Goal: Task Accomplishment & Management: Complete application form

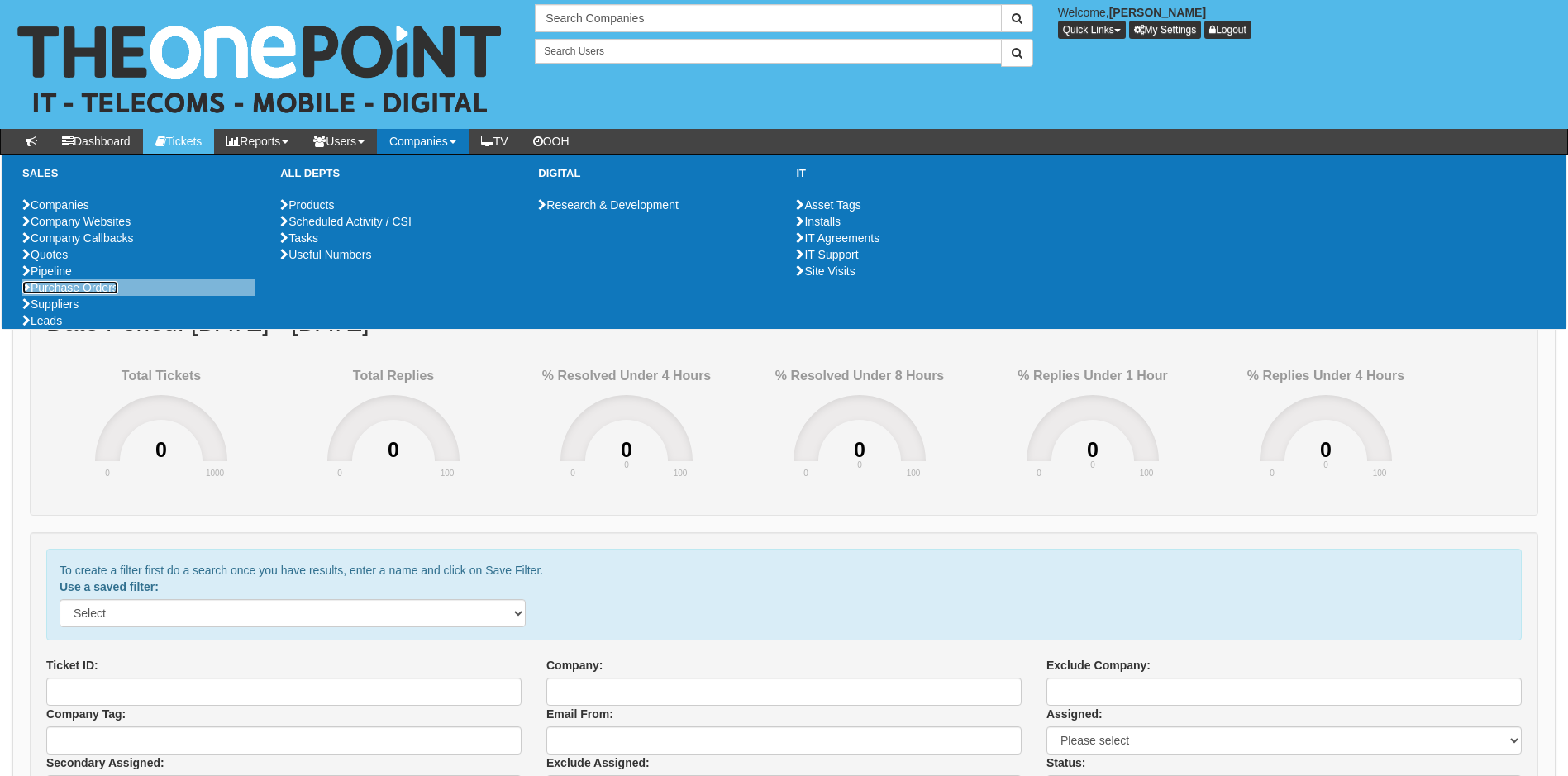
click at [70, 294] on link "Purchase Orders" at bounding box center [70, 288] width 96 height 13
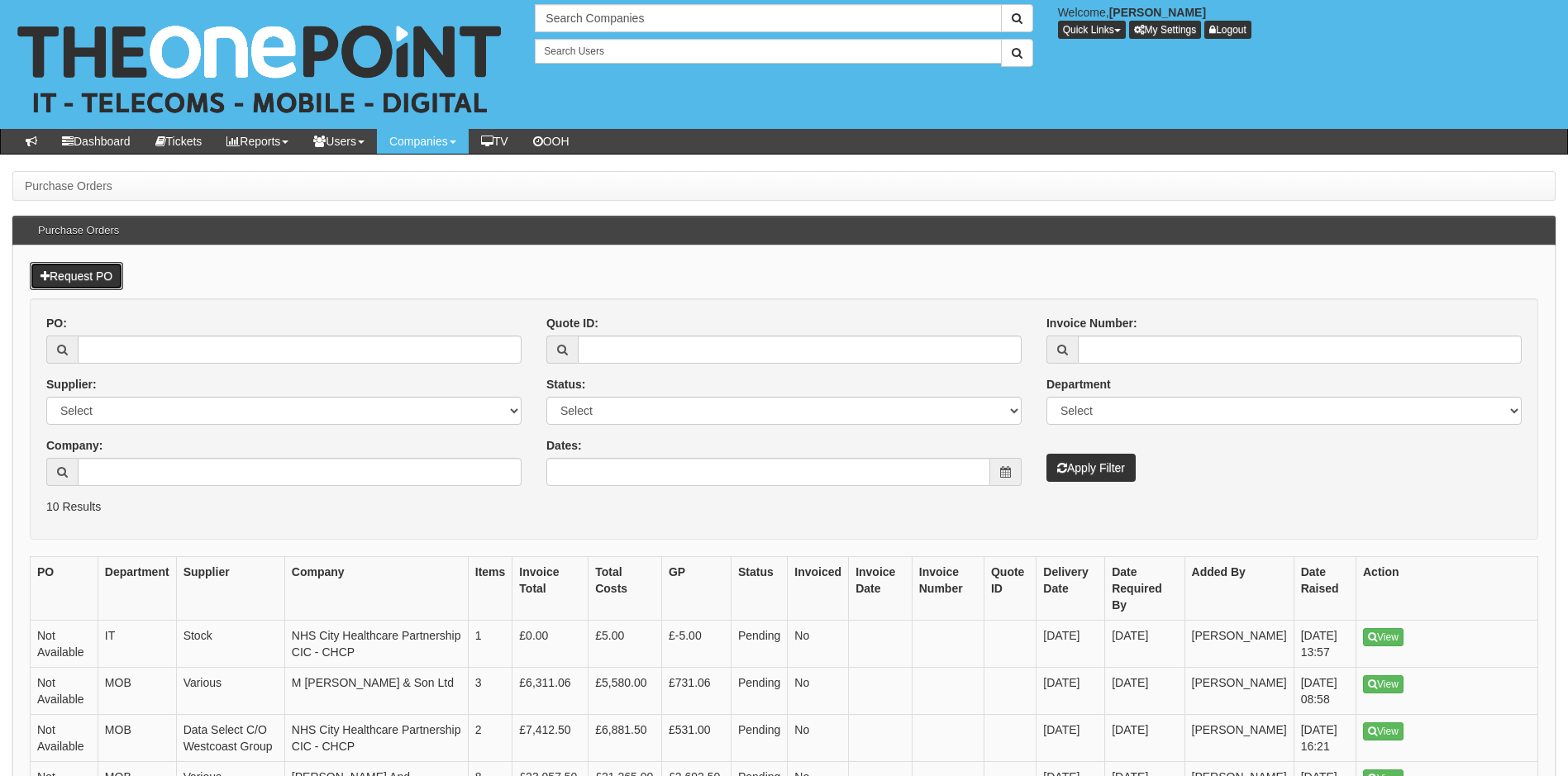
click at [79, 271] on link "Request PO" at bounding box center [76, 276] width 94 height 28
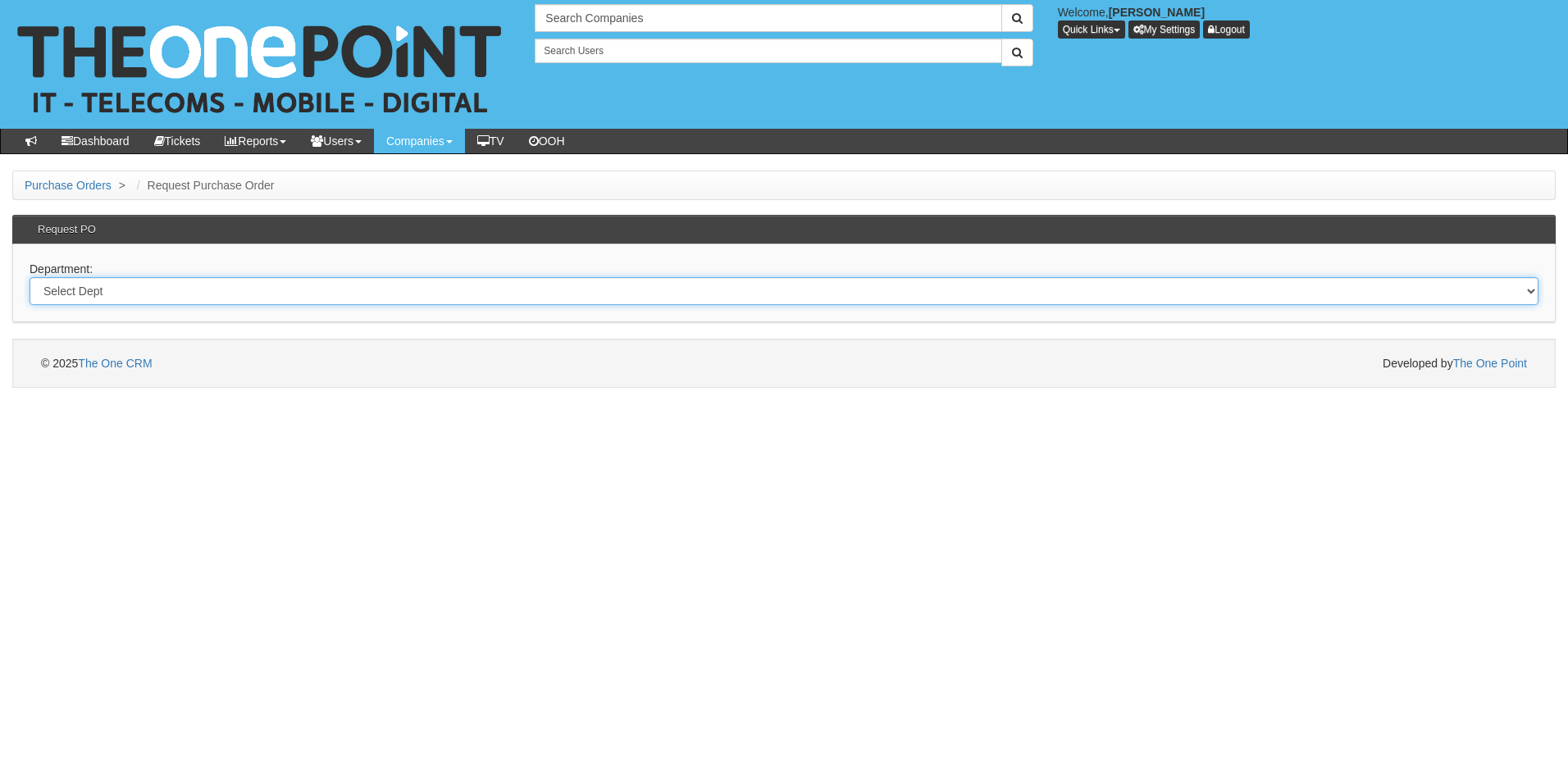
click at [230, 291] on select "Select Dept Digital Internal IT Mobiles Marketing Telecoms" at bounding box center [783, 291] width 1509 height 28
select select "?pipeID=&dept=IT"
click at [29, 277] on select "Select Dept Digital Internal IT Mobiles Marketing Telecoms" at bounding box center [783, 291] width 1509 height 28
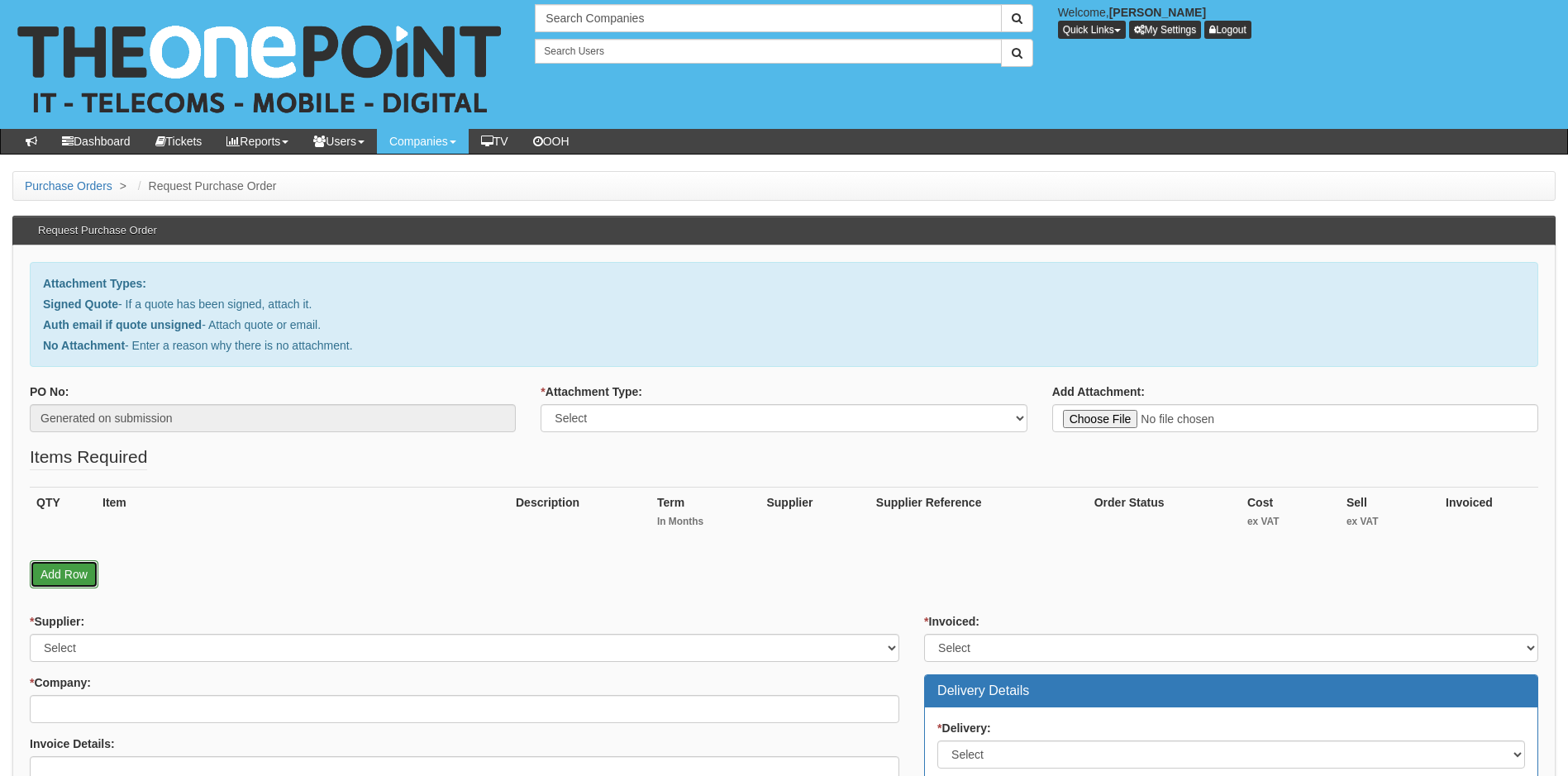
click at [73, 572] on link "Add Row" at bounding box center [63, 574] width 68 height 28
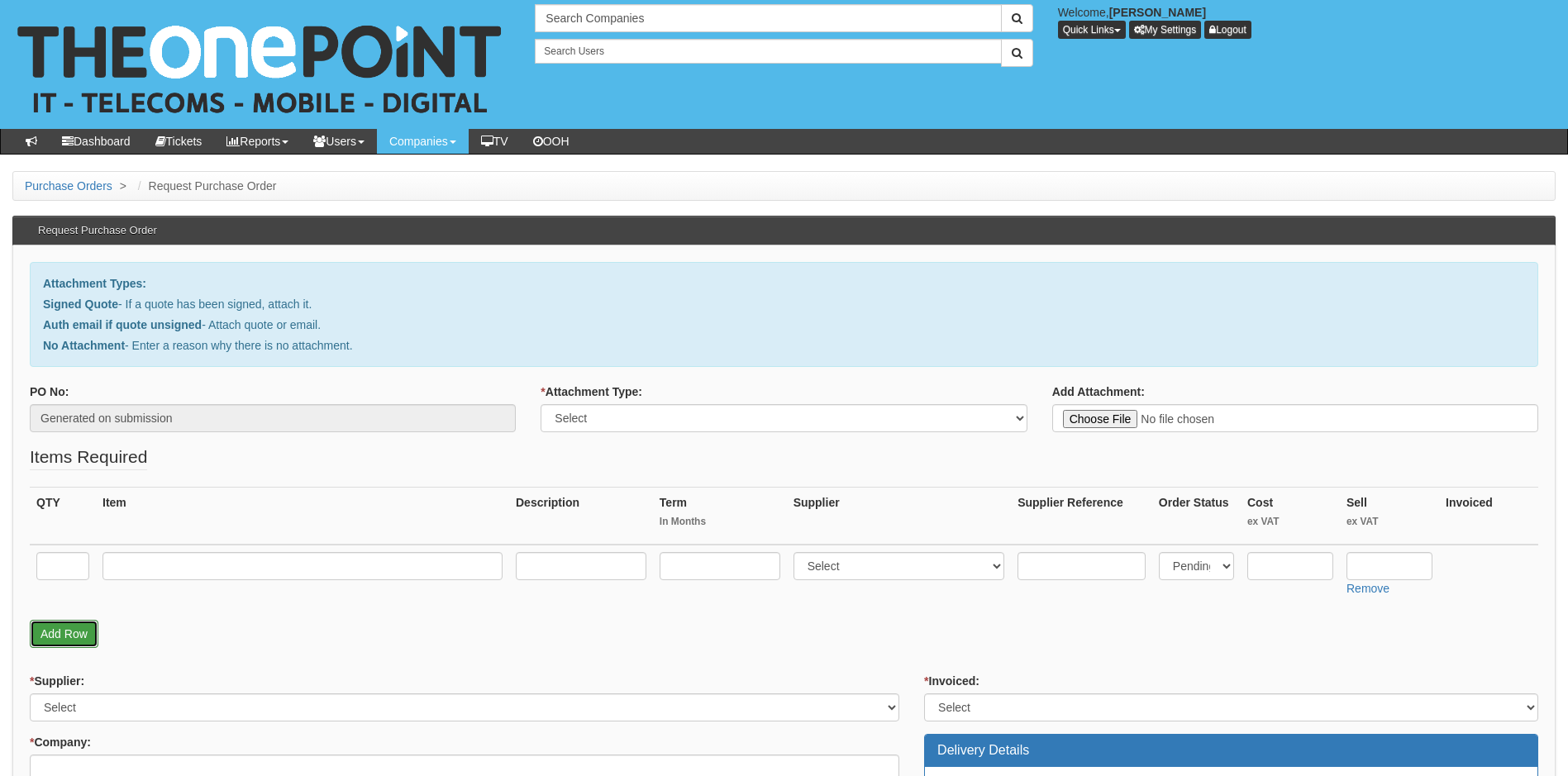
click at [68, 633] on link "Add Row" at bounding box center [63, 634] width 68 height 28
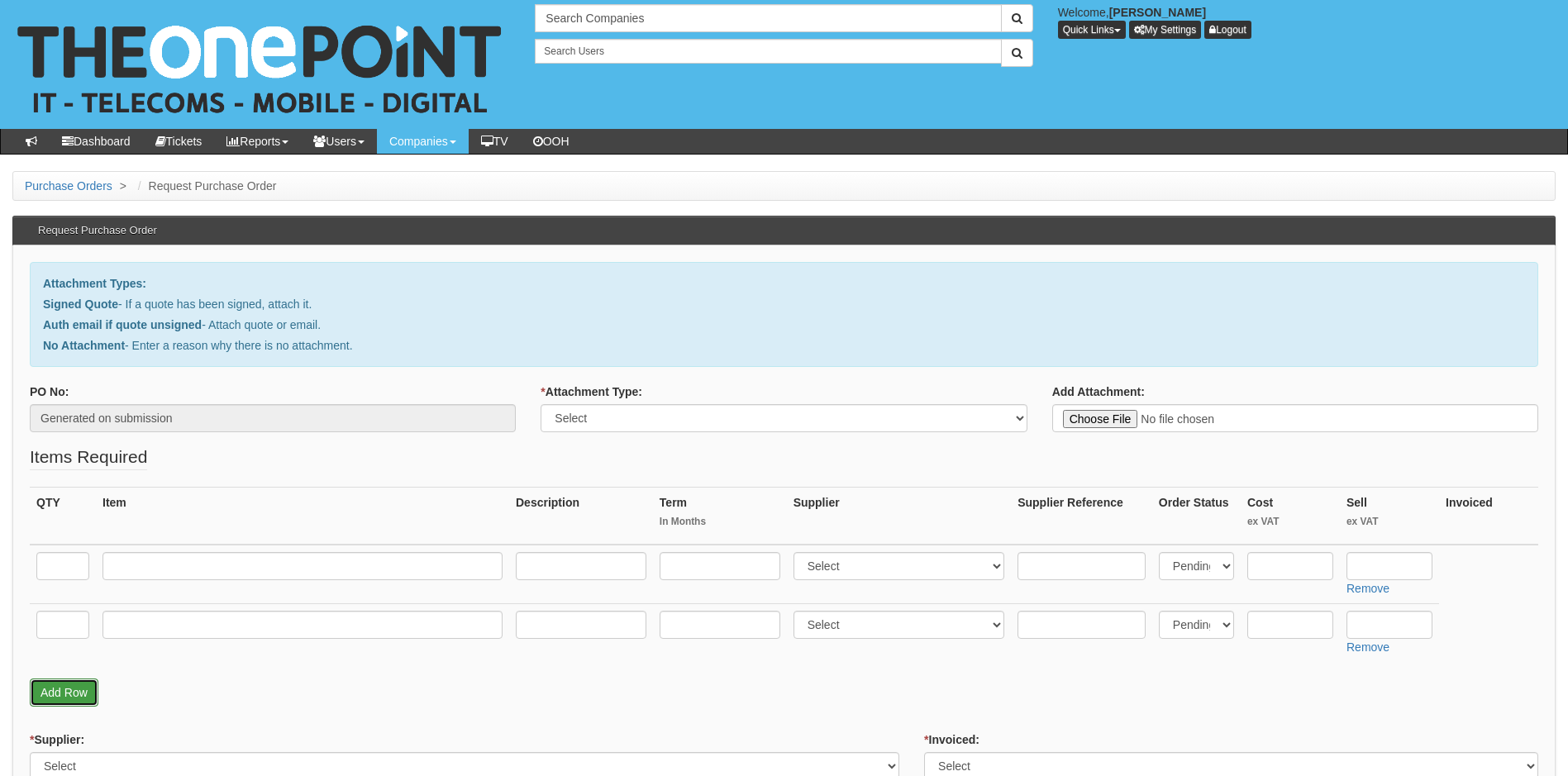
click at [65, 696] on link "Add Row" at bounding box center [63, 693] width 68 height 28
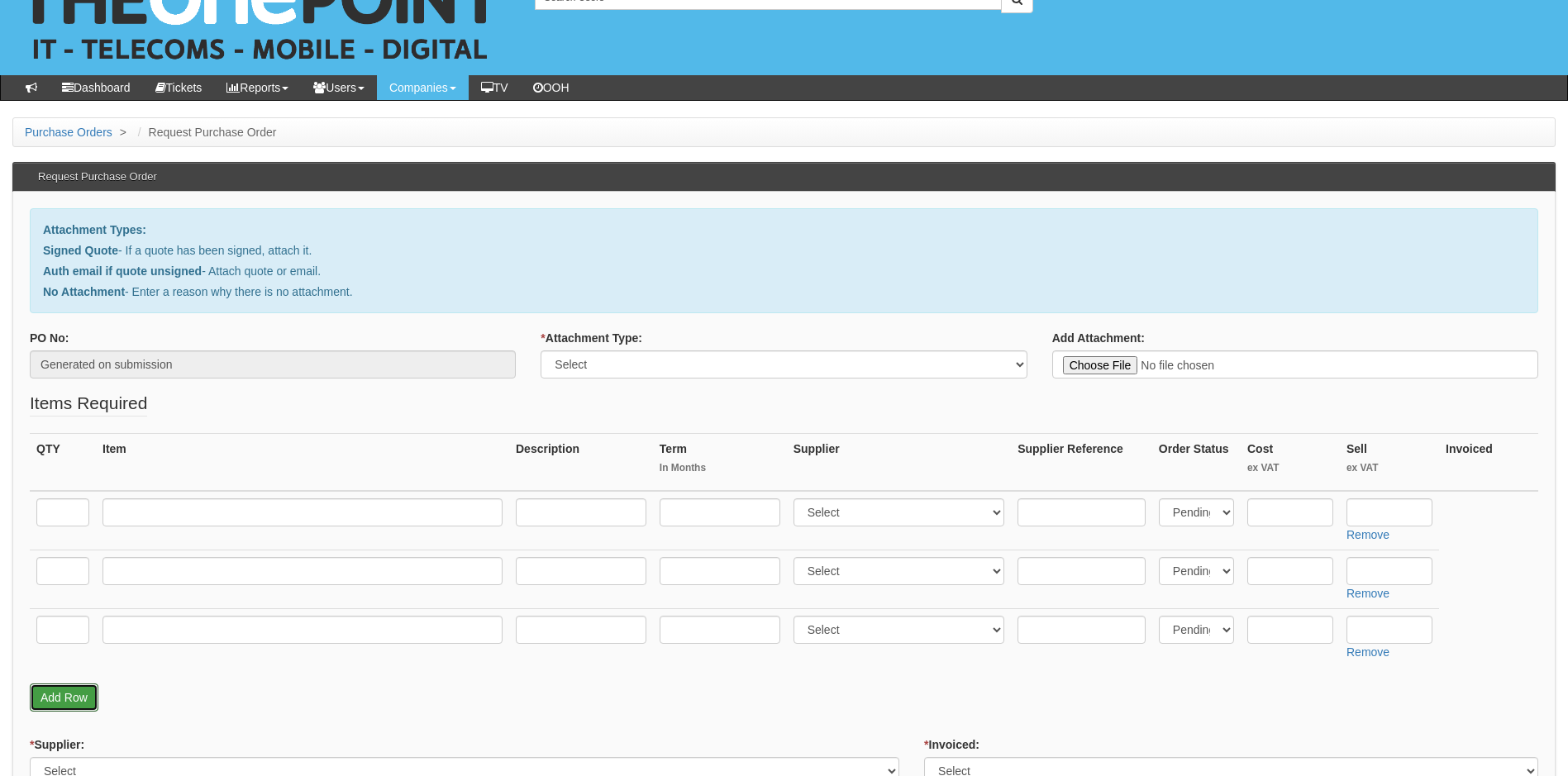
scroll to position [82, 0]
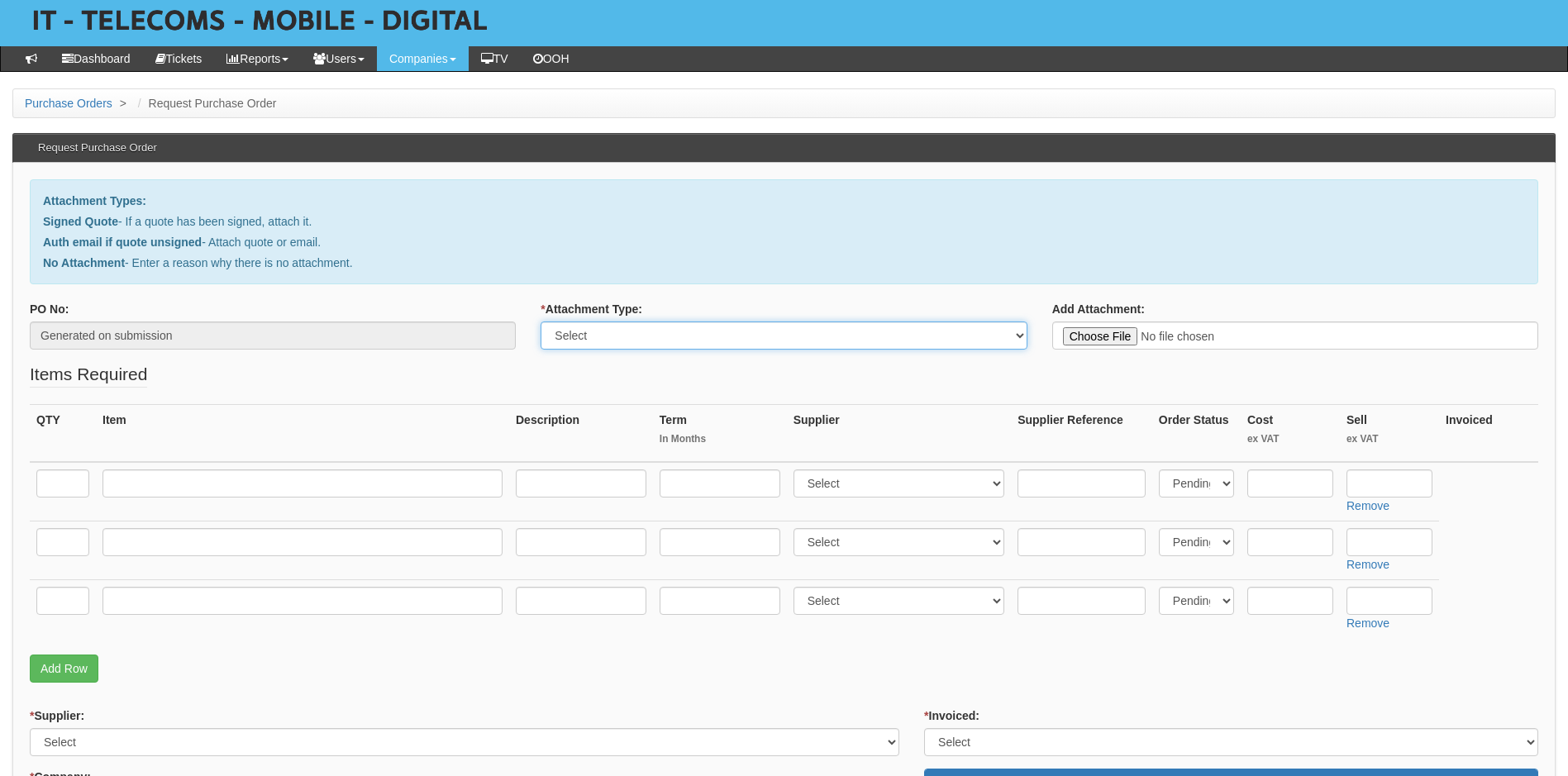
click at [803, 332] on select "Select Signed Quote Auth email with quote if unsigned No Attachment" at bounding box center [784, 336] width 486 height 28
select select "Signed Quote"
click at [540, 322] on select "Select Signed Quote Auth email with quote if unsigned No Attachment" at bounding box center [784, 336] width 486 height 28
type input "C:\fakepath\The Deep - Windows 10 to Windows 11 replacement devices.pdf"
click at [64, 479] on input "text" at bounding box center [62, 484] width 53 height 28
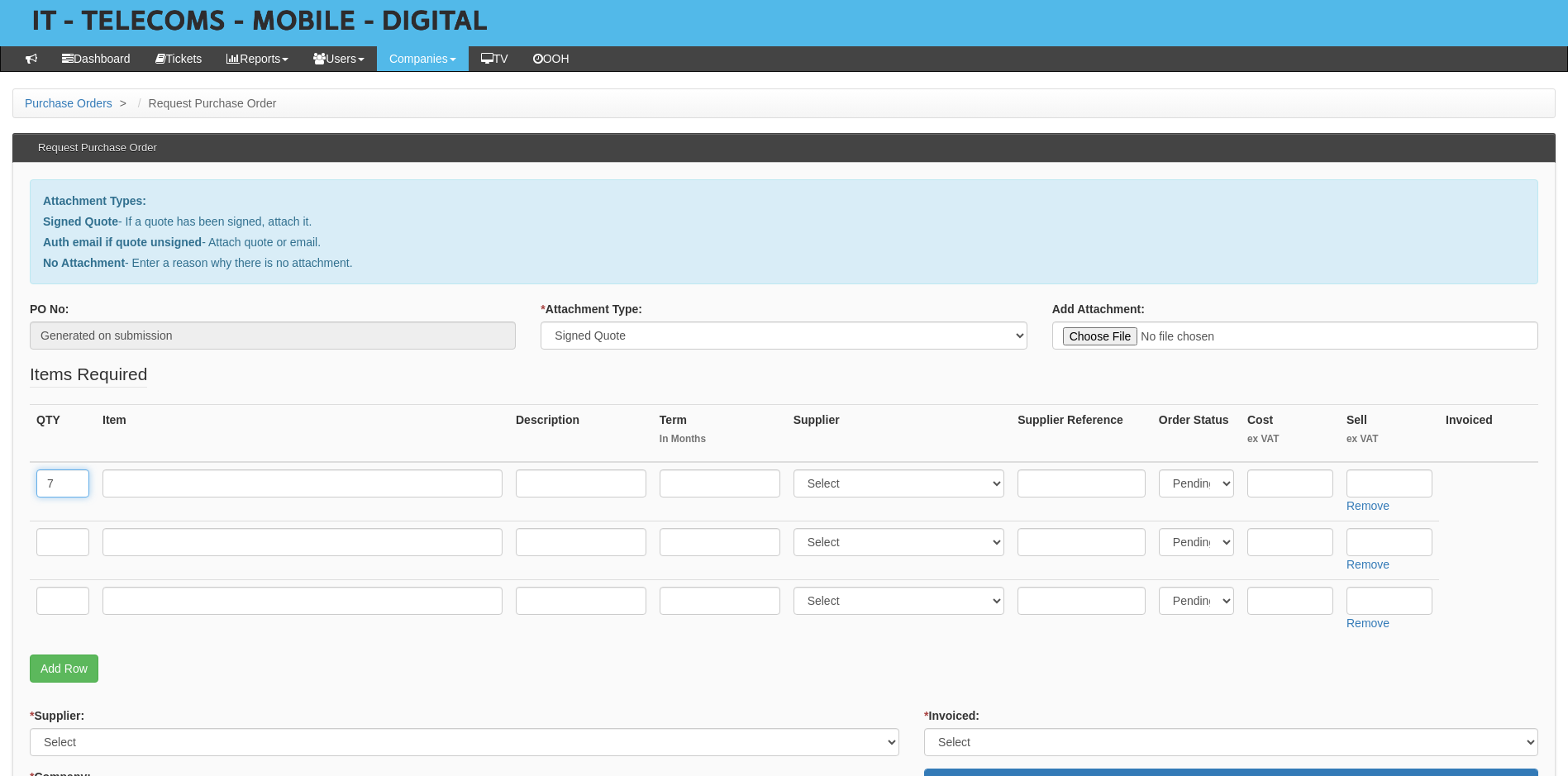
type input "7"
click at [157, 482] on input "text" at bounding box center [302, 484] width 400 height 28
click at [123, 482] on input "text" at bounding box center [302, 484] width 400 height 28
paste input "Dell Pro 14 PC14250"
type input "Dell Pro 14 PC14250"
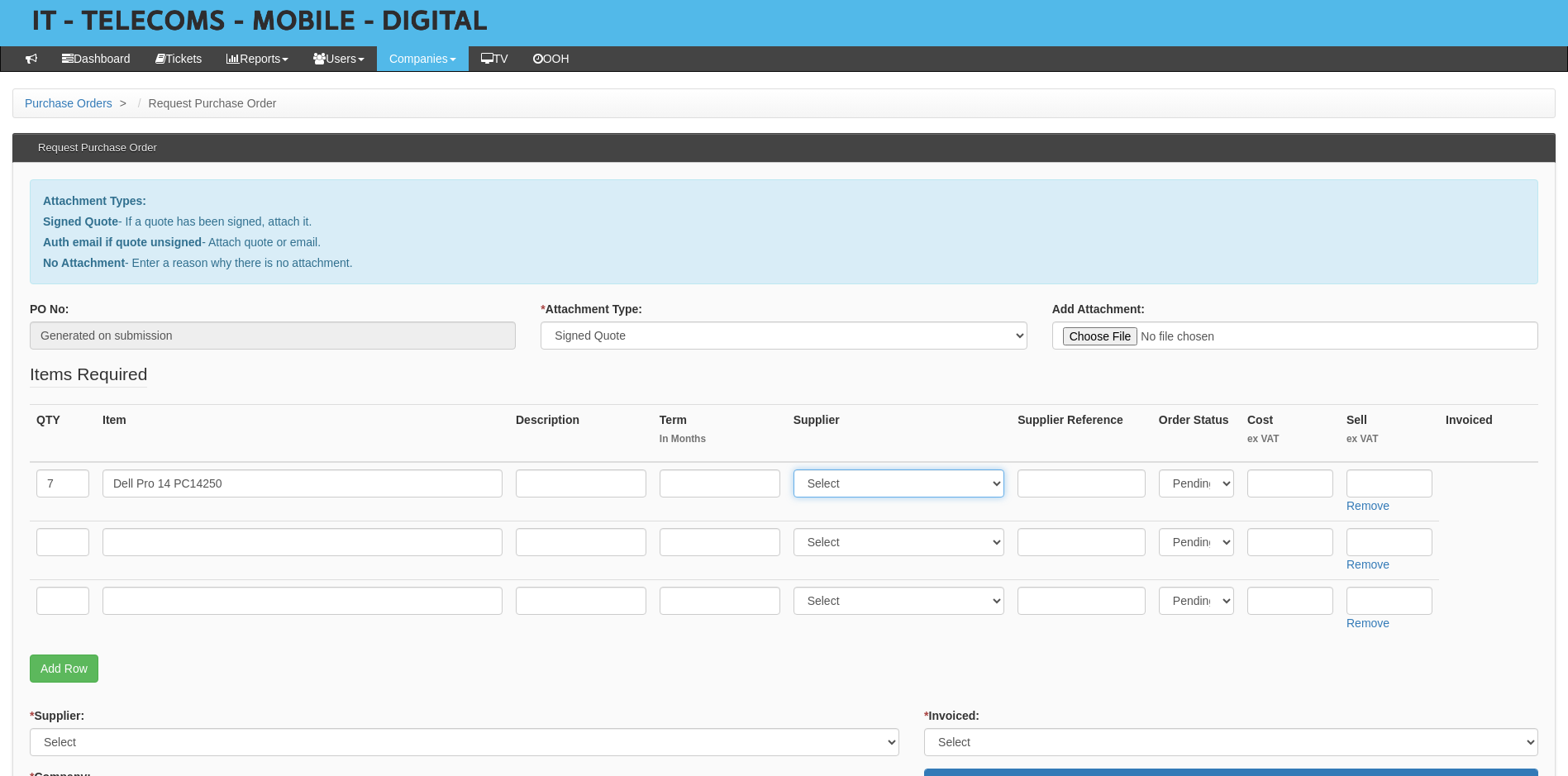
click at [925, 479] on select "Select 123 REG.co.uk 1Password 3 4Gon AA Jones Electric Ltd Abzorb Access Group…" at bounding box center [899, 484] width 212 height 28
select select "19"
click at [797, 469] on select "Select 123 REG.co.uk 1Password 3 4Gon AA Jones Electric Ltd Abzorb Access Group…" at bounding box center [899, 484] width 212 height 28
click at [1223, 485] on select "Select Back Order Delivered N/A Ordered Pending" at bounding box center [1196, 484] width 75 height 28
click at [1159, 469] on select "Select Back Order Delivered N/A Ordered Pending" at bounding box center [1196, 484] width 75 height 28
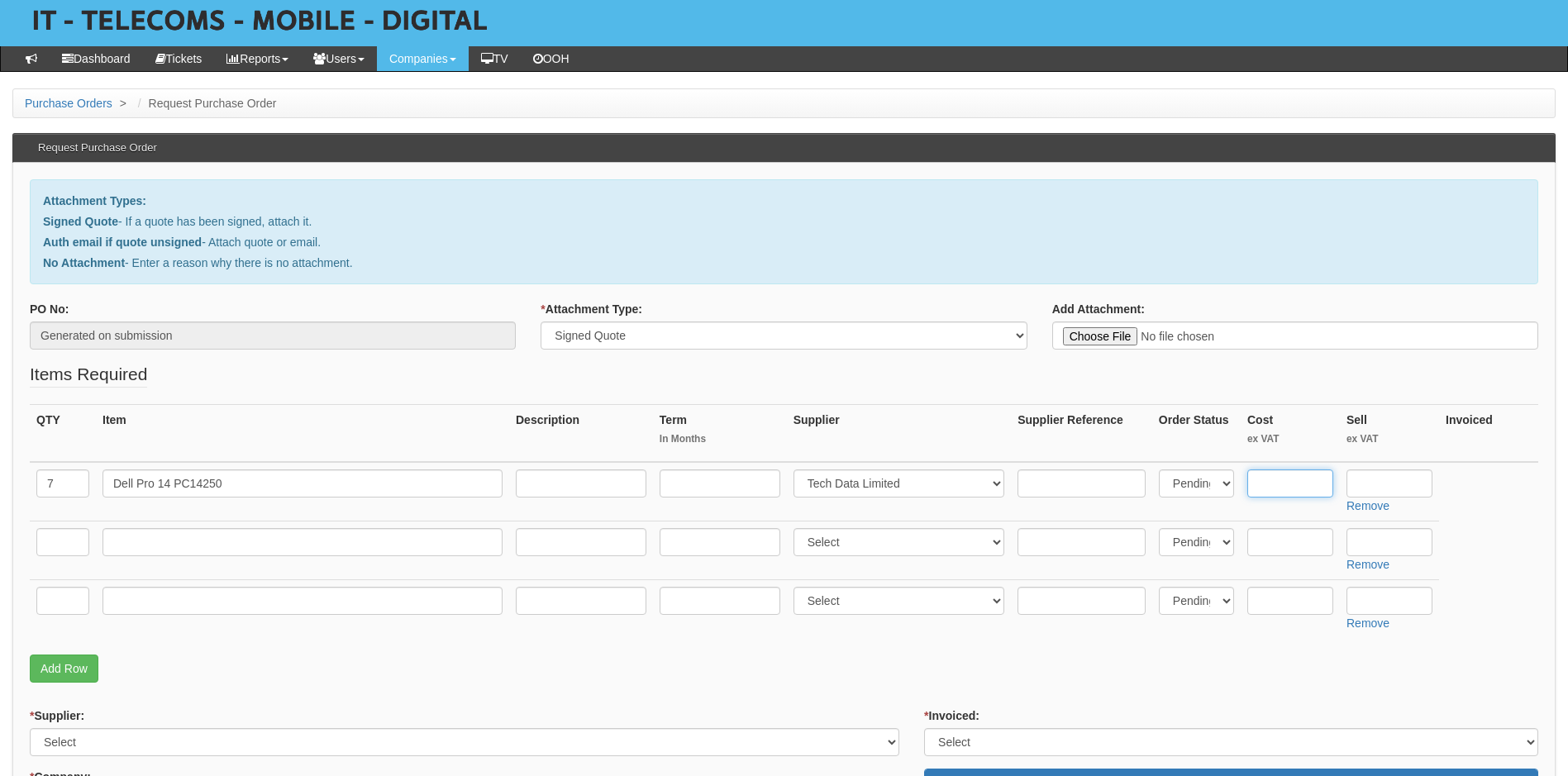
click at [1293, 485] on input "text" at bounding box center [1290, 484] width 86 height 28
type input "607.18"
click at [1383, 484] on input "text" at bounding box center [1389, 484] width 86 height 28
click at [1312, 486] on input "607.18" at bounding box center [1290, 484] width 86 height 28
click at [1398, 480] on input "text" at bounding box center [1389, 484] width 86 height 28
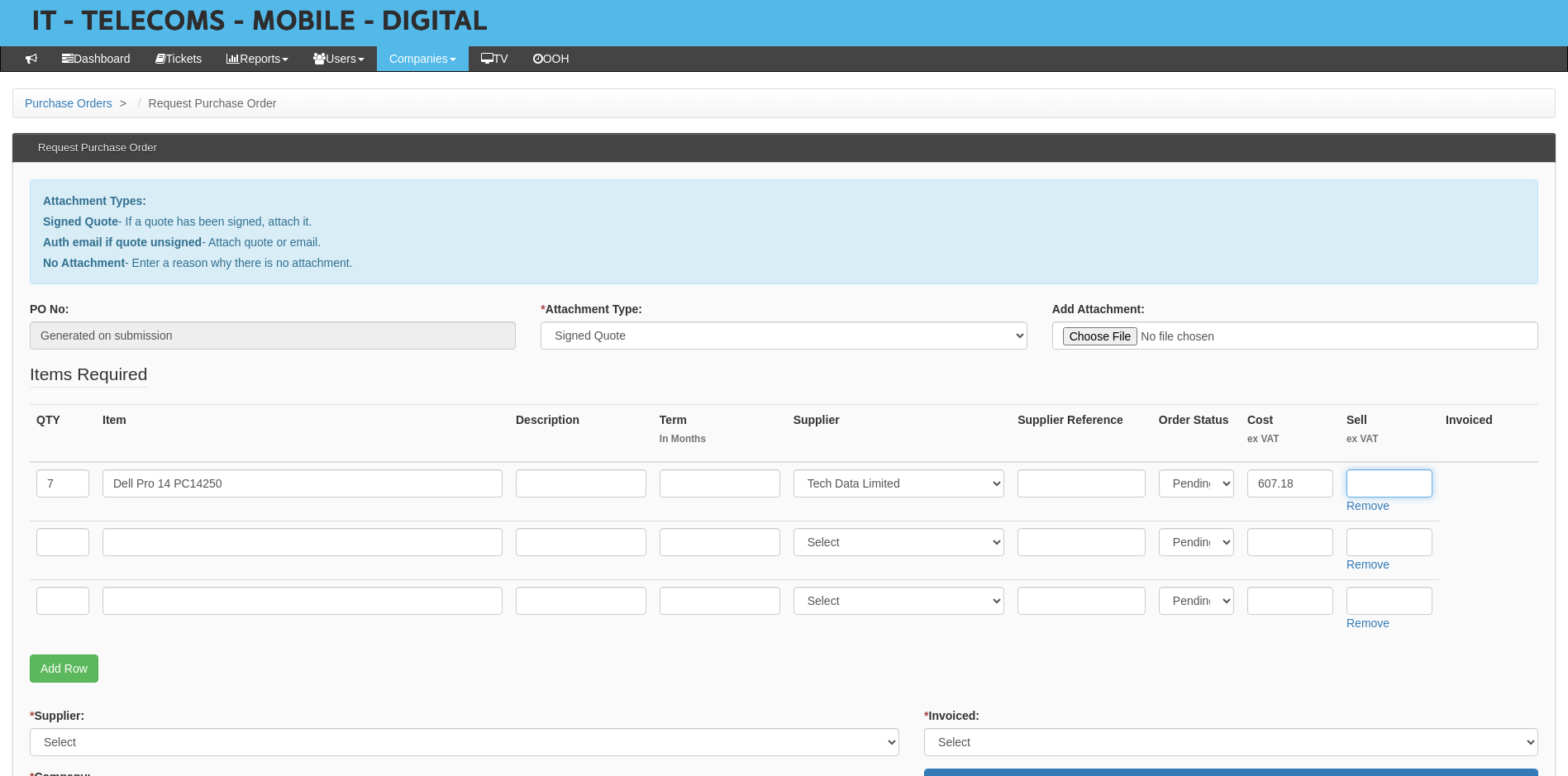
click at [1375, 482] on input "text" at bounding box center [1389, 484] width 86 height 28
type input "745.45"
click at [1489, 563] on table "QTY Item Description Term In Months Supplier Supplier Reference Order Status Co…" at bounding box center [784, 520] width 1508 height 234
click at [50, 541] on input "text" at bounding box center [62, 542] width 53 height 28
type input "7"
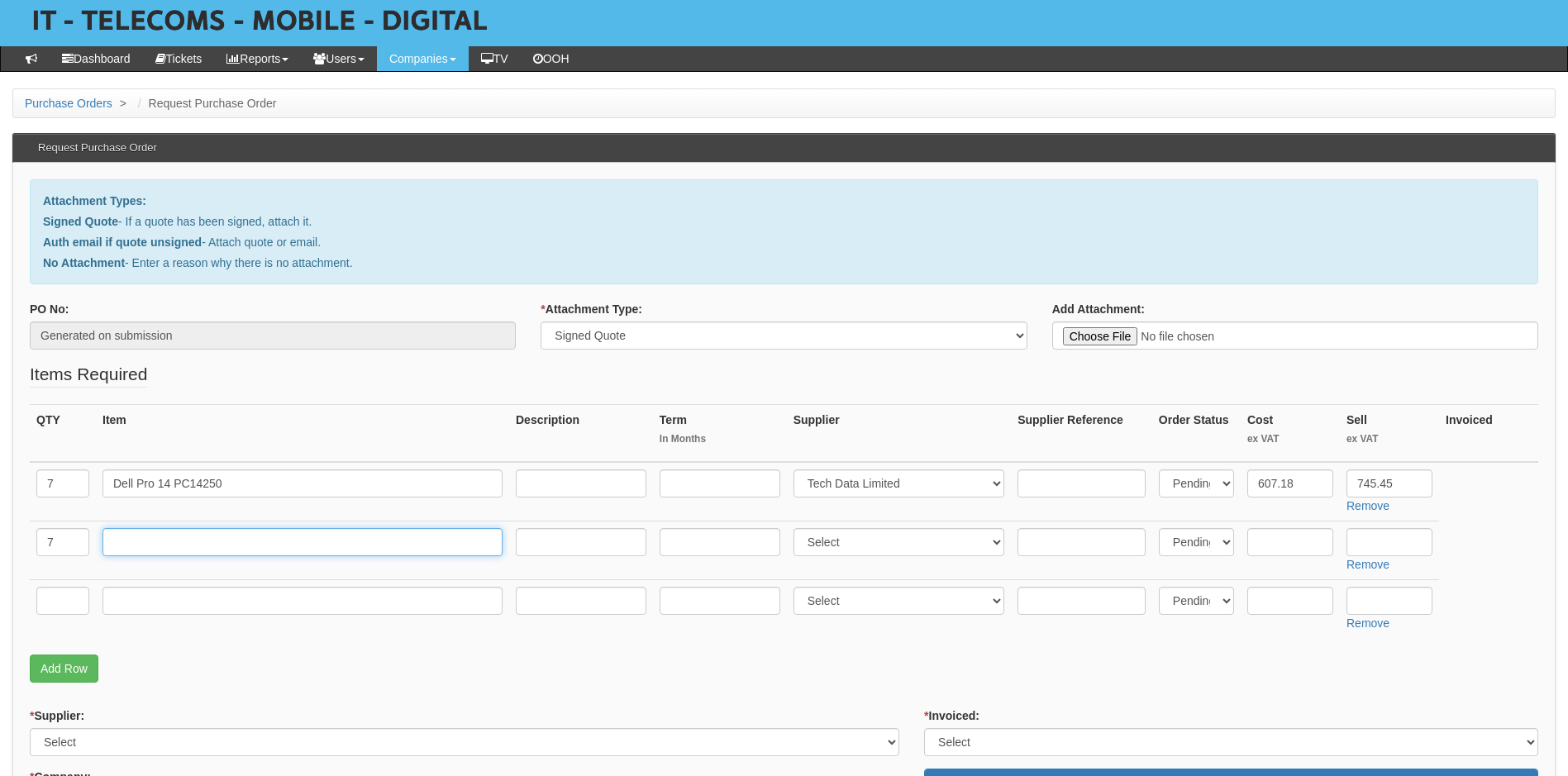
click at [212, 536] on input "text" at bounding box center [302, 542] width 400 height 28
click at [173, 540] on input "Warranty" at bounding box center [302, 542] width 400 height 28
drag, startPoint x: 313, startPoint y: 541, endPoint x: 243, endPoint y: 539, distance: 70.0
click at [243, 539] on input "Warranty for Dell Pro 14 Laptops" at bounding box center [302, 542] width 400 height 28
type input "Warranty for Dell Pro 14 PC14250"
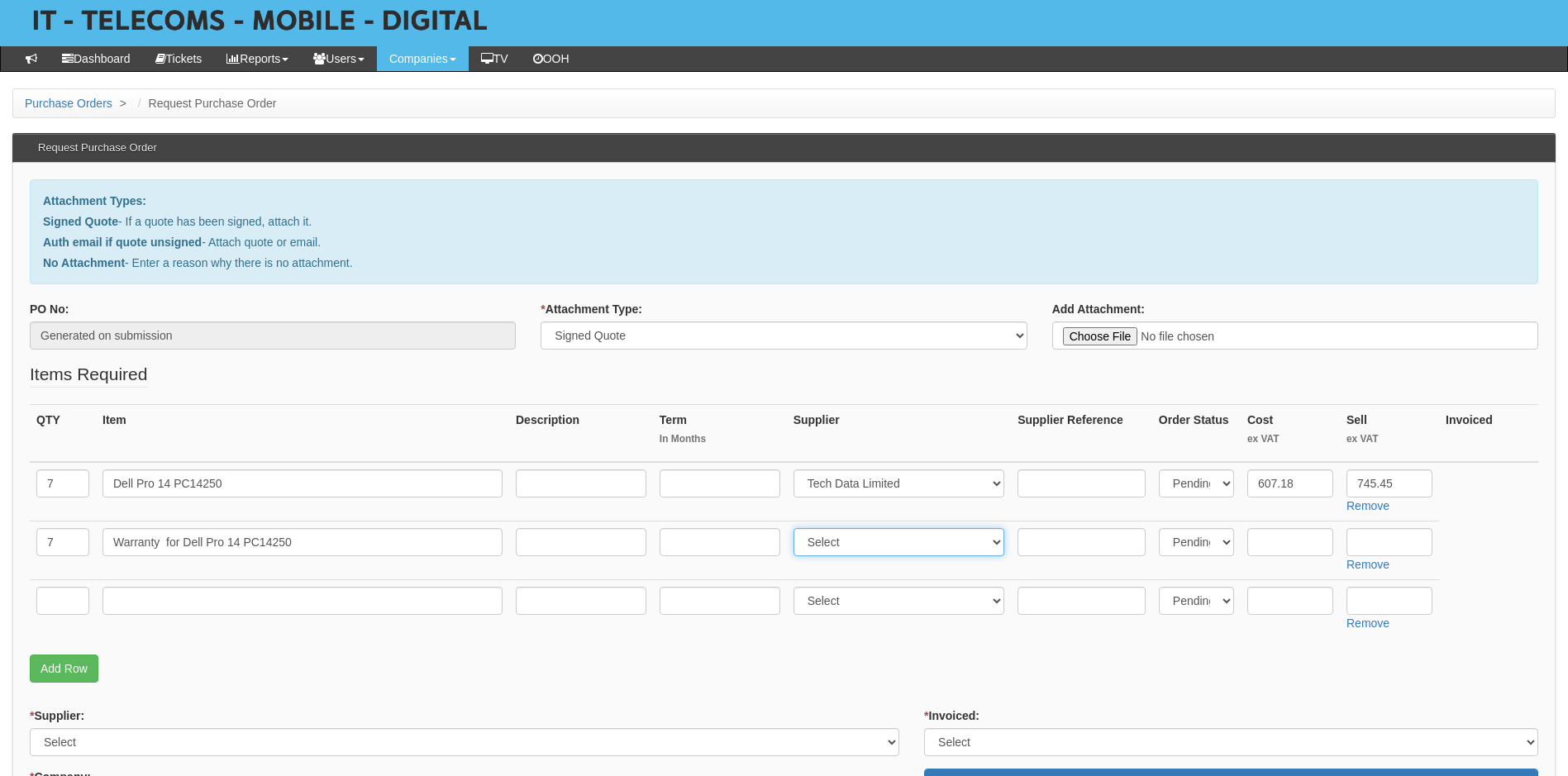
click at [876, 549] on select "Select 123 REG.co.uk 1Password 3 4Gon AA Jones Electric Ltd Abzorb Access Group…" at bounding box center [899, 542] width 212 height 28
select select "19"
click at [797, 528] on select "Select 123 REG.co.uk 1Password 3 4Gon AA Jones Electric Ltd Abzorb Access Group…" at bounding box center [899, 542] width 212 height 28
click at [552, 538] on input "text" at bounding box center [581, 542] width 131 height 28
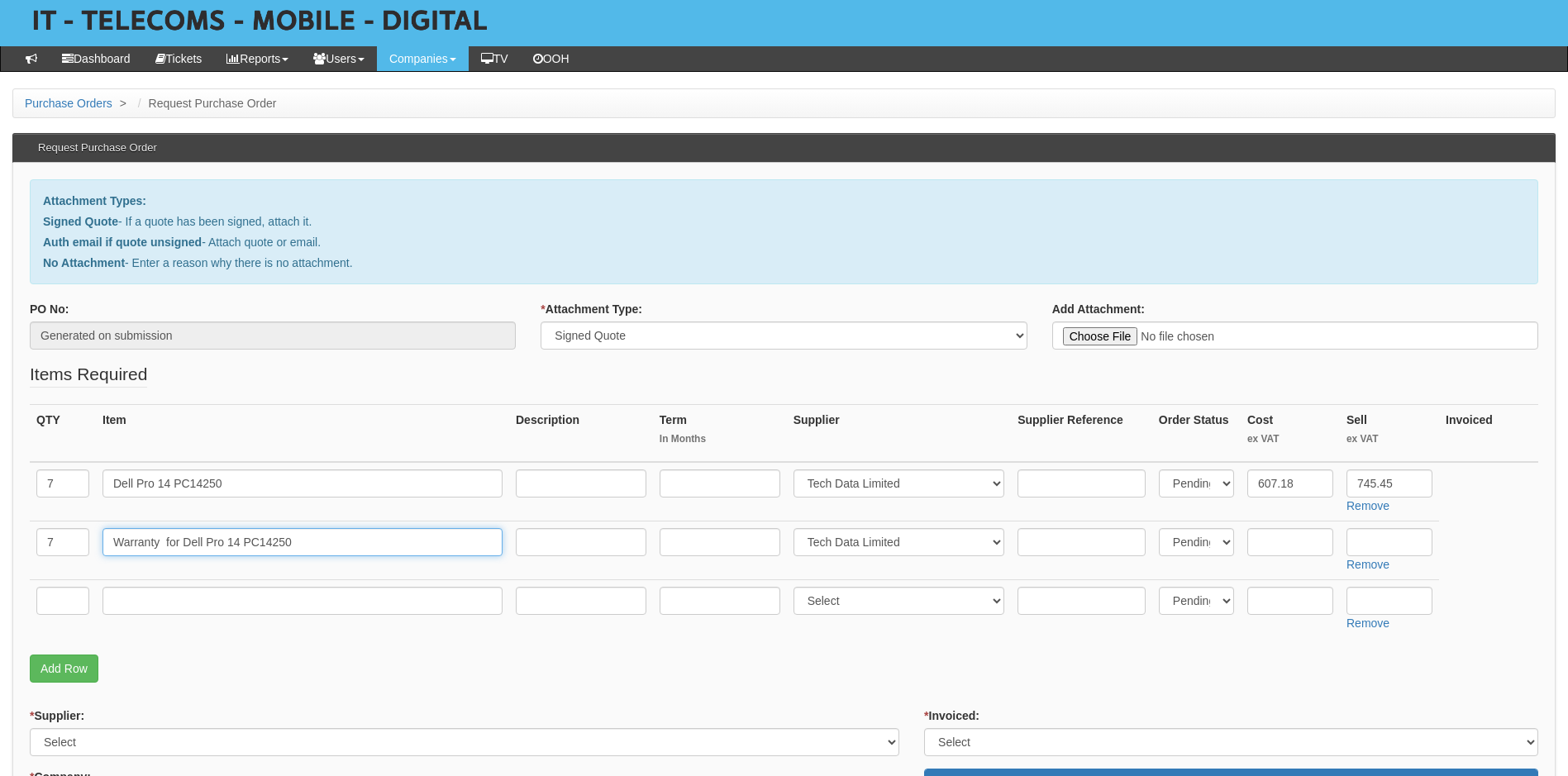
click at [325, 540] on input "Warranty for Dell Pro 14 PC14250" at bounding box center [302, 542] width 400 height 28
type input "Warranty for Dell Pro 14 PC14250 (3 Year pro support)"
click at [1270, 538] on input "text" at bounding box center [1290, 542] width 86 height 28
click at [1285, 540] on input "text" at bounding box center [1290, 542] width 86 height 28
type input "84.25"
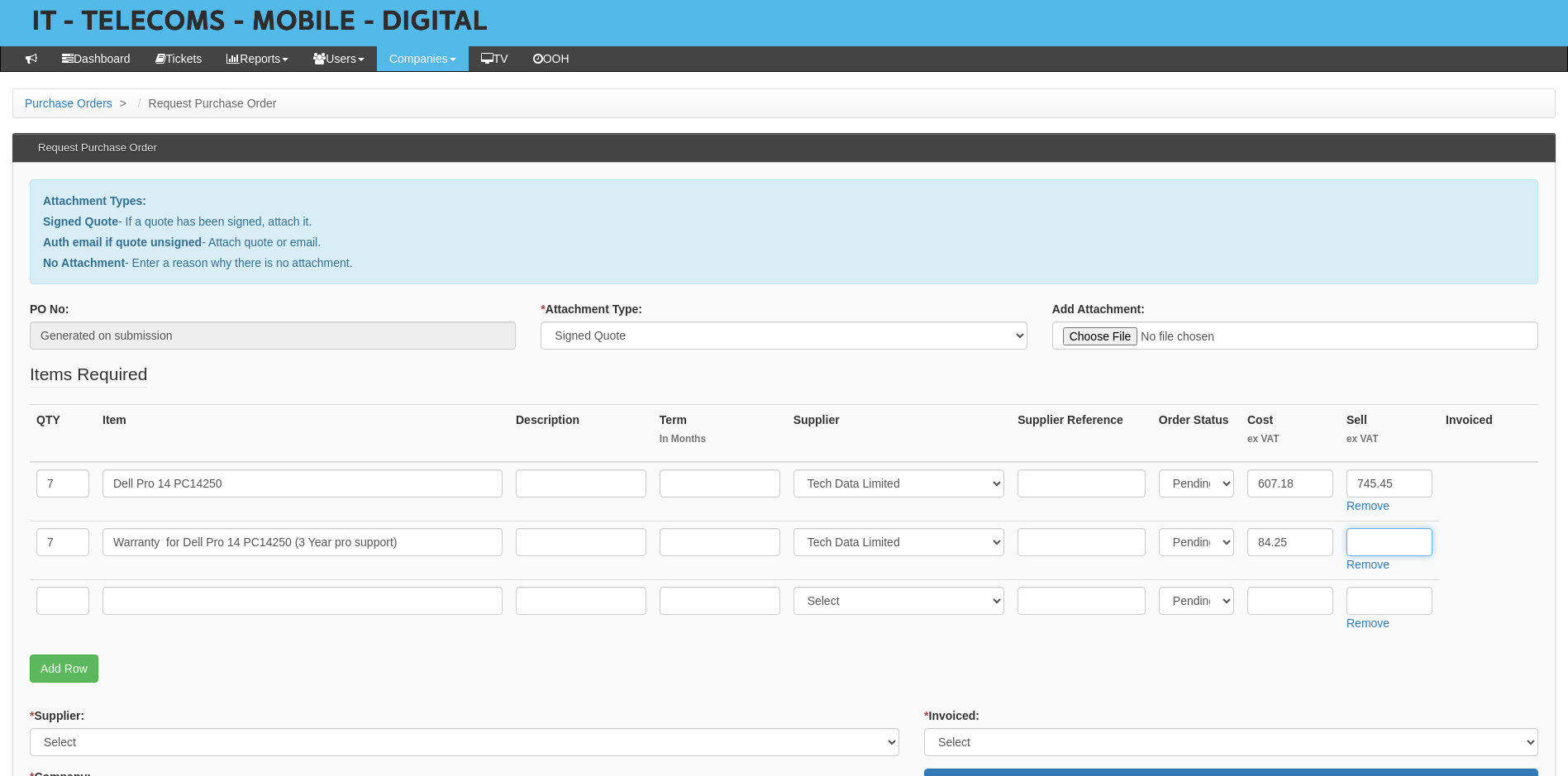
click at [1387, 540] on input "text" at bounding box center [1389, 542] width 86 height 28
type input "0"
click at [1483, 481] on table "QTY Item Description Term In Months Supplier Supplier Reference Order Status Co…" at bounding box center [784, 520] width 1508 height 234
click at [67, 604] on input "text" at bounding box center [62, 601] width 53 height 28
type input "25"
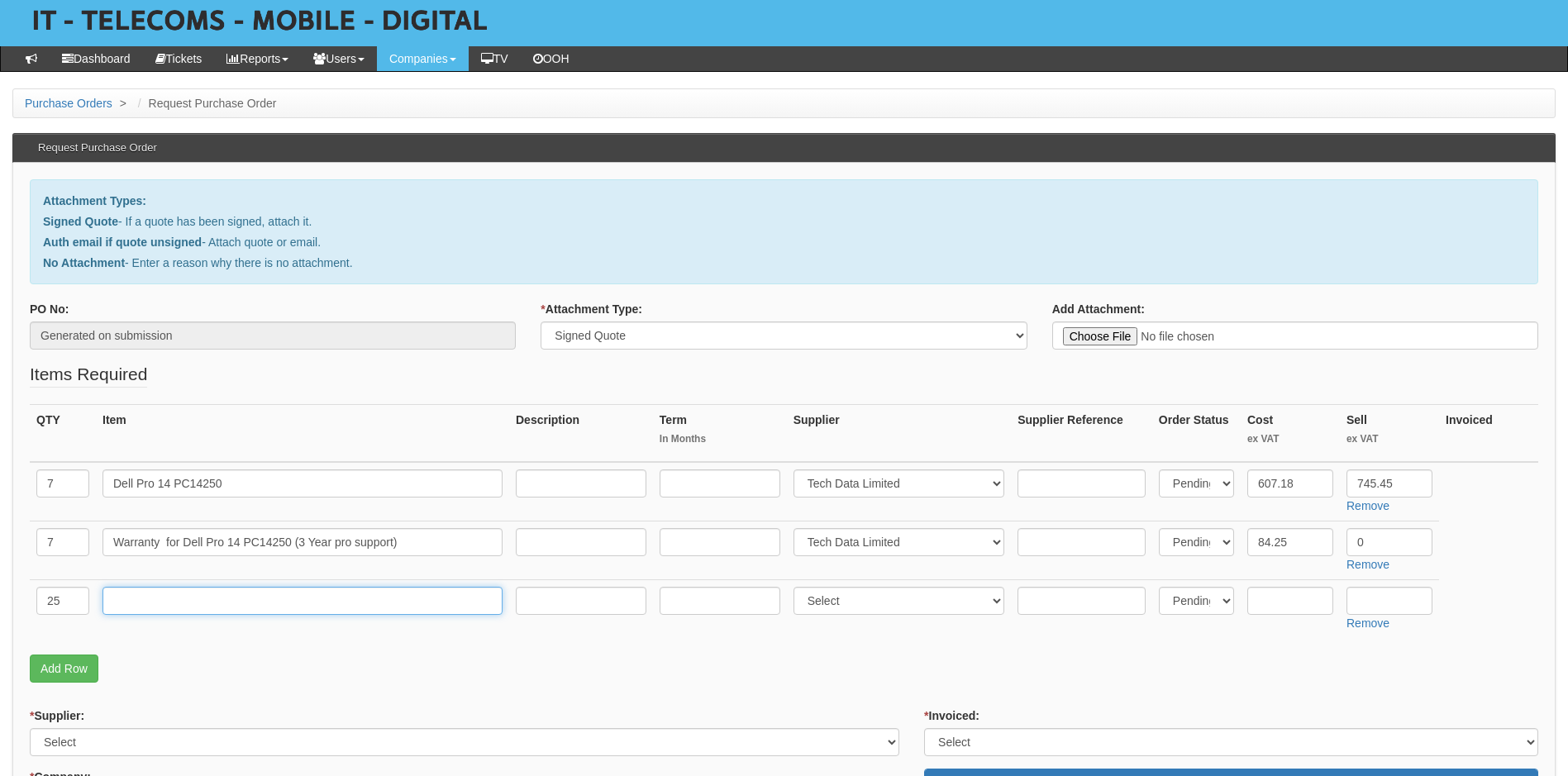
click at [136, 597] on input "text" at bounding box center [302, 601] width 400 height 28
click at [56, 669] on link "Add Row" at bounding box center [63, 669] width 68 height 28
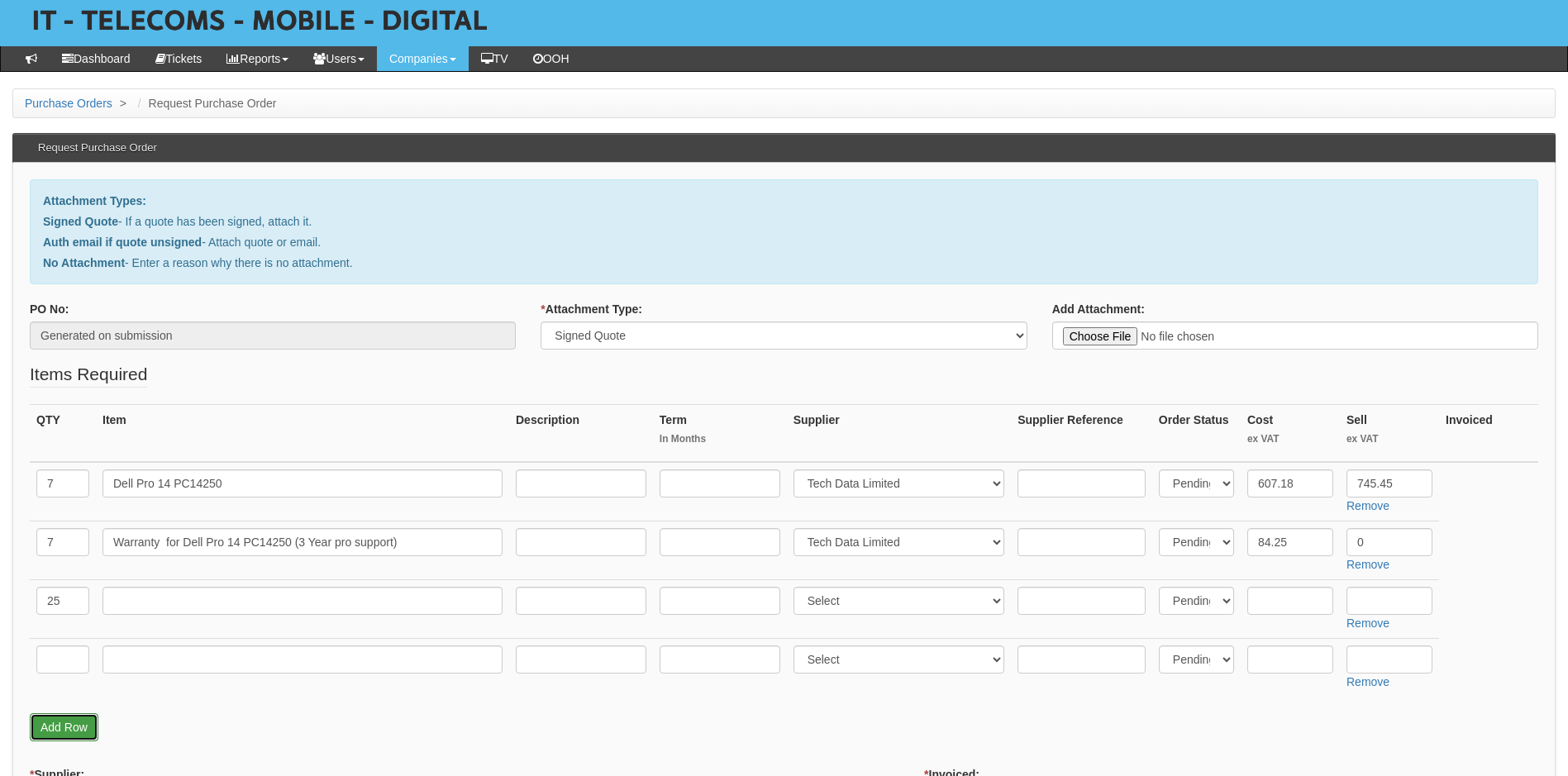
click at [67, 725] on link "Add Row" at bounding box center [63, 728] width 68 height 28
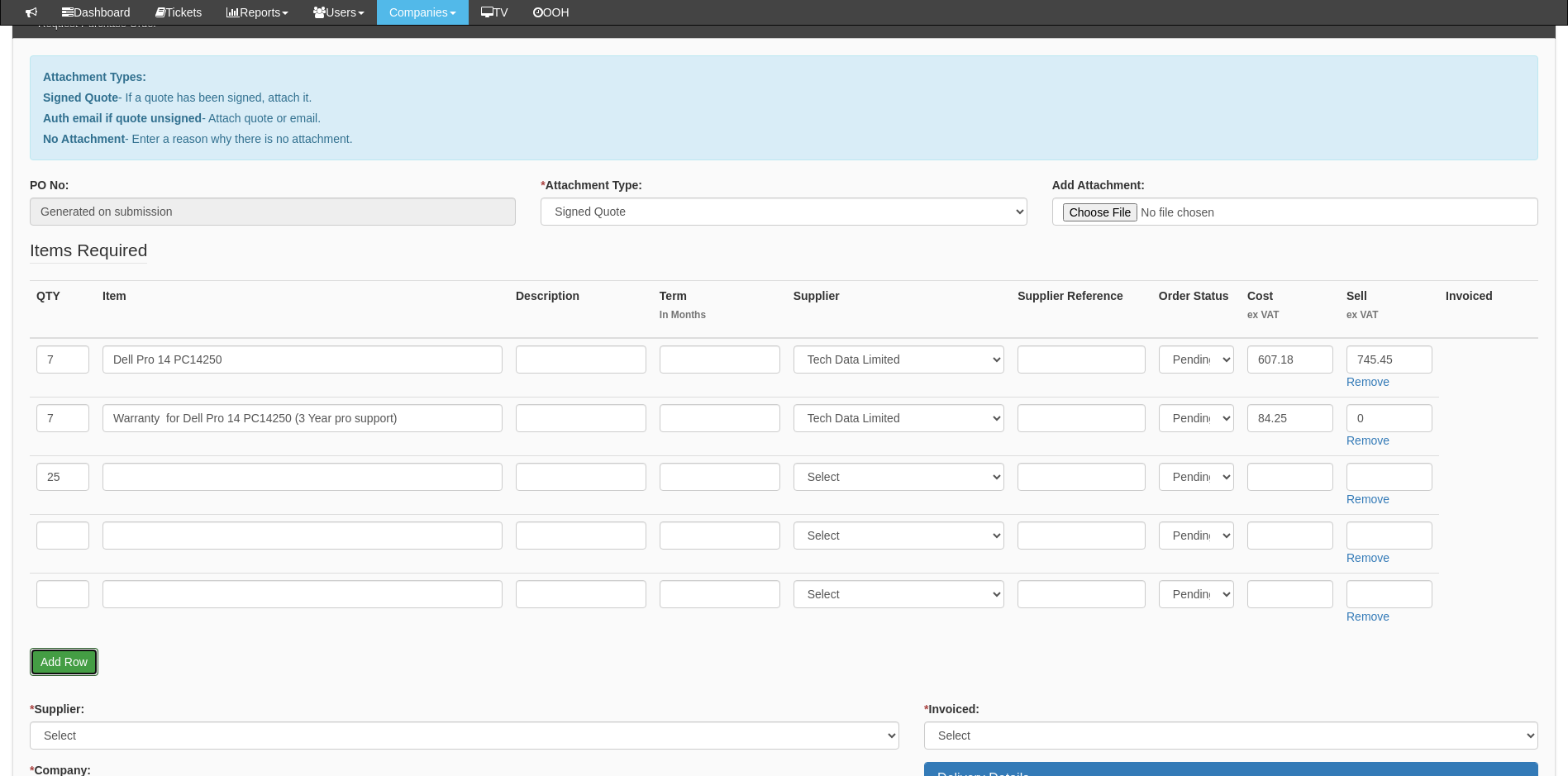
scroll to position [166, 0]
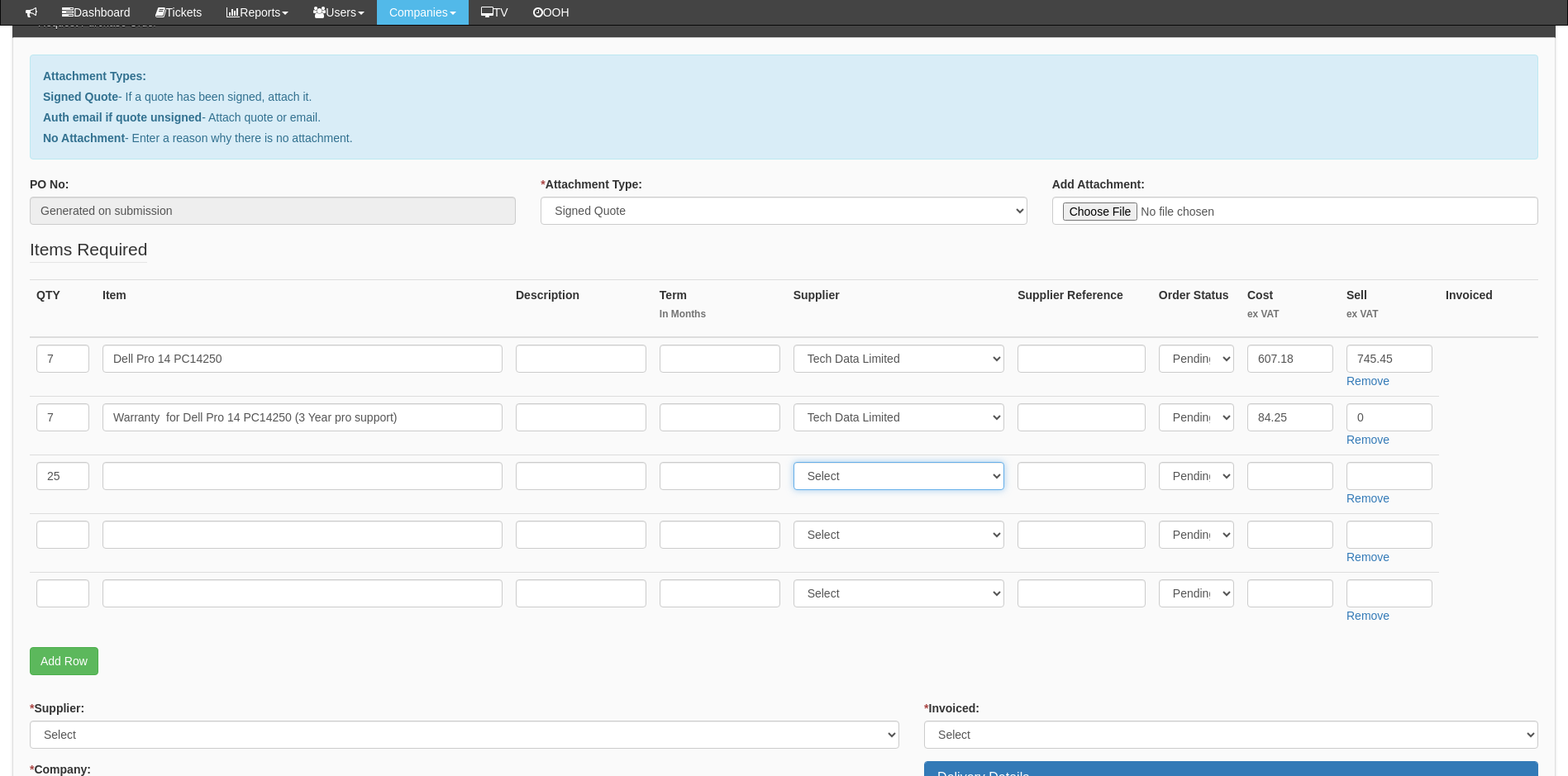
click at [935, 472] on select "Select 123 REG.co.uk 1Password 3 4Gon AA Jones Electric Ltd Abzorb Access Group…" at bounding box center [899, 476] width 212 height 28
select select "19"
click at [797, 462] on select "Select 123 REG.co.uk 1Password 3 4Gon AA Jones Electric Ltd Abzorb Access Group…" at bounding box center [899, 476] width 212 height 28
click at [888, 537] on select "Select 123 REG.co.uk 1Password 3 4Gon AA Jones Electric Ltd Abzorb Access Group…" at bounding box center [899, 535] width 212 height 28
select select "19"
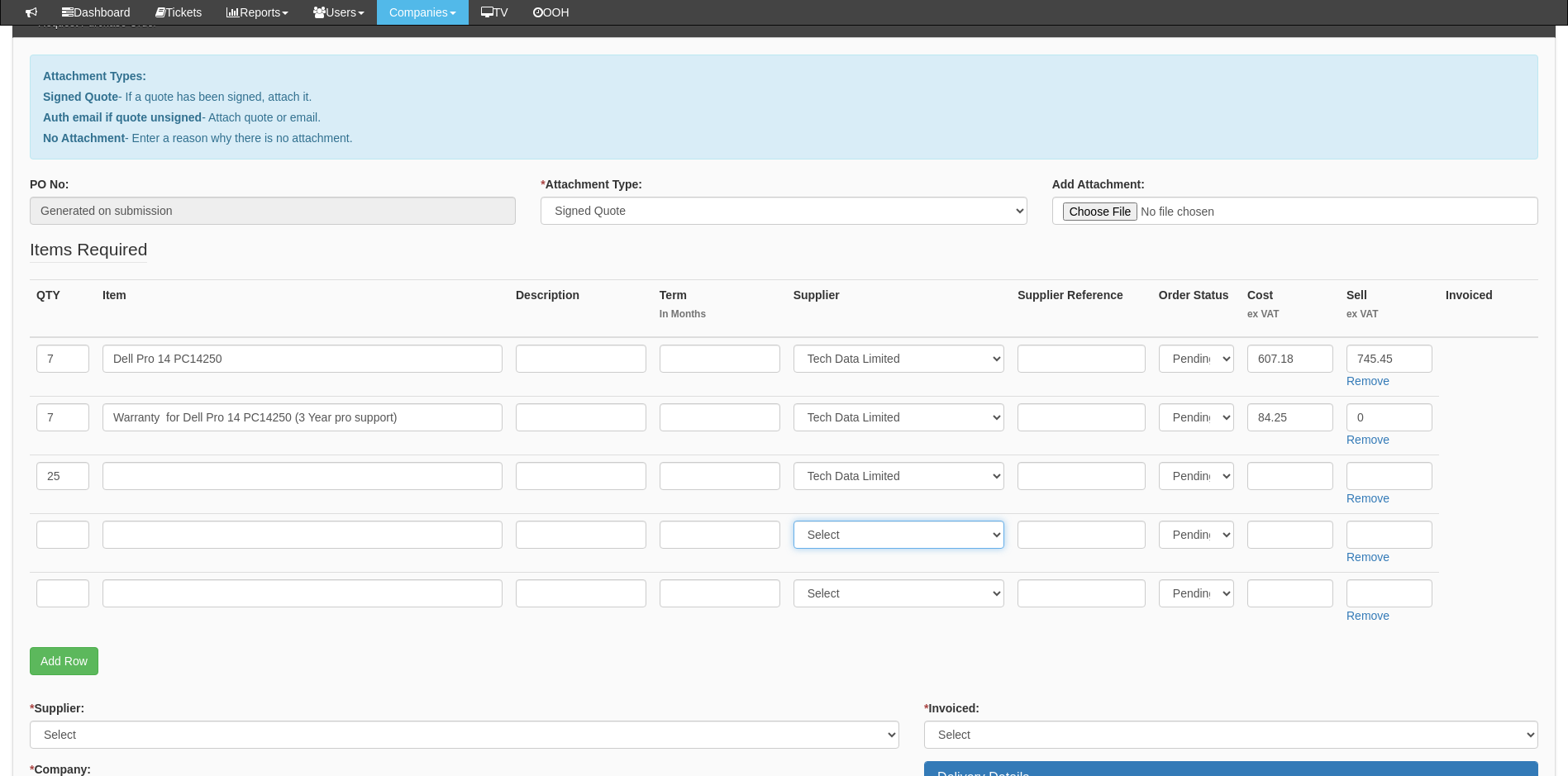
click at [797, 520] on select "Select 123 REG.co.uk 1Password 3 4Gon AA Jones Electric Ltd Abzorb Access Group…" at bounding box center [899, 535] width 212 height 28
click at [865, 591] on select "Select 123 REG.co.uk 1Password 3 4Gon AA Jones Electric Ltd Abzorb Access Group…" at bounding box center [899, 593] width 212 height 28
select select "19"
click at [797, 579] on select "Select 123 REG.co.uk 1Password 3 4Gon AA Jones Electric Ltd Abzorb Access Group…" at bounding box center [899, 593] width 212 height 28
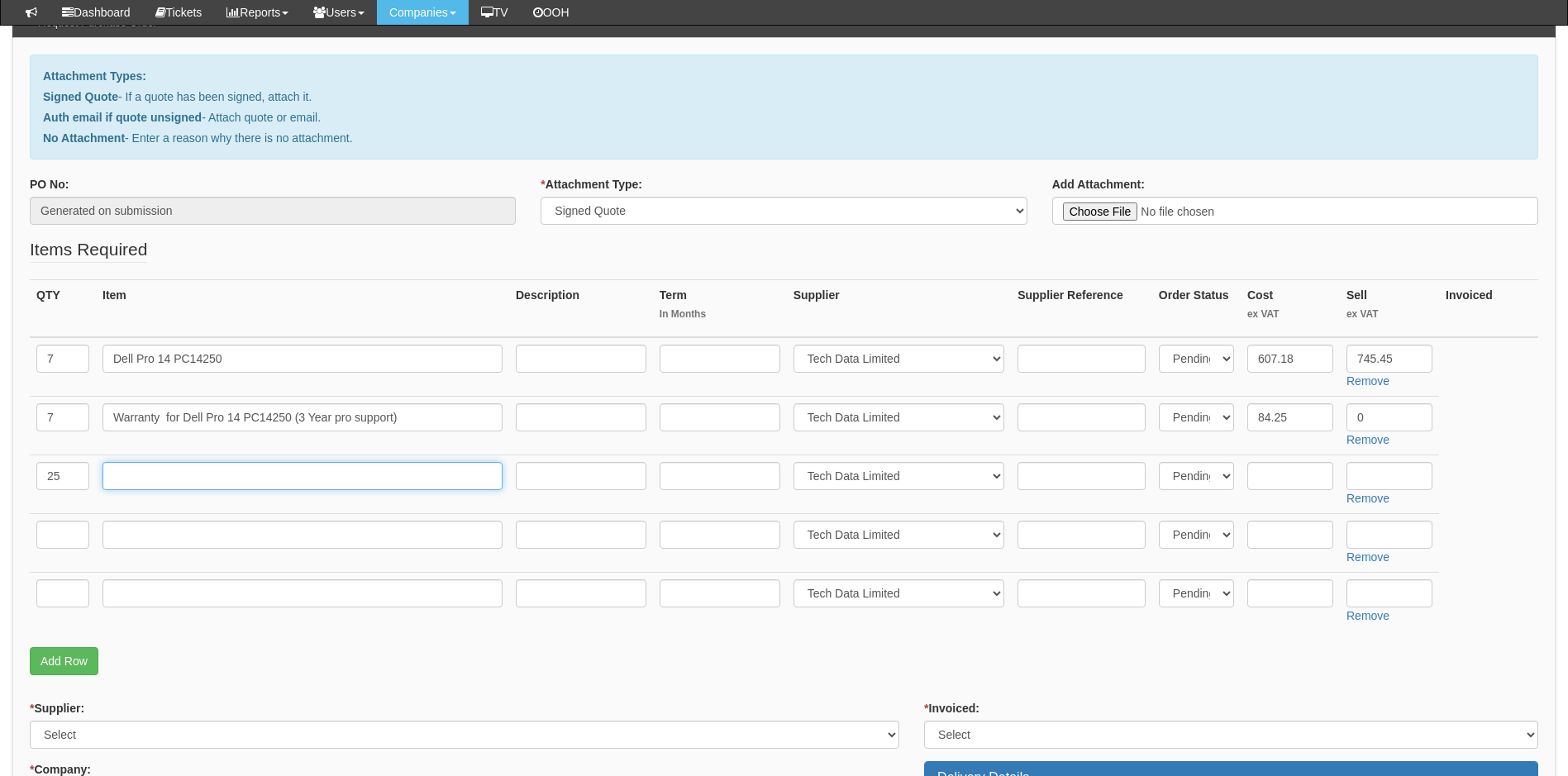
click at [220, 473] on input "text" at bounding box center [302, 476] width 400 height 28
paste input "Dell Pro Slim QCS1250"
type input "Dell Pro Slim QCS1250"
click at [65, 534] on input "text" at bounding box center [62, 535] width 53 height 28
type input "25"
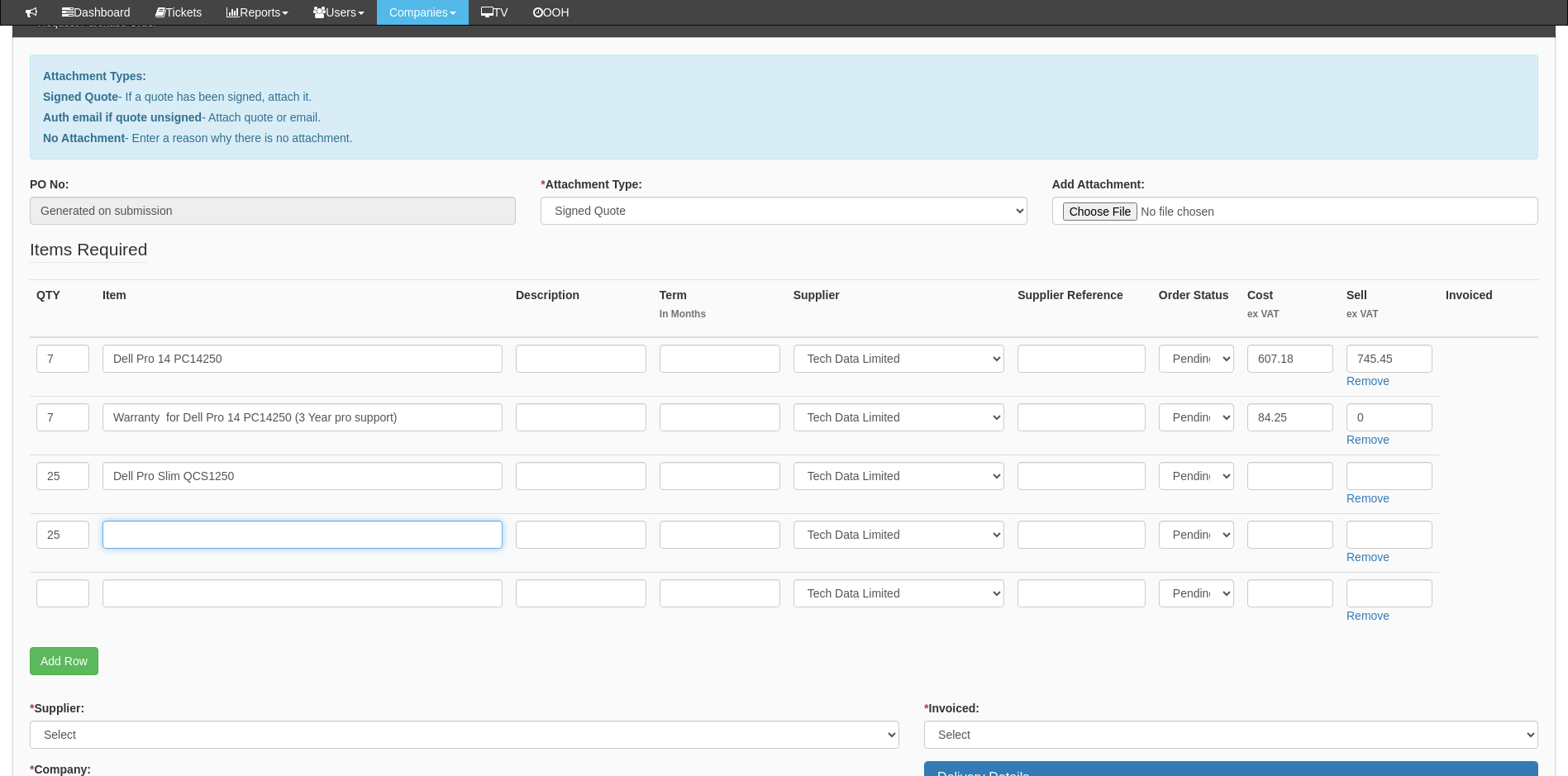
click at [152, 536] on input "text" at bounding box center [302, 535] width 400 height 28
drag, startPoint x: 179, startPoint y: 416, endPoint x: 82, endPoint y: 413, distance: 97.0
click at [82, 413] on tr "7 Warranty for Dell Pro 14 PC14250 (3 Year pro support) Select 123 REG.co.uk 1P…" at bounding box center [784, 426] width 1508 height 59
click at [148, 532] on input "text" at bounding box center [302, 535] width 400 height 28
paste input "Warranty for"
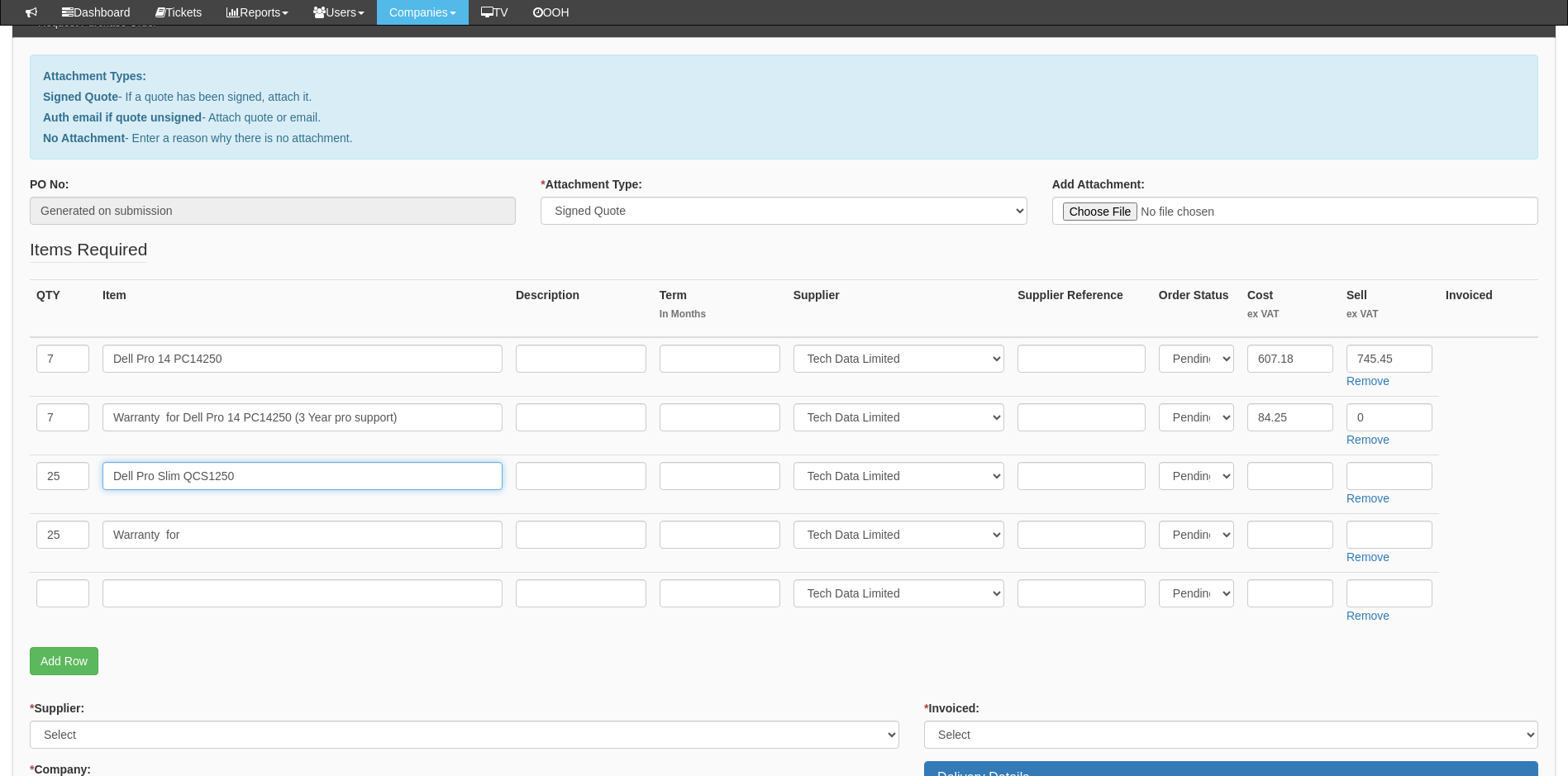
drag, startPoint x: 259, startPoint y: 480, endPoint x: 87, endPoint y: 467, distance: 172.5
click at [88, 467] on tr "25 Dell Pro Slim QCS1250 Select 123 REG.co.uk 1Password 3 4Gon AA Jones Electri…" at bounding box center [784, 485] width 1508 height 59
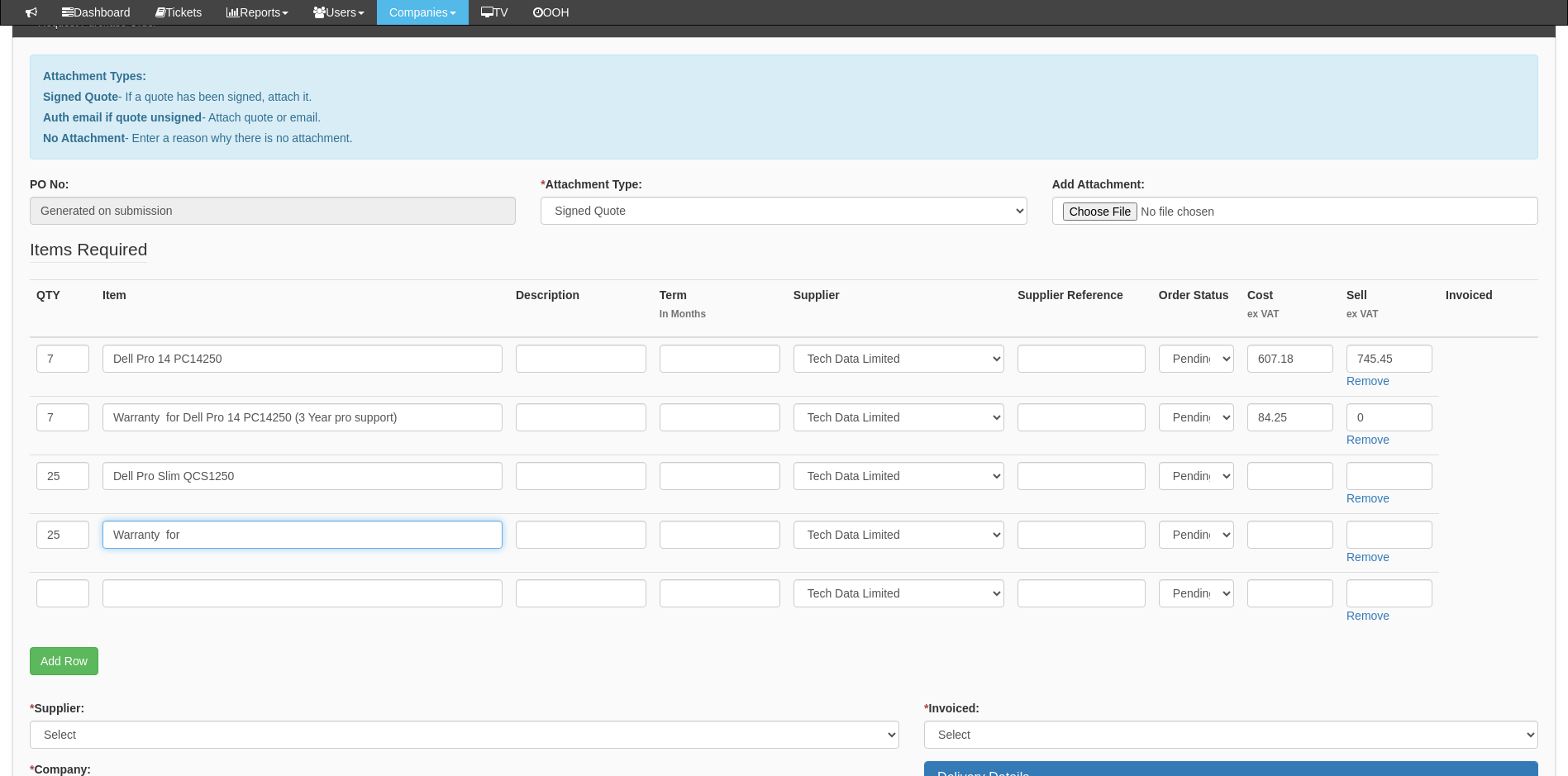
click at [248, 540] on input "Warranty for" at bounding box center [302, 535] width 400 height 28
paste input "Dell Pro Slim QCS1250"
drag, startPoint x: 429, startPoint y: 420, endPoint x: 294, endPoint y: 414, distance: 135.1
click at [294, 414] on input "Warranty for Dell Pro 14 PC14250 (3 Year pro support)" at bounding box center [302, 417] width 400 height 28
click at [324, 545] on input "Warranty for Dell Pro Slim QCS1250" at bounding box center [302, 535] width 400 height 28
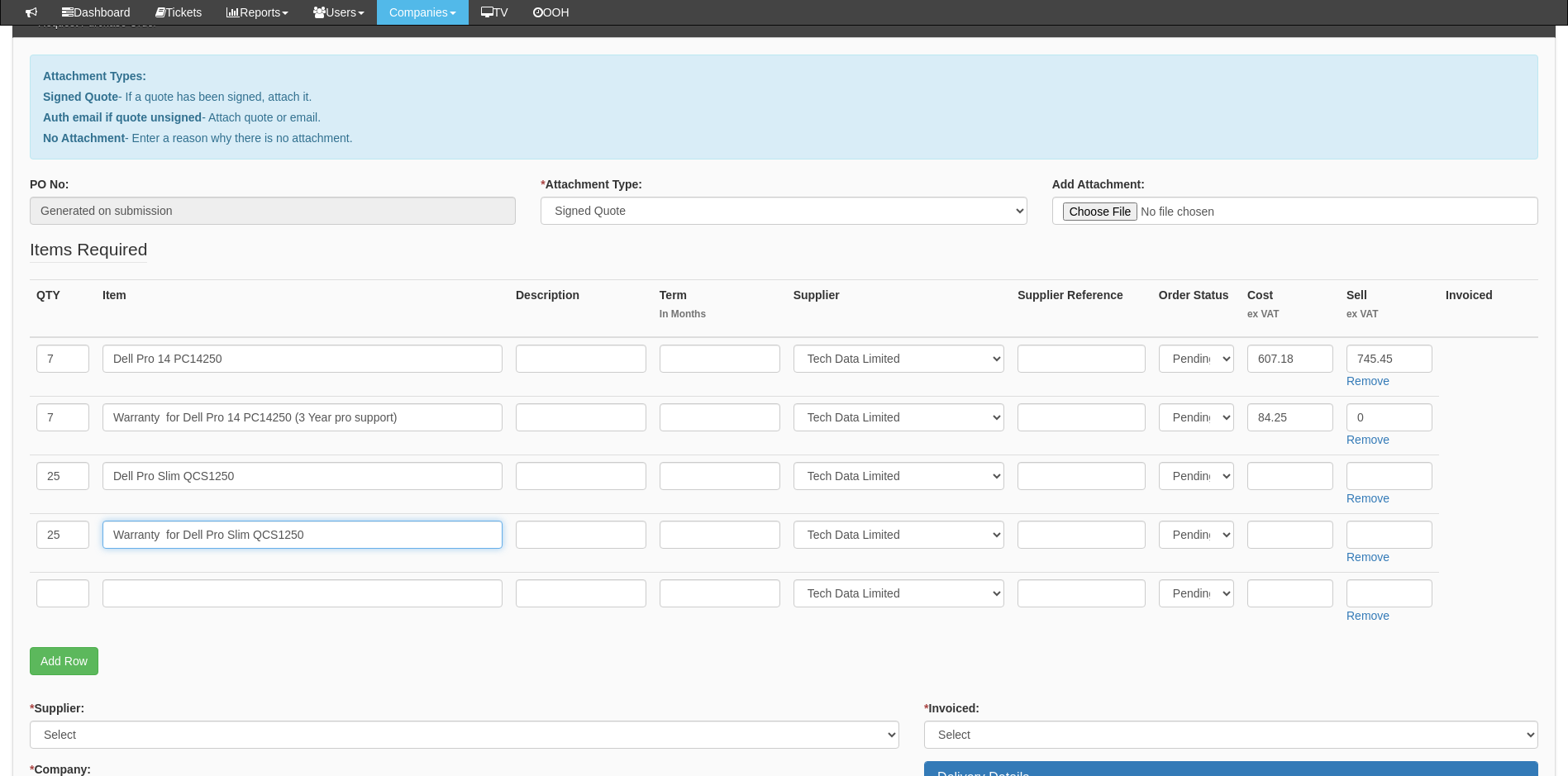
paste input "(3 Year pro support)"
type input "Warranty for Dell Pro Slim QCS1250 (3 Year pro support)"
click at [1295, 528] on input "text" at bounding box center [1290, 535] width 86 height 28
click at [1290, 467] on input "text" at bounding box center [1290, 476] width 86 height 28
type input "484.90"
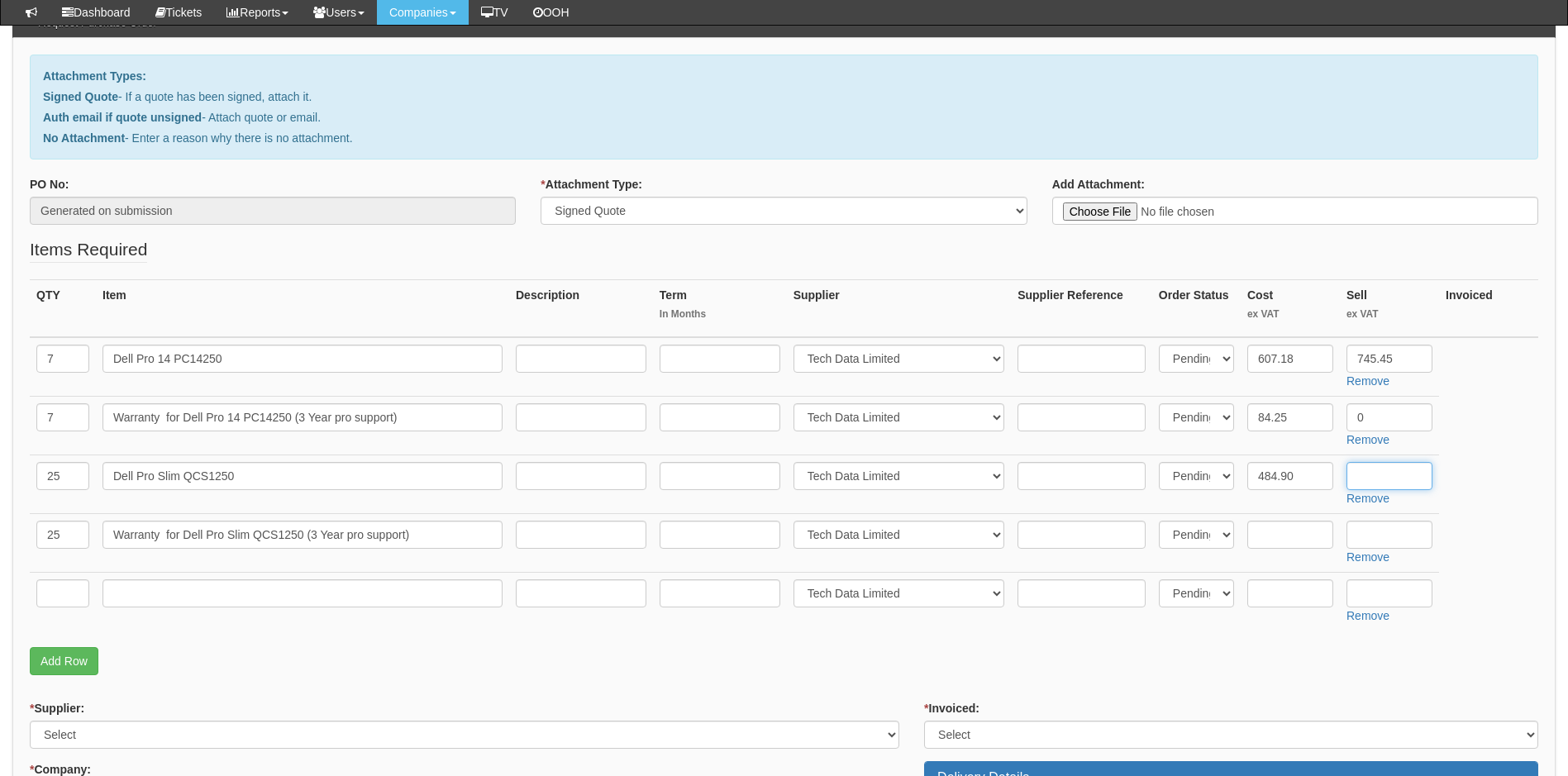
click at [1386, 481] on input "text" at bounding box center [1389, 476] width 86 height 28
type input "745.45"
click at [1301, 539] on input "text" at bounding box center [1290, 535] width 86 height 28
type input "65.56"
click at [1378, 534] on input "text" at bounding box center [1389, 535] width 86 height 28
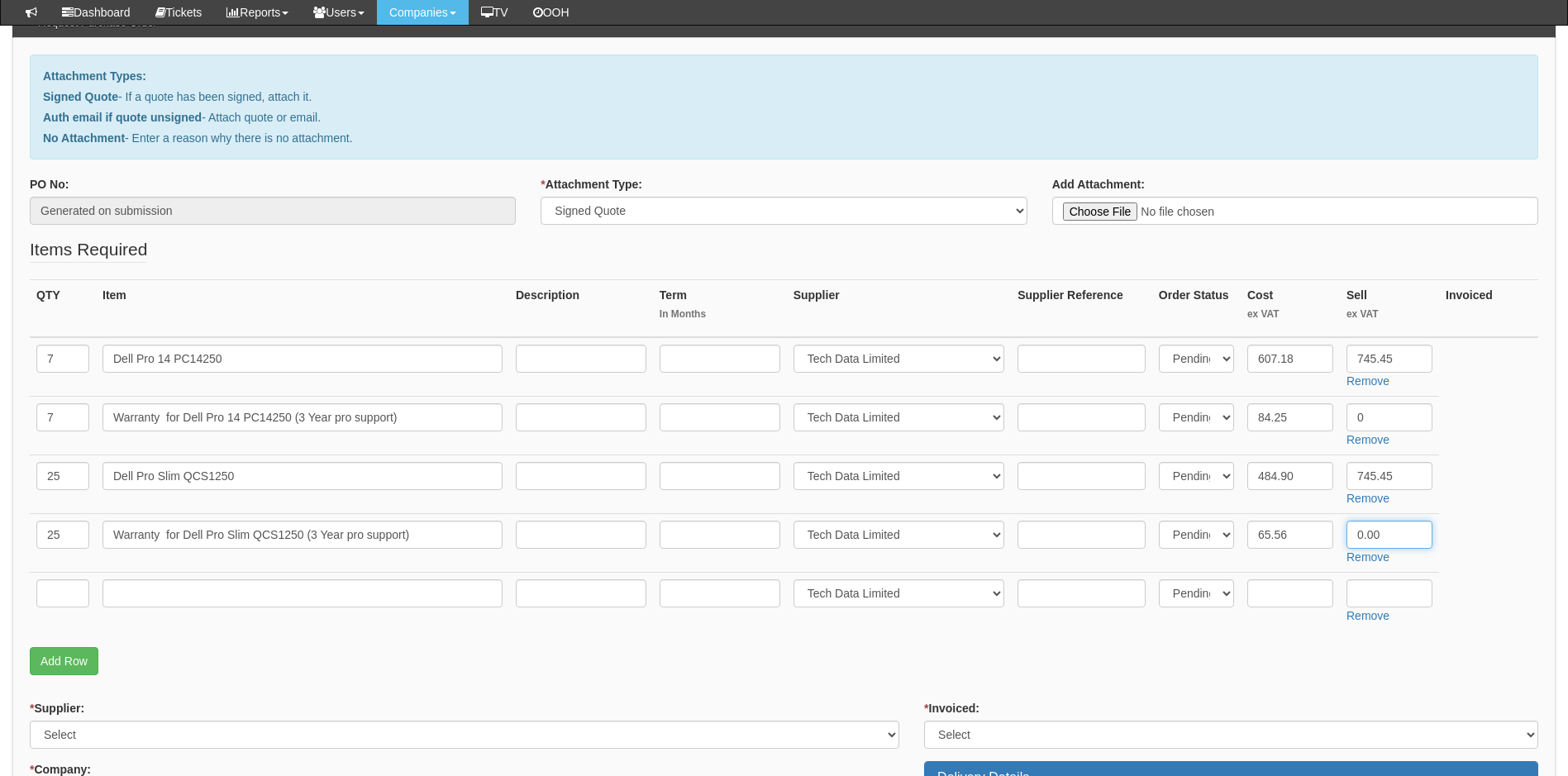
type input "0.00"
click at [1376, 413] on input "0" at bounding box center [1389, 417] width 86 height 28
type input "0.00"
click at [1120, 651] on p "Add Row" at bounding box center [784, 661] width 1508 height 28
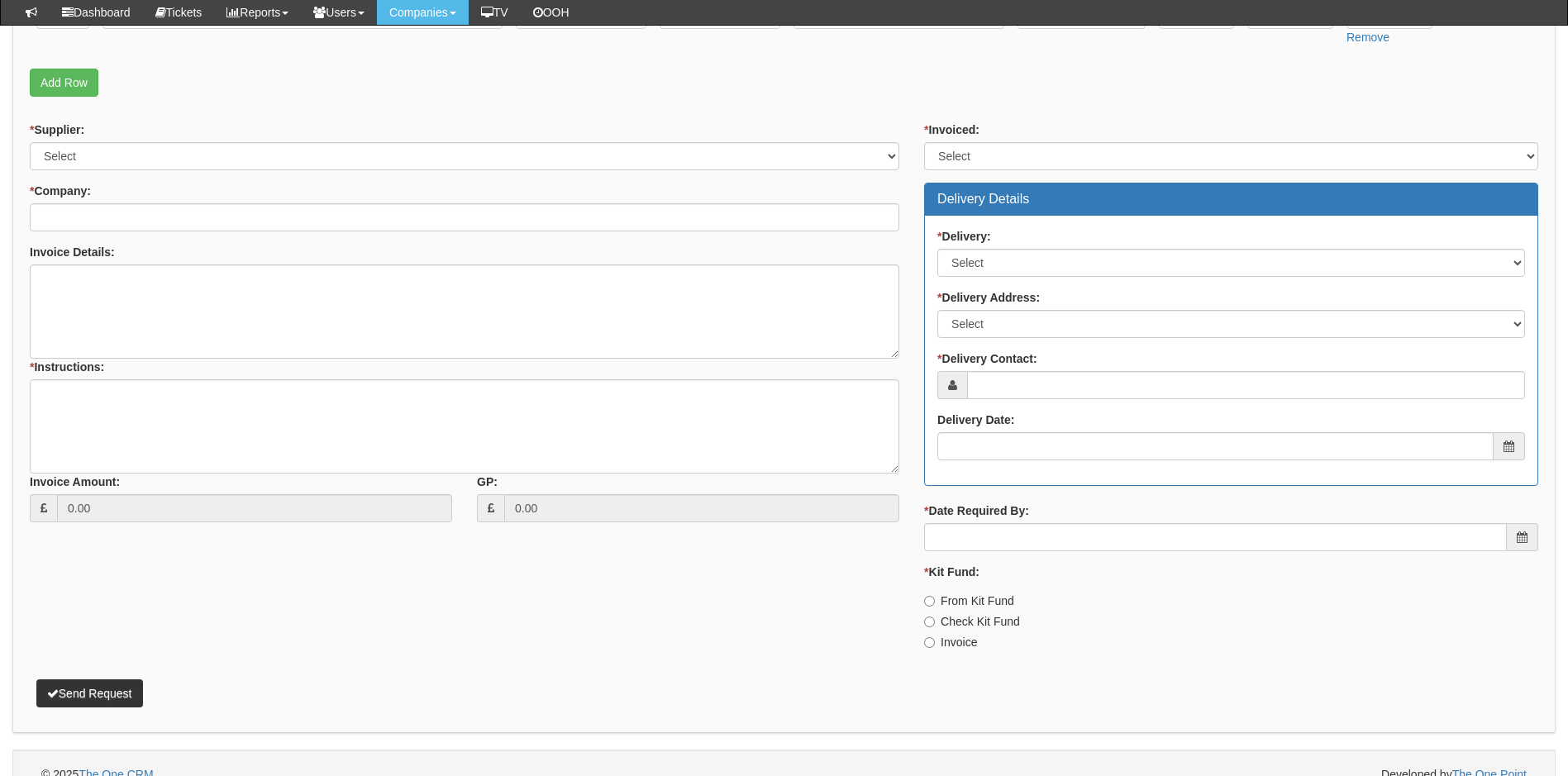
scroll to position [248, 0]
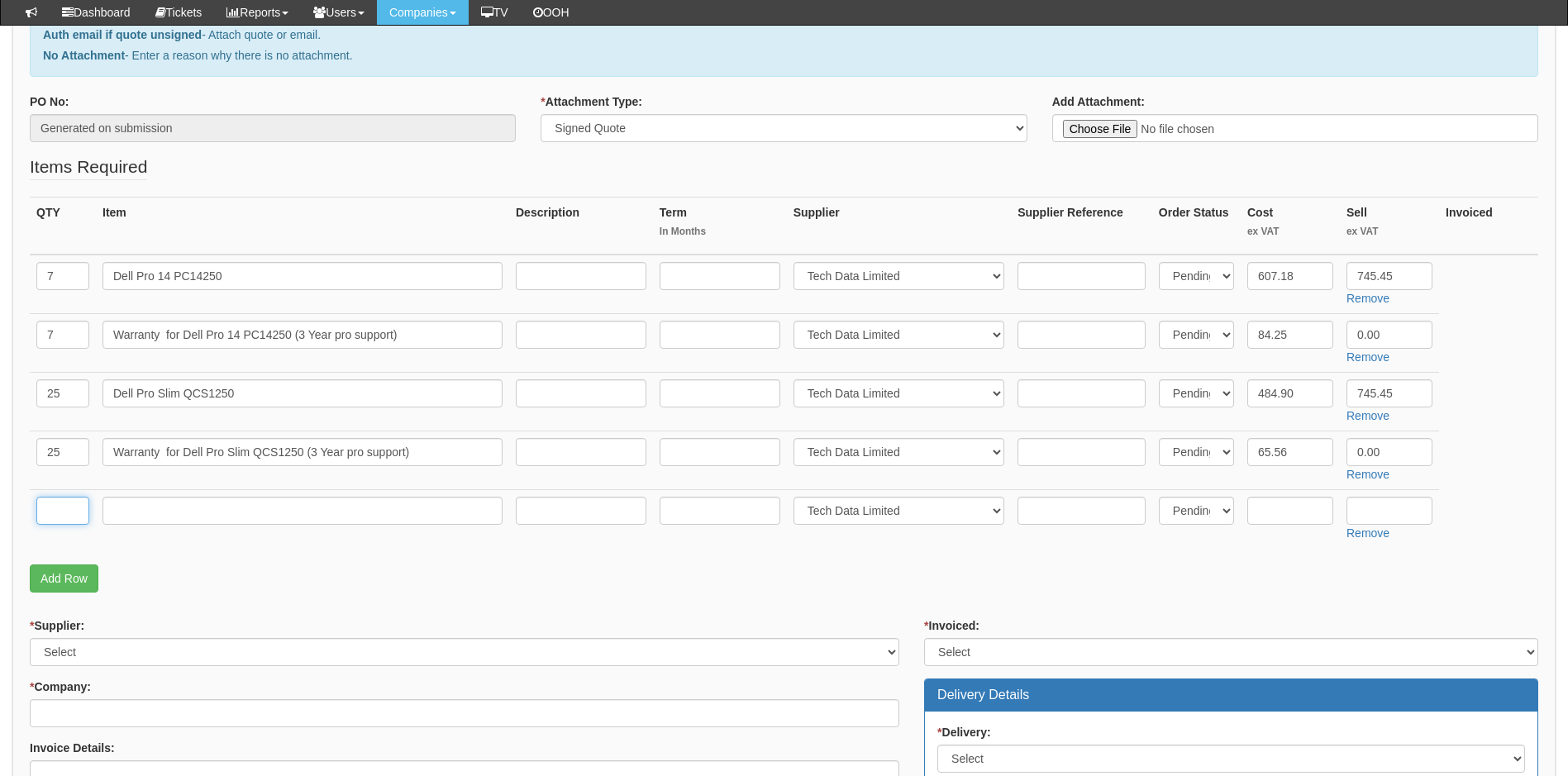
click at [60, 510] on input "text" at bounding box center [62, 511] width 53 height 28
type input "2"
click at [163, 506] on input "text" at bounding box center [302, 511] width 400 height 28
type input "Dell Universal Docking Station"
click at [1289, 511] on input "text" at bounding box center [1290, 511] width 86 height 28
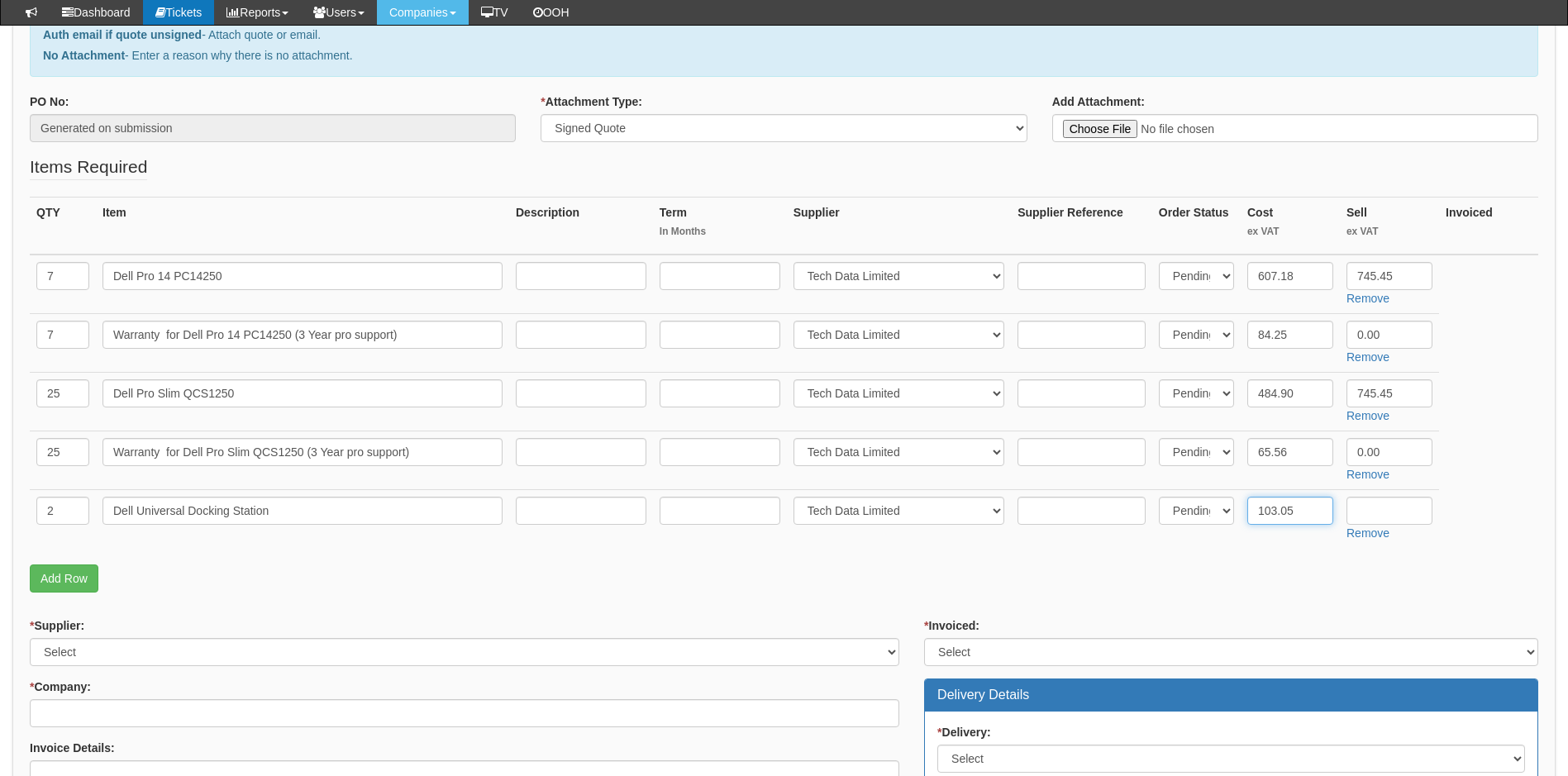
type input "103.05"
click at [1366, 510] on input "text" at bounding box center [1389, 511] width 86 height 28
type input "113.05"
click at [1344, 585] on p "Add Row" at bounding box center [784, 579] width 1508 height 28
click at [72, 575] on link "Add Row" at bounding box center [63, 579] width 68 height 28
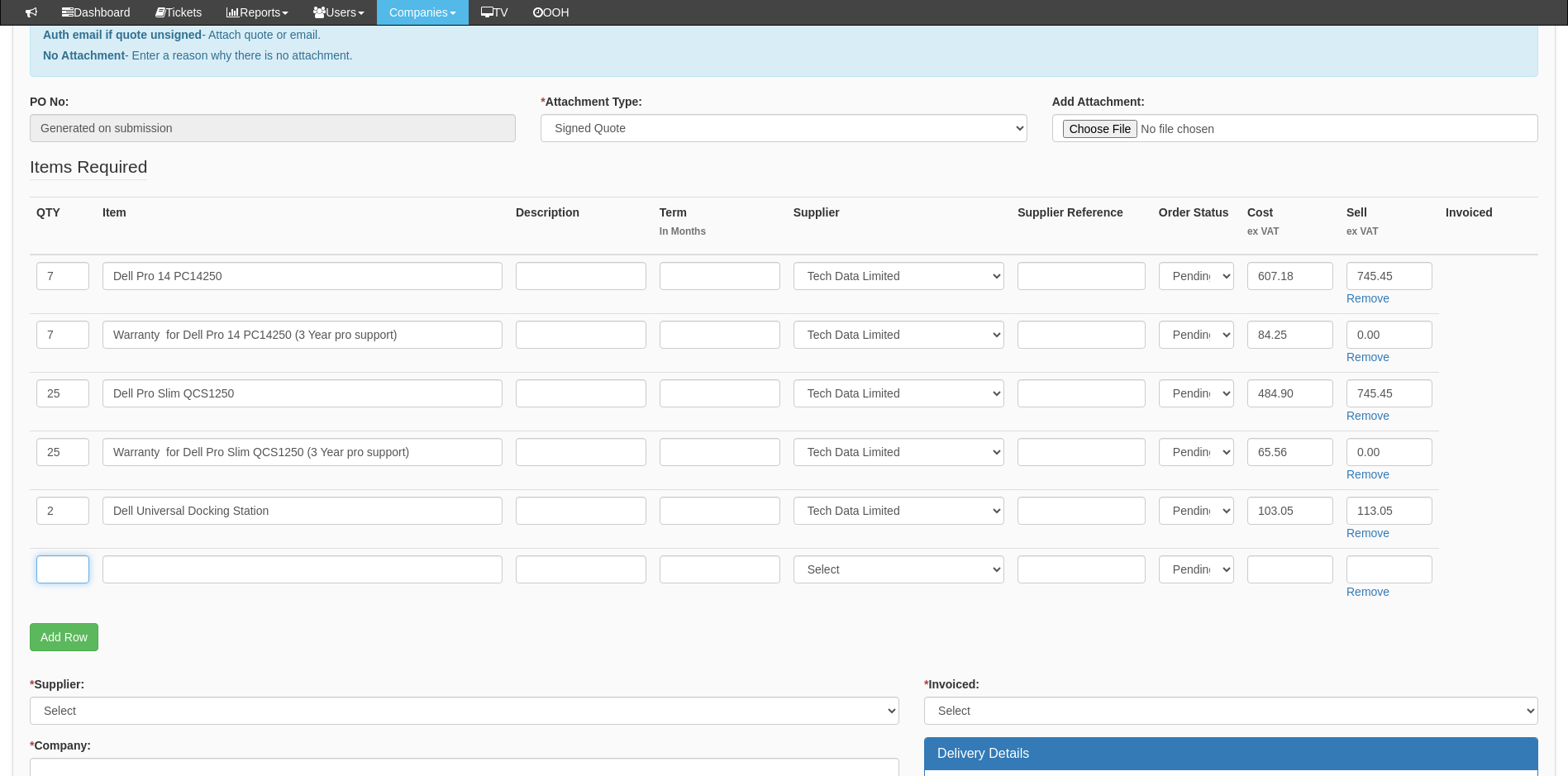
click at [69, 570] on input "text" at bounding box center [62, 570] width 53 height 28
type input "15"
click at [143, 569] on input "text" at bounding box center [302, 570] width 400 height 28
click at [141, 575] on input "text" at bounding box center [302, 570] width 400 height 28
paste input "Dell Pro E2425HM"
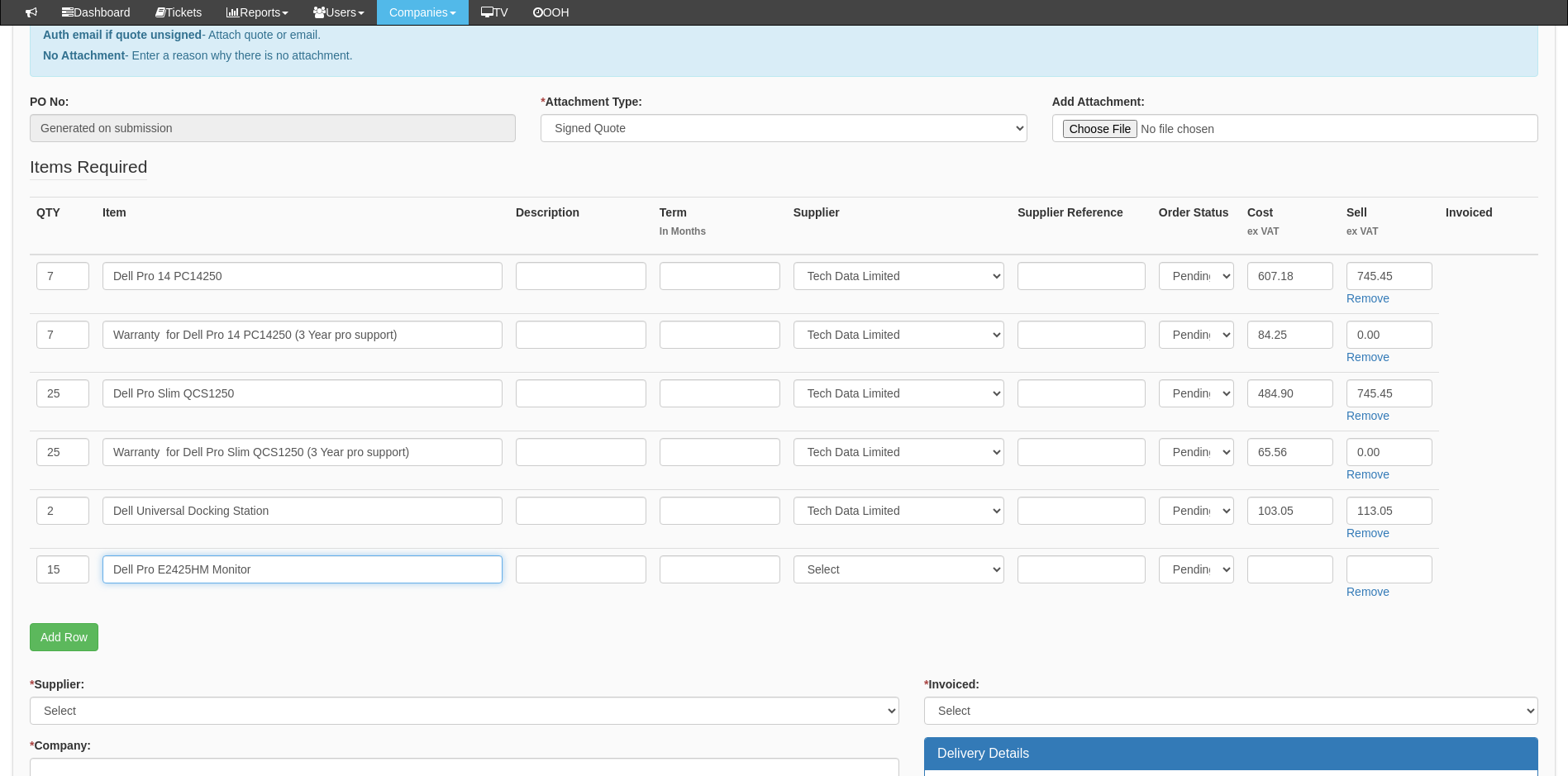
type input "Dell Pro E2425HM Monitor"
click at [883, 569] on select "Select 123 REG.co.uk 1Password 3 4Gon AA Jones Electric Ltd Abzorb Access Group…" at bounding box center [899, 570] width 212 height 28
select select "19"
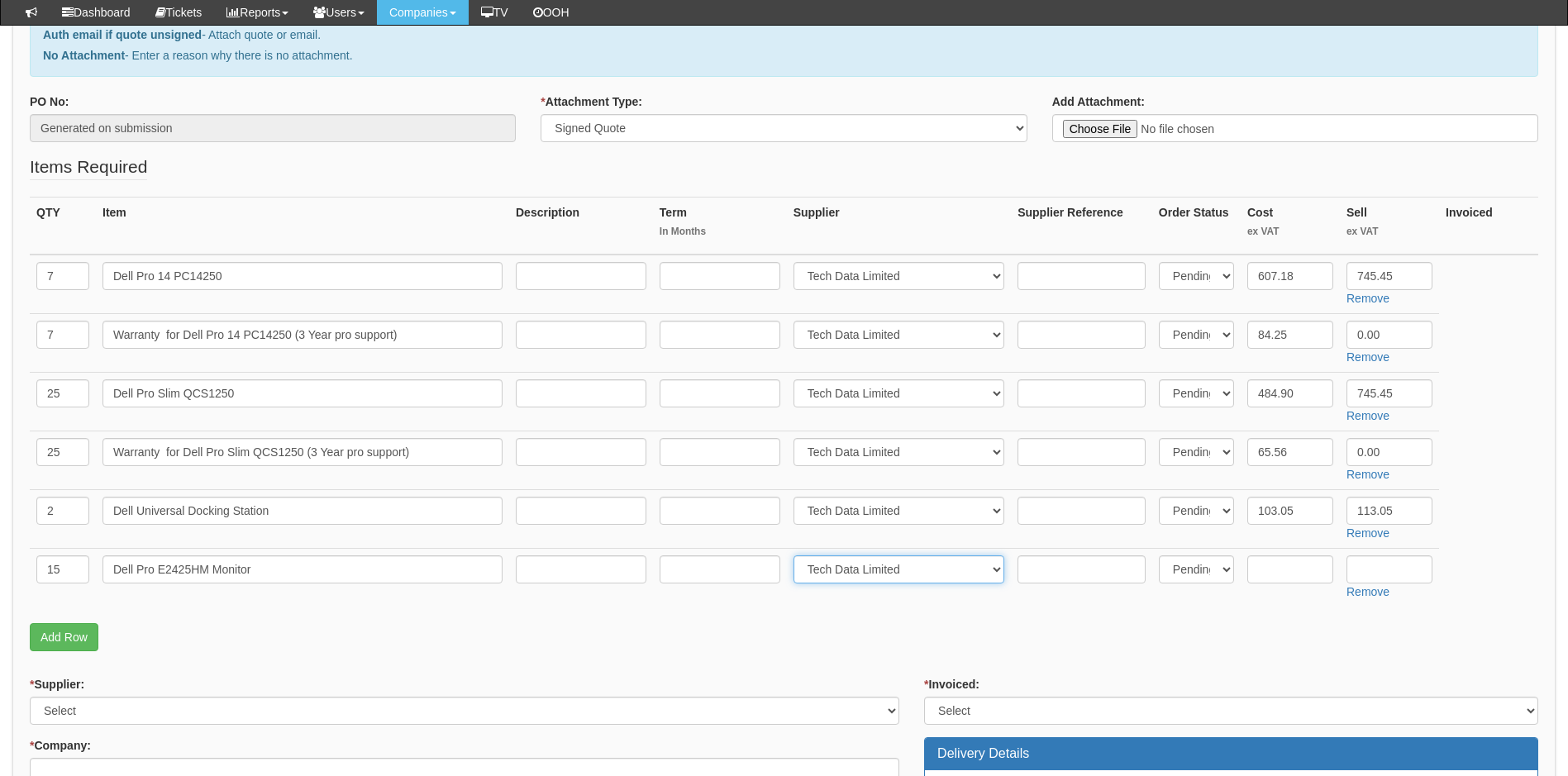
click at [797, 556] on select "Select 123 REG.co.uk 1Password 3 4Gon AA Jones Electric Ltd Abzorb Access Group…" at bounding box center [899, 570] width 212 height 28
click at [1296, 575] on input "text" at bounding box center [1290, 570] width 86 height 28
type input "66.80"
click at [1396, 571] on input "text" at bounding box center [1389, 570] width 86 height 28
type input "0.00"
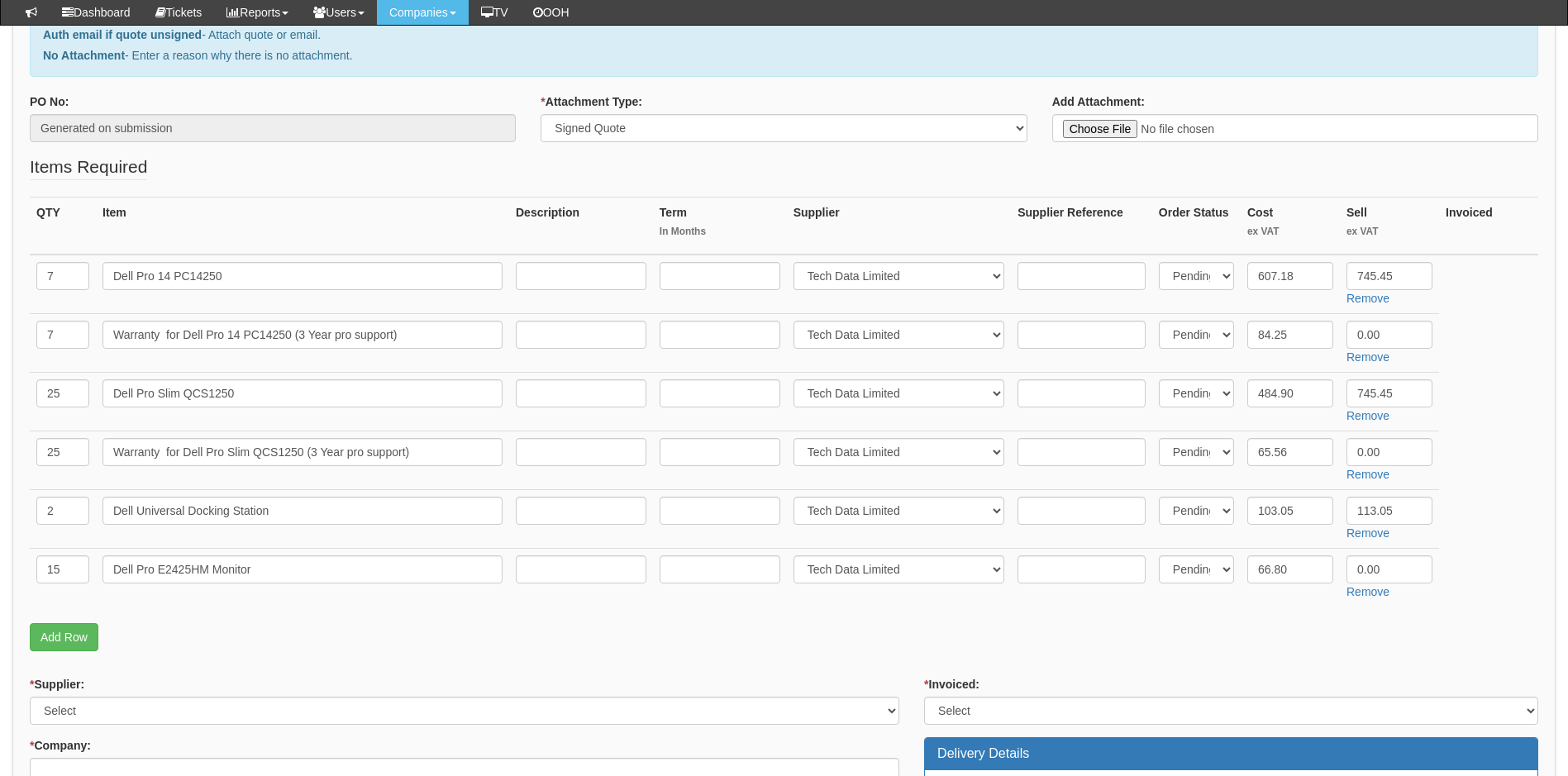
click at [1358, 661] on form "PO No: Generated on submission * Attachment Type: Select Signed Quote Auth emai…" at bounding box center [784, 678] width 1508 height 1169
click at [691, 714] on select "Select 123 REG.co.uk 1Password 3 4Gon AA Jones Electric Ltd Abzorb Access Group…" at bounding box center [464, 711] width 870 height 28
select select "19"
click at [29, 697] on select "Select 123 REG.co.uk 1Password 3 4Gon AA Jones Electric Ltd Abzorb Access Group…" at bounding box center [464, 711] width 870 height 28
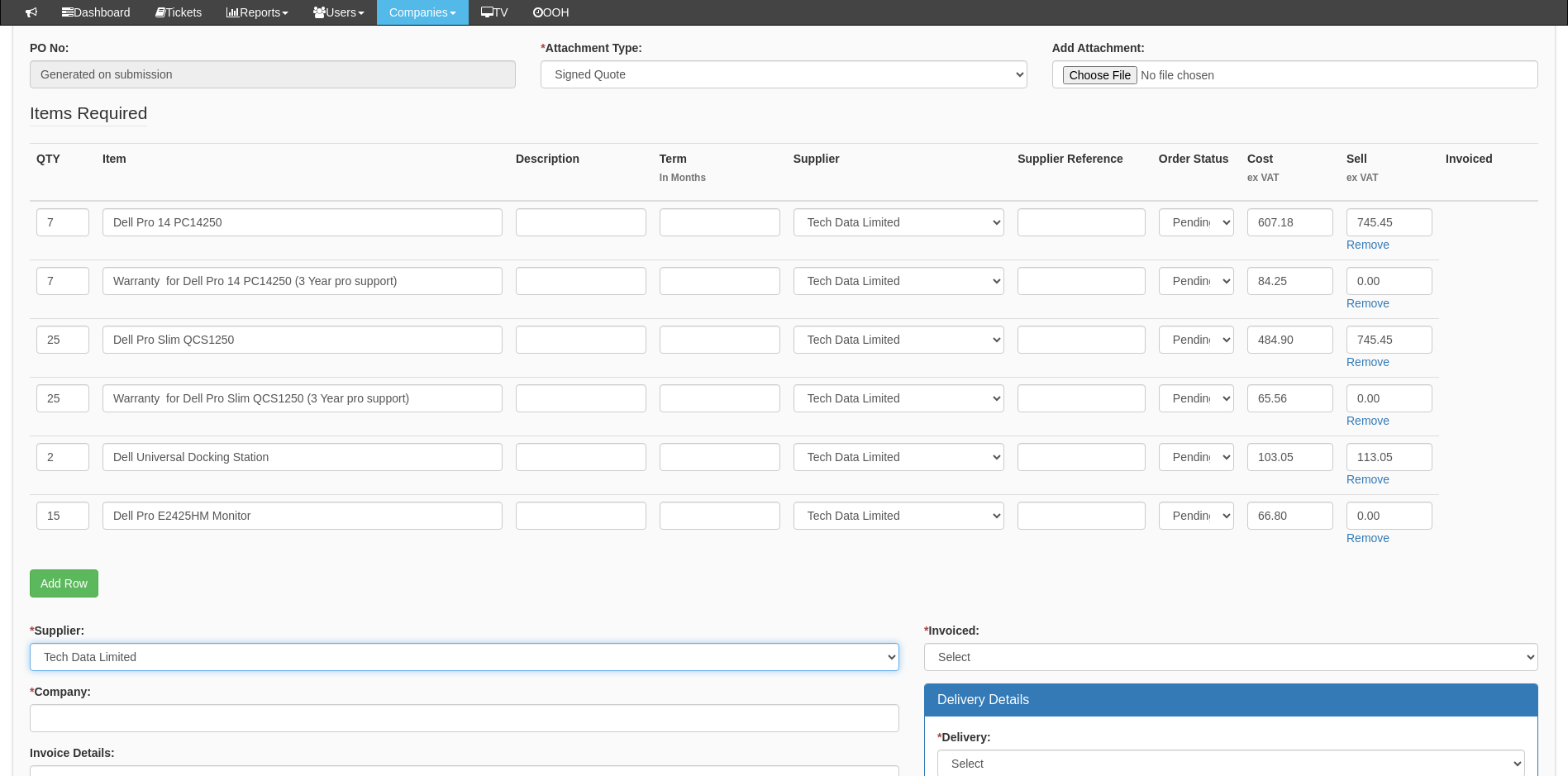
scroll to position [330, 0]
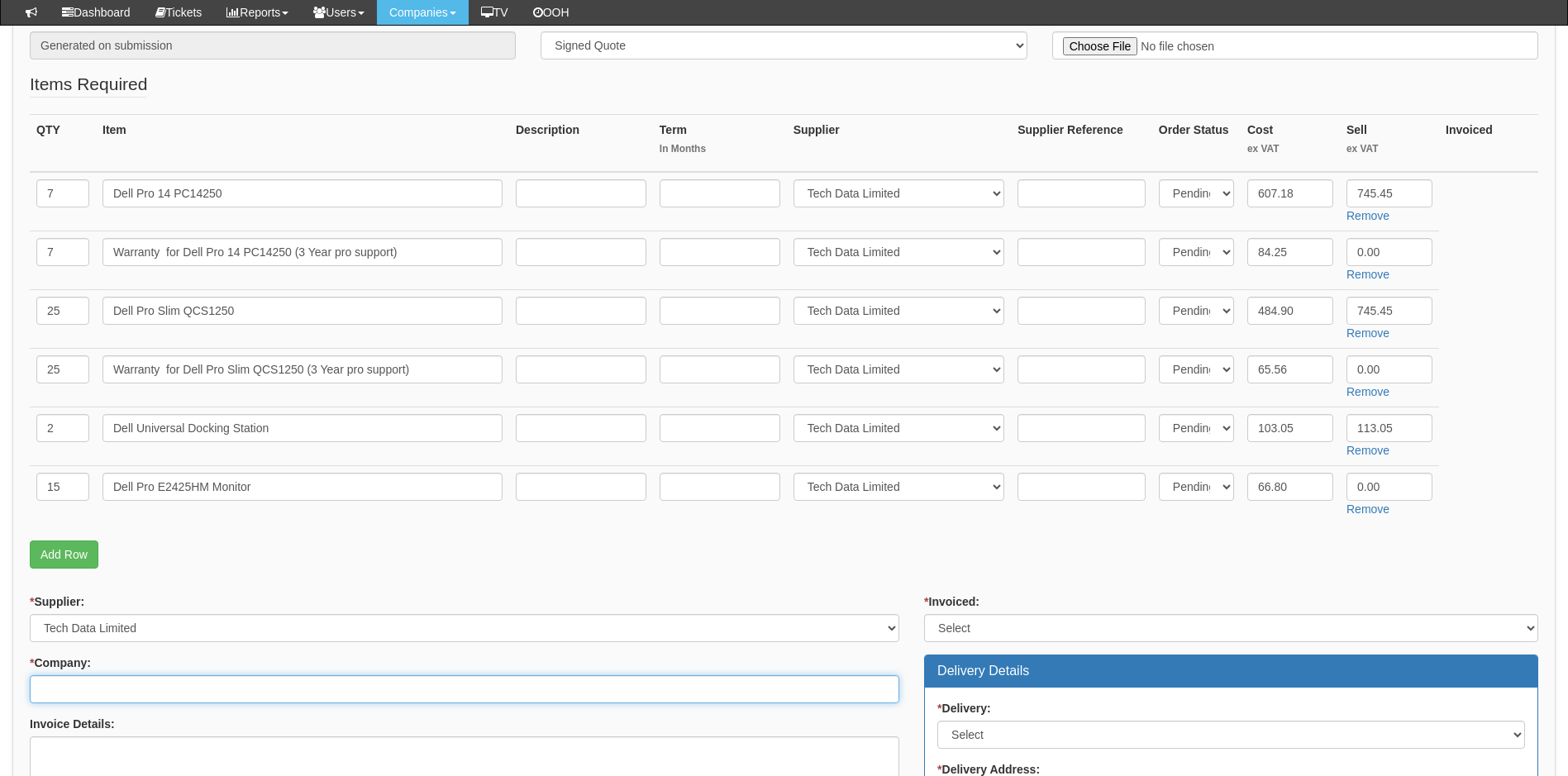
click at [238, 686] on input "* Company:" at bounding box center [464, 690] width 870 height 28
drag, startPoint x: 96, startPoint y: 687, endPoint x: 29, endPoint y: 688, distance: 67.0
click at [29, 688] on input "the deep" at bounding box center [464, 690] width 870 height 28
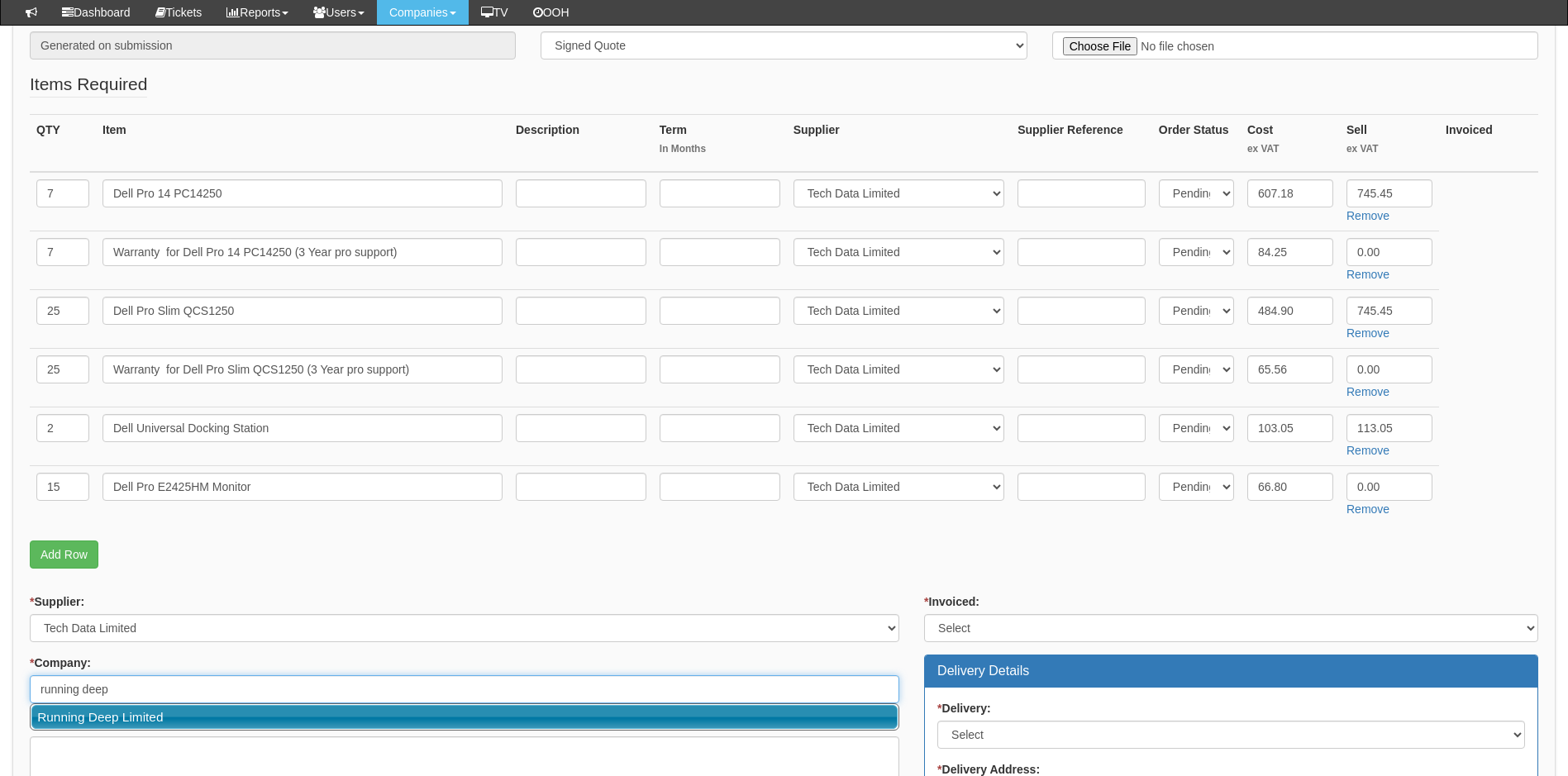
click at [112, 720] on link "Running Deep Limited" at bounding box center [464, 716] width 866 height 24
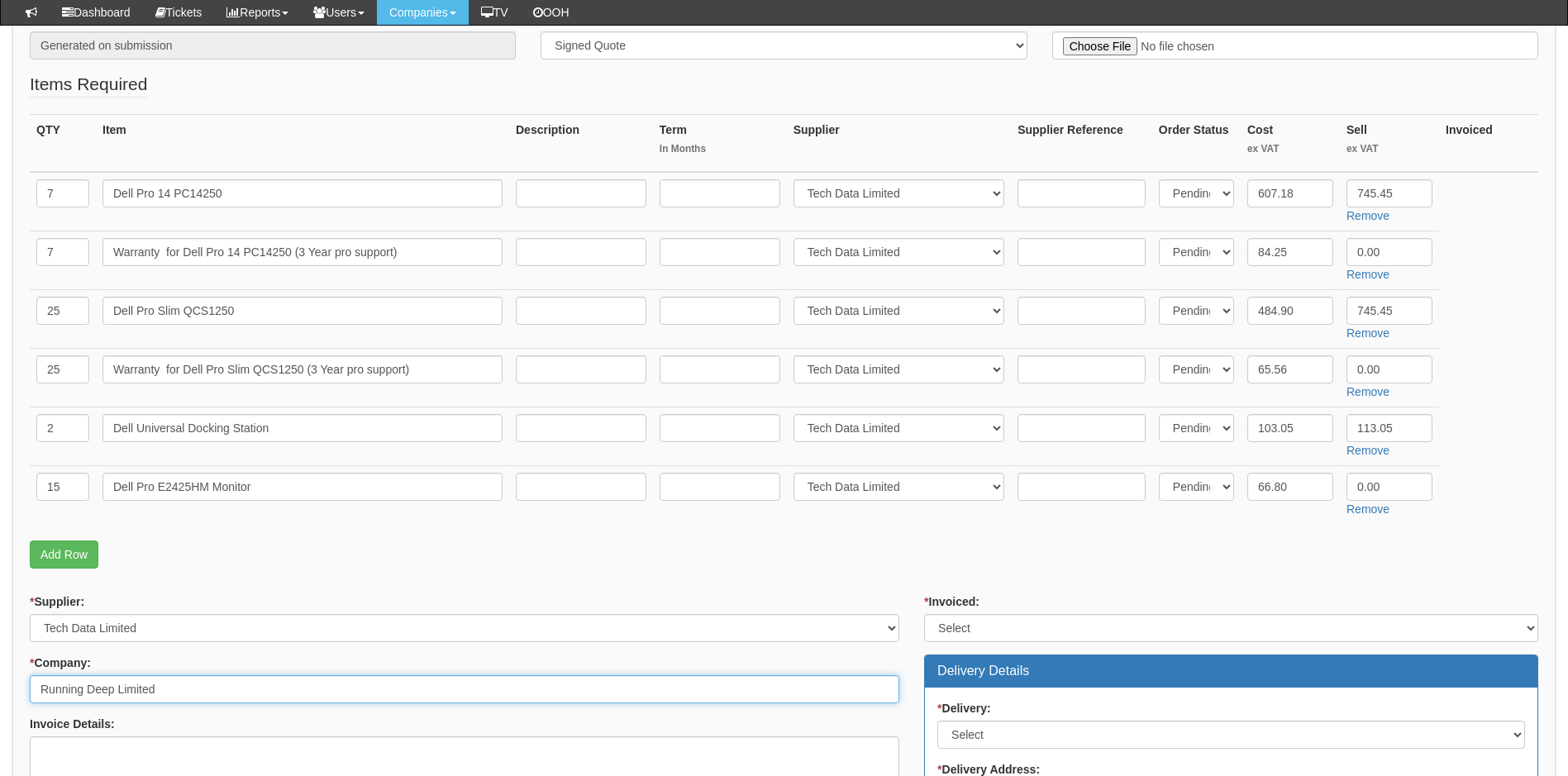
type input "Running Deep Limited"
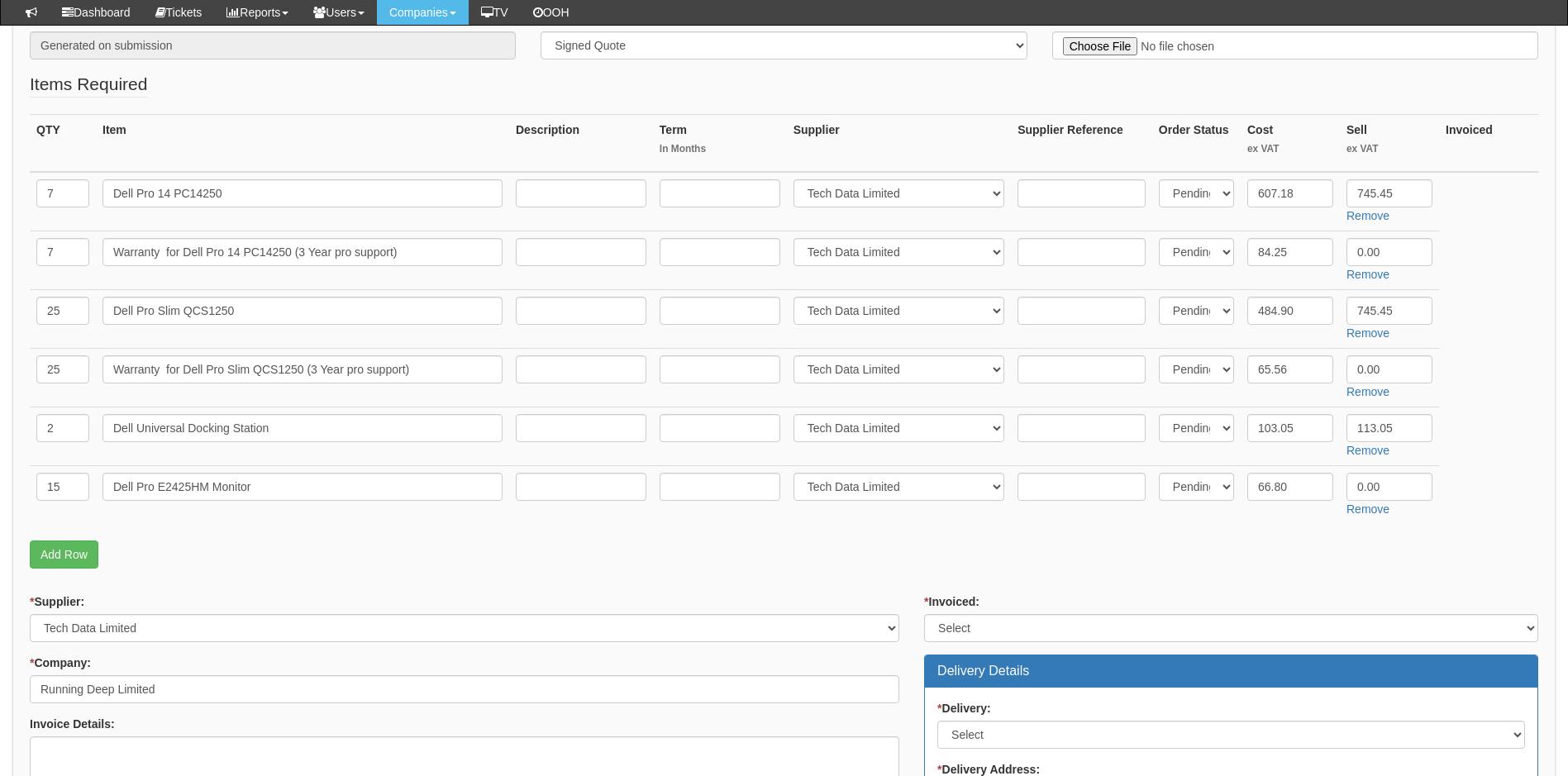
click at [486, 588] on form "PO No: Generated on submission * Attachment Type: Select Signed Quote Auth emai…" at bounding box center [784, 594] width 1508 height 1169
click at [1016, 615] on select "Select Yes No N/A STB (part of order)" at bounding box center [1230, 628] width 614 height 28
select select "2"
click at [924, 614] on select "Select Yes No N/A STB (part of order)" at bounding box center [1230, 628] width 614 height 28
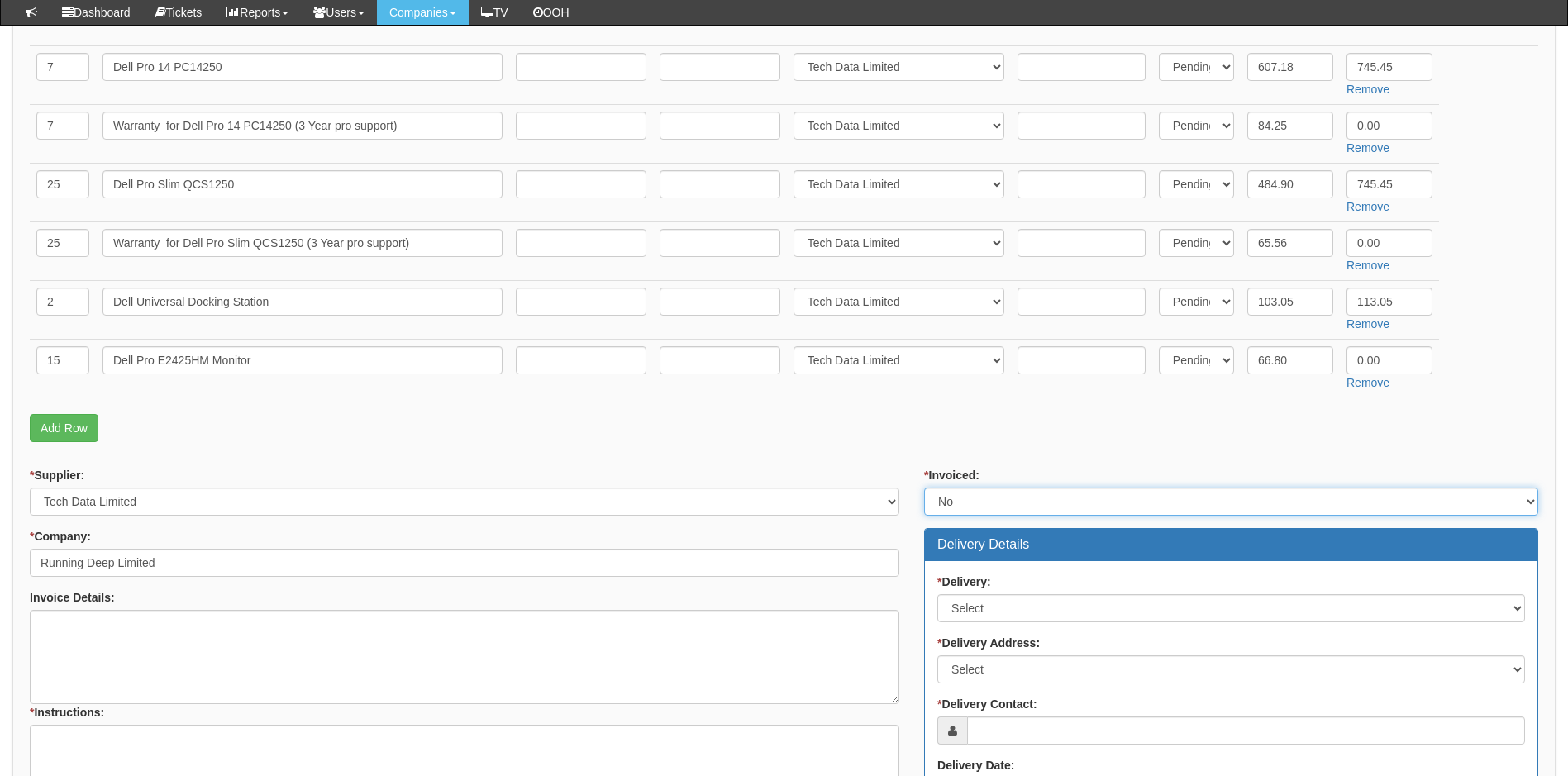
scroll to position [578, 0]
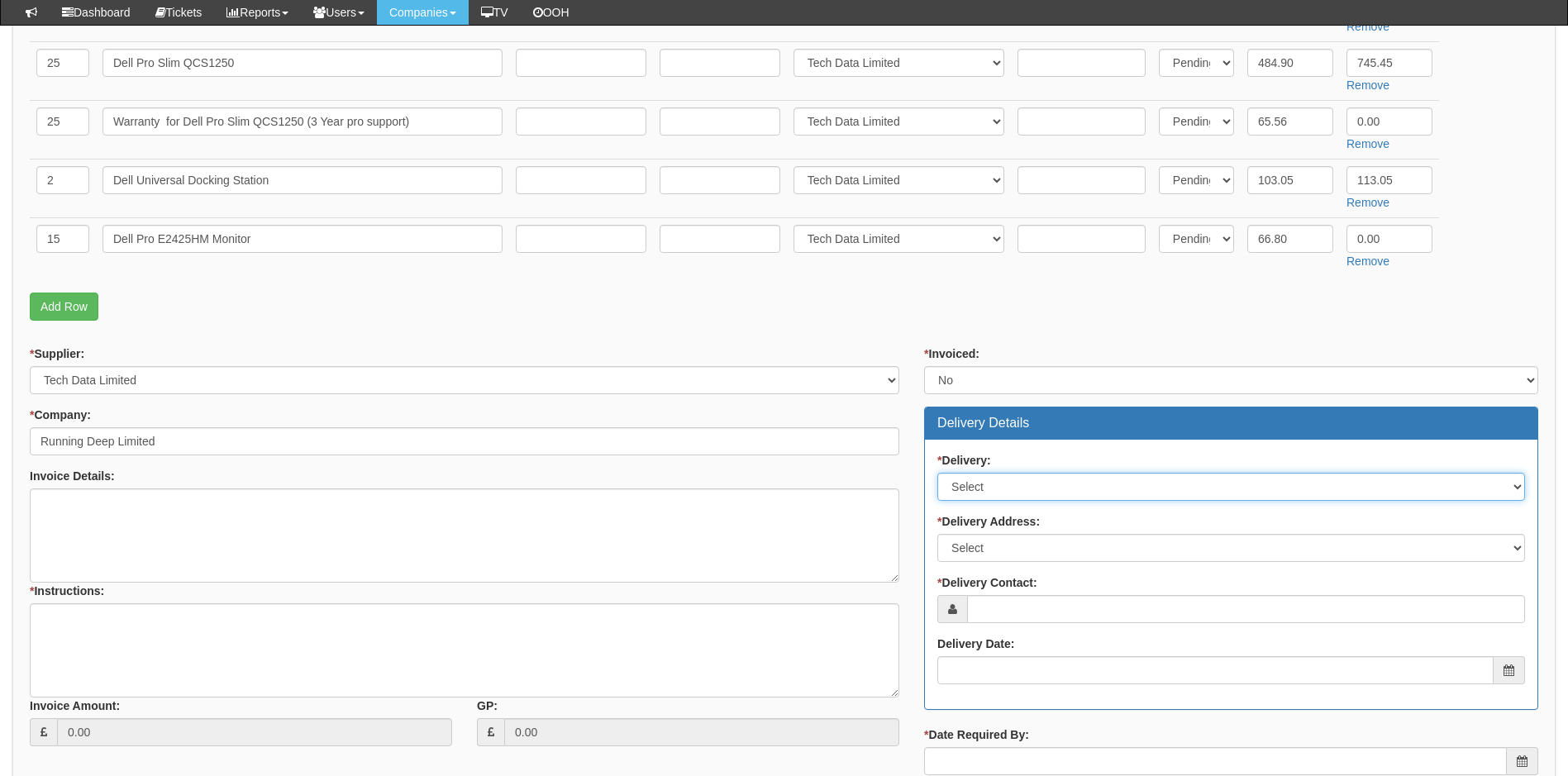
click at [1045, 489] on select "Select No Not Applicable Yes" at bounding box center [1230, 487] width 588 height 28
select select "1"
click at [937, 473] on select "Select No Not Applicable Yes" at bounding box center [1230, 487] width 588 height 28
click at [993, 545] on select "Select Not Applicable Main Address - HU1 4BG Other" at bounding box center [1230, 548] width 588 height 28
select select "other"
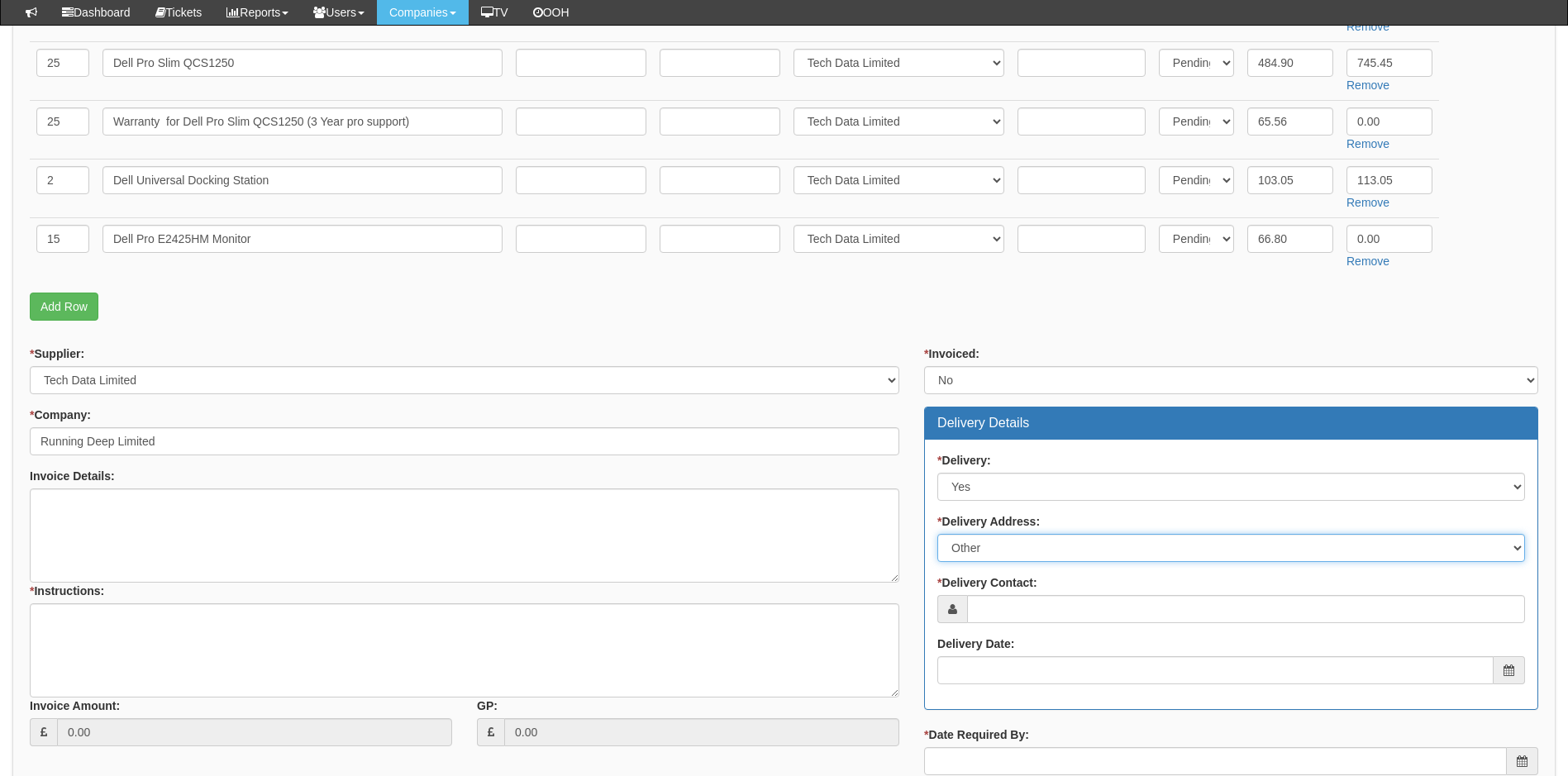
click at [937, 534] on select "Select Not Applicable Main Address - HU1 4BG Other" at bounding box center [1230, 548] width 588 height 28
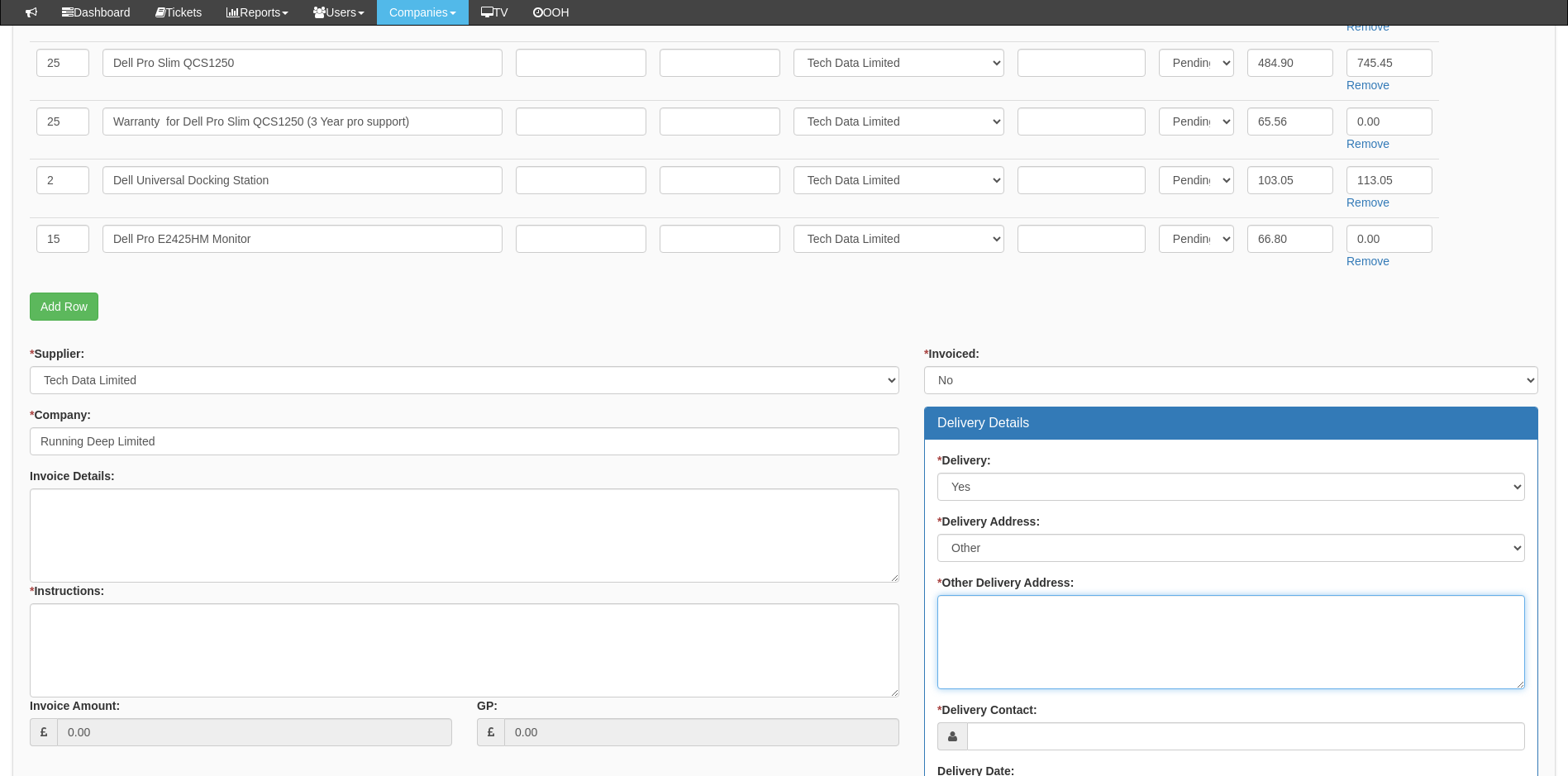
click at [1009, 626] on textarea "* Other Delivery Address:" at bounding box center [1230, 643] width 588 height 95
type textarea "P"
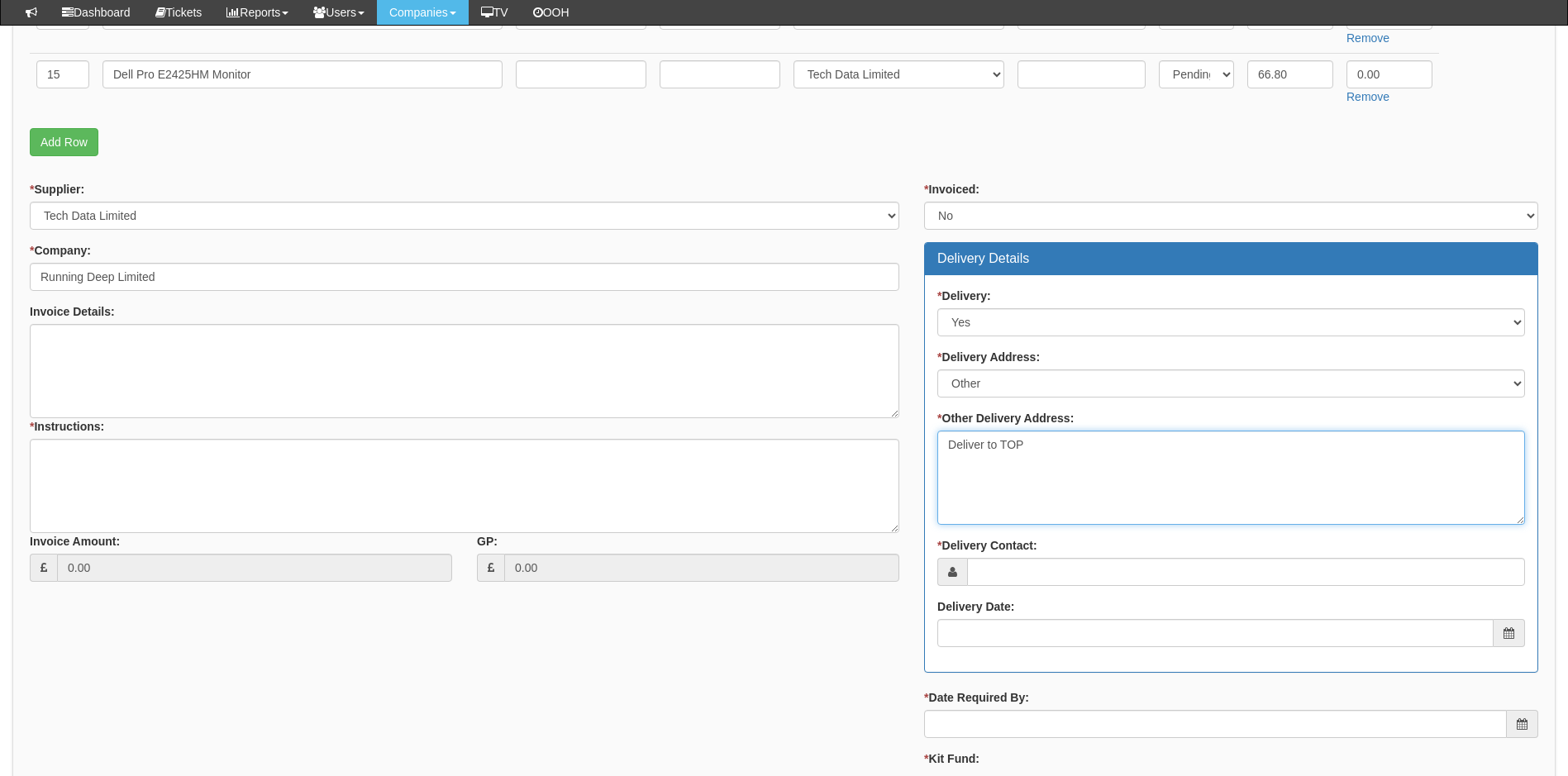
scroll to position [744, 0]
type textarea "Deliver to TOP for set up for the customer"
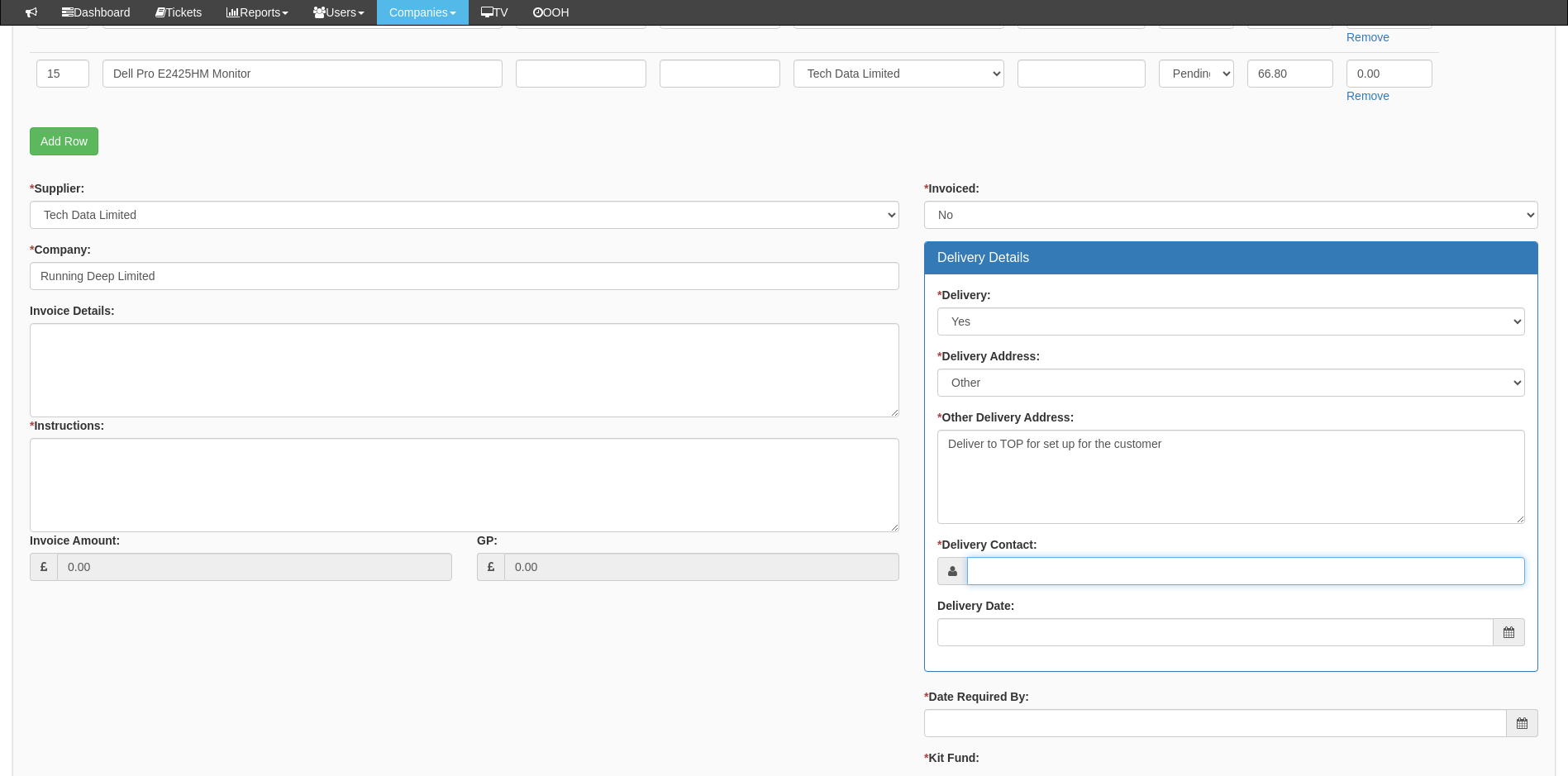
click at [1048, 576] on input "* Delivery Contact:" at bounding box center [1246, 572] width 558 height 28
type input "Freya Cross"
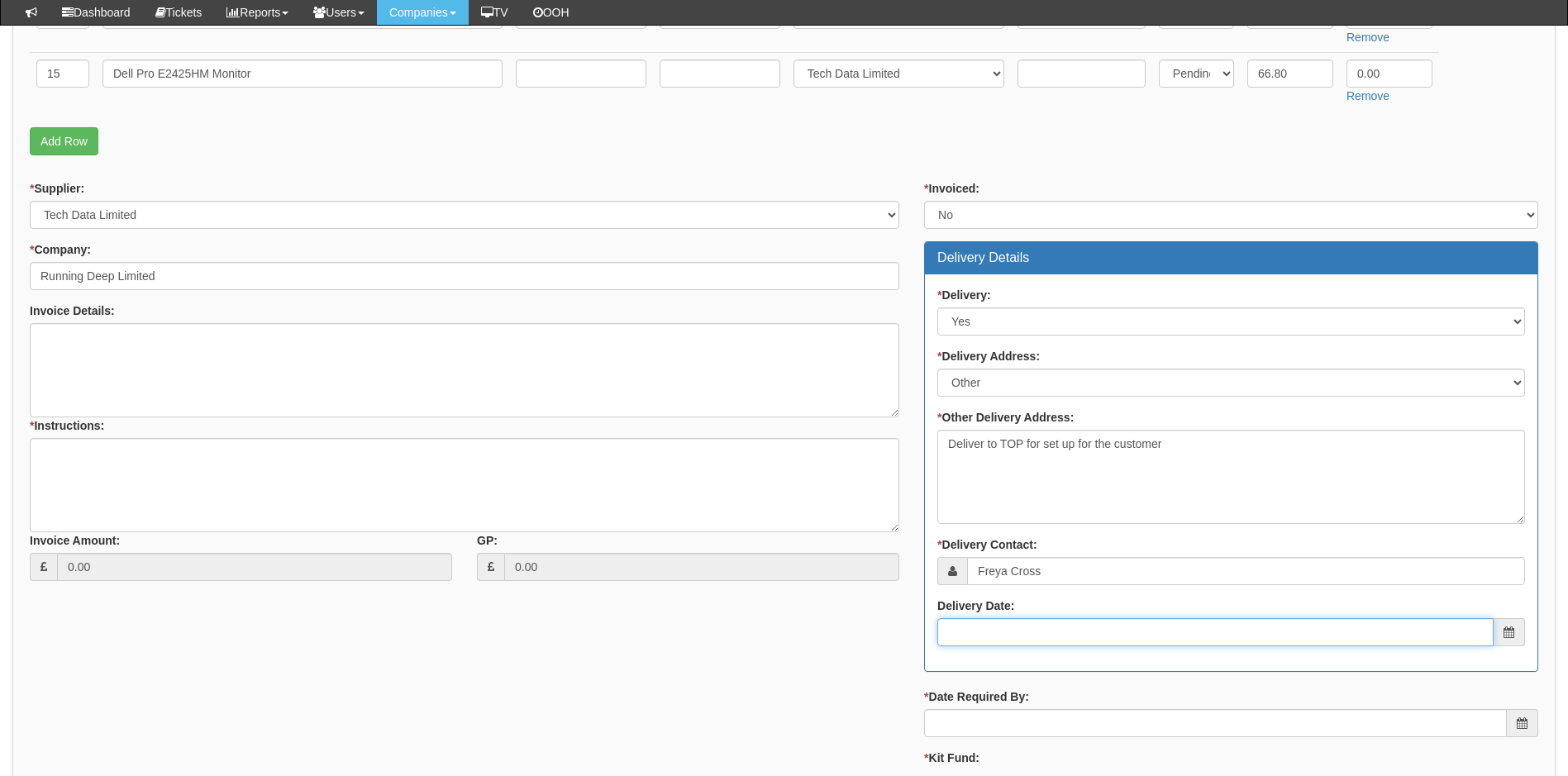
click at [1017, 635] on input "Delivery Date:" at bounding box center [1215, 632] width 556 height 28
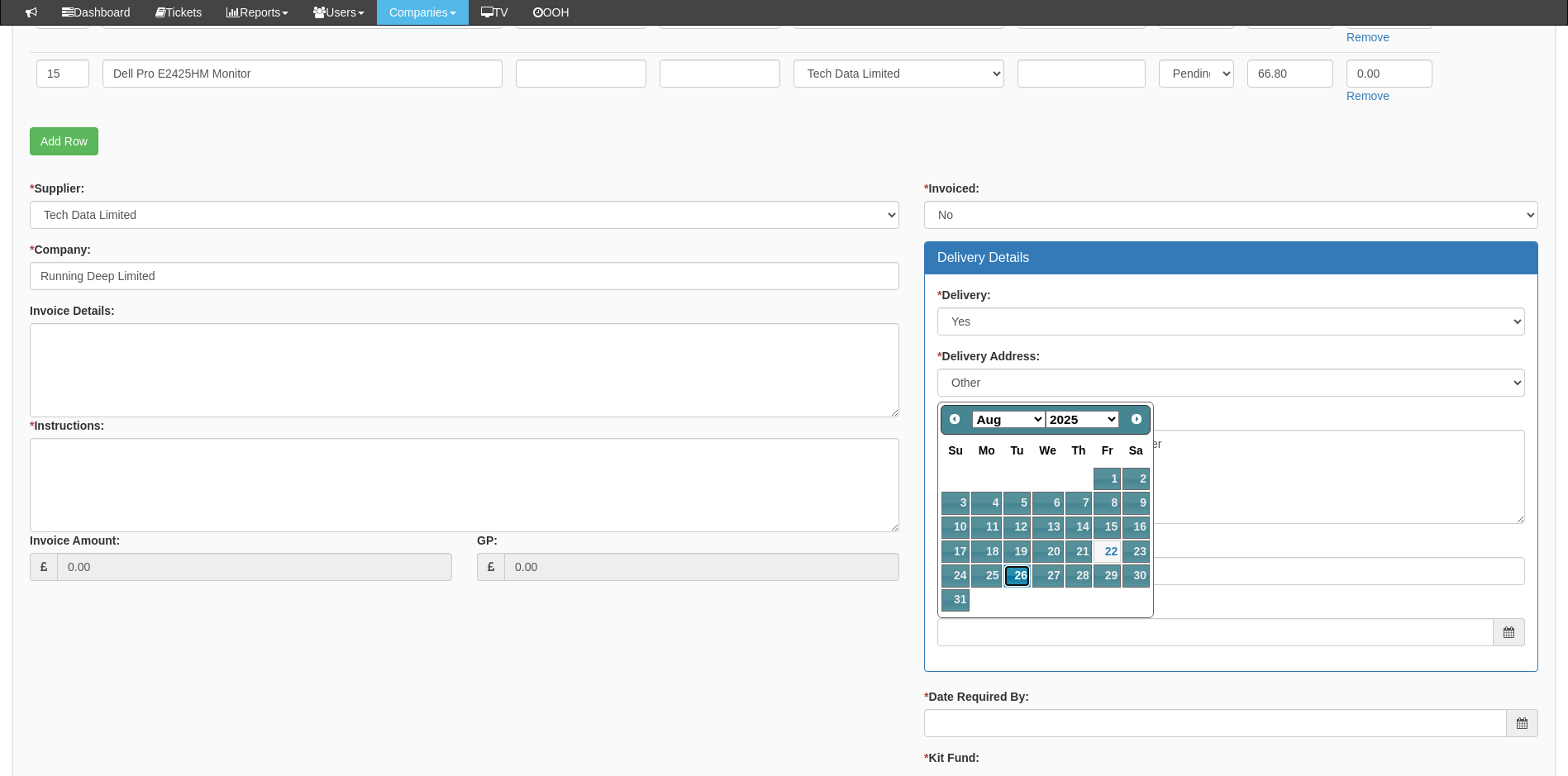
click at [1022, 575] on link "26" at bounding box center [1016, 576] width 26 height 23
type input "2025-08-26"
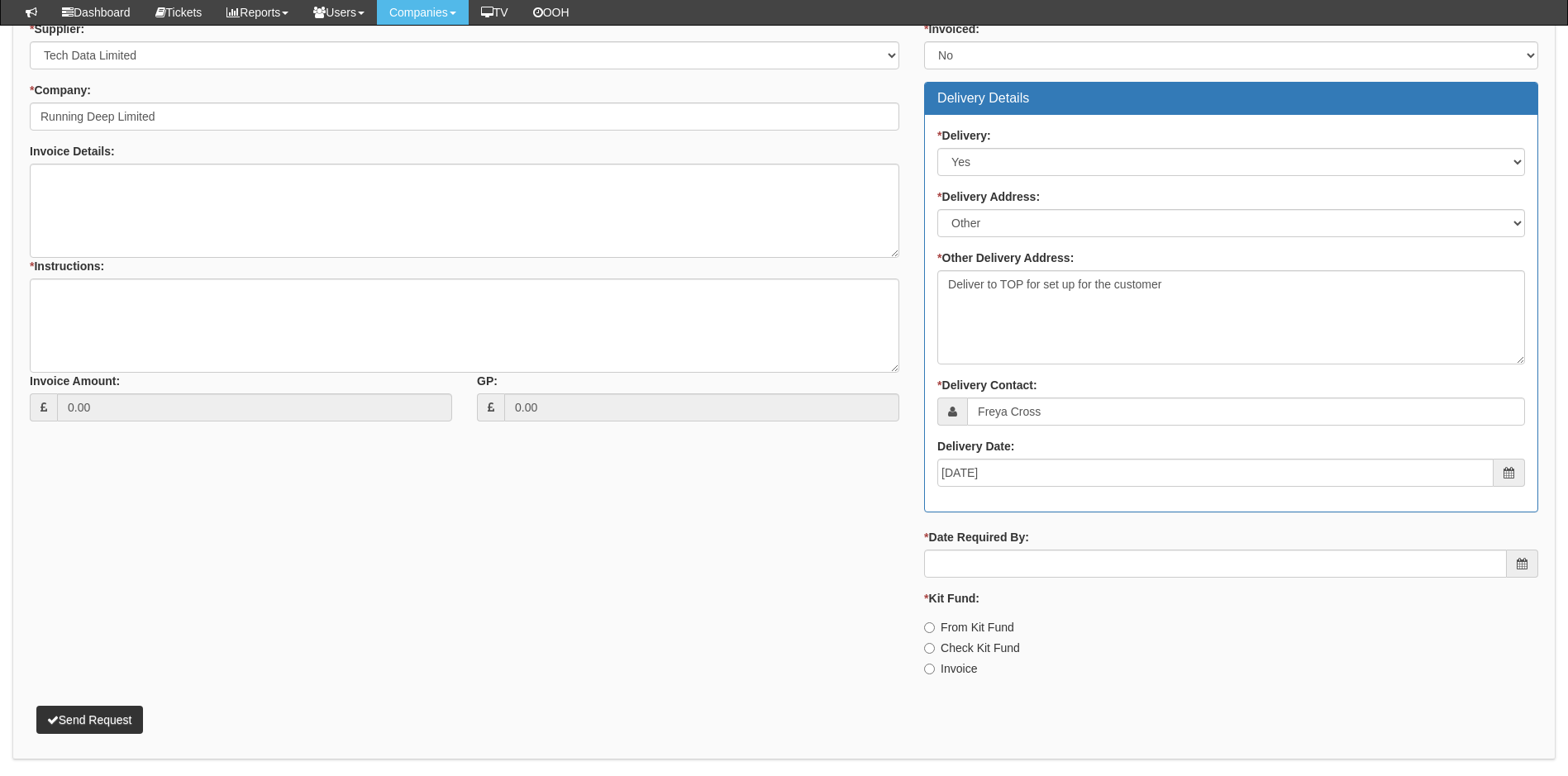
scroll to position [909, 0]
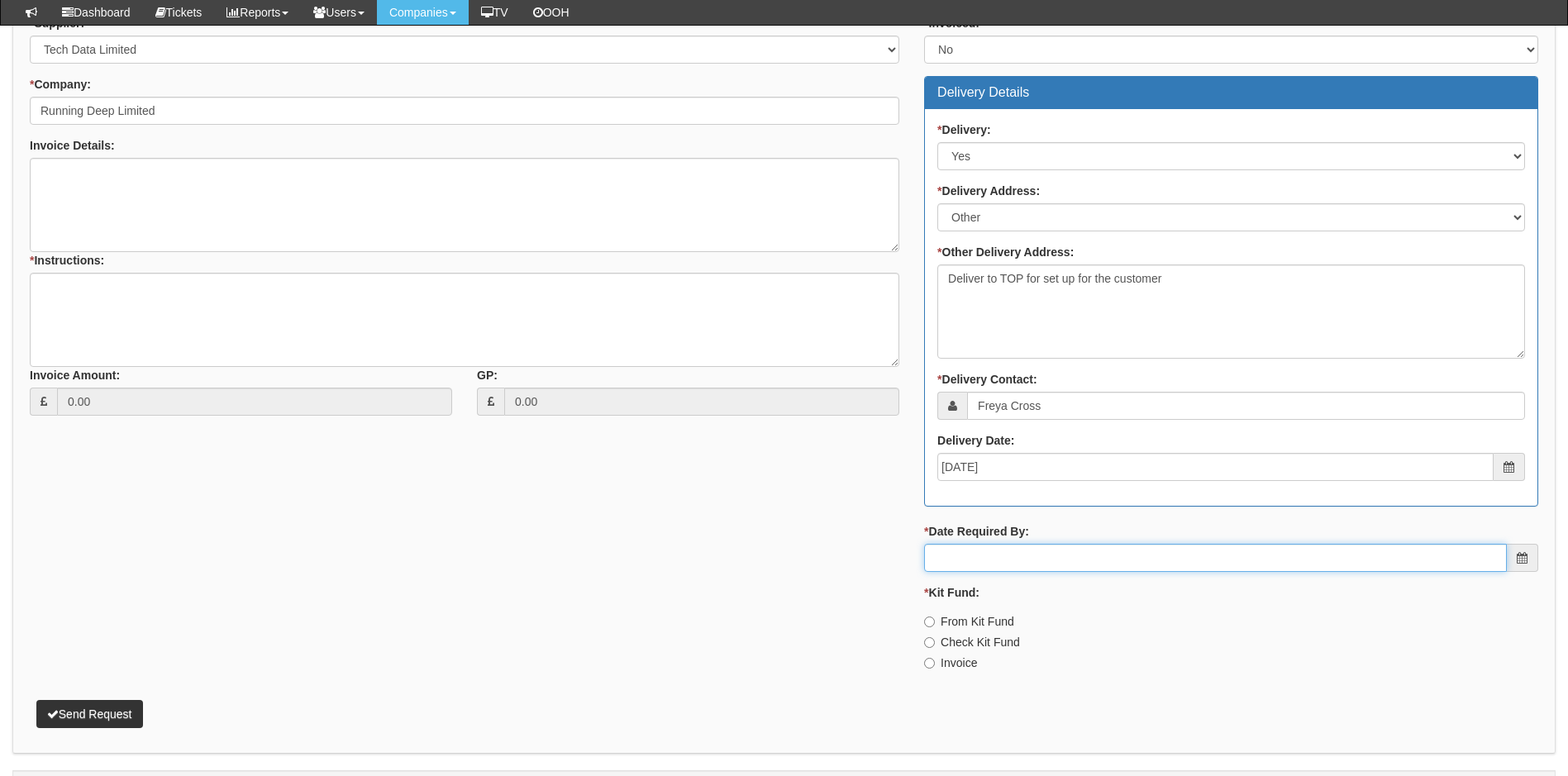
click at [996, 558] on input "* Date Required By:" at bounding box center [1215, 558] width 583 height 28
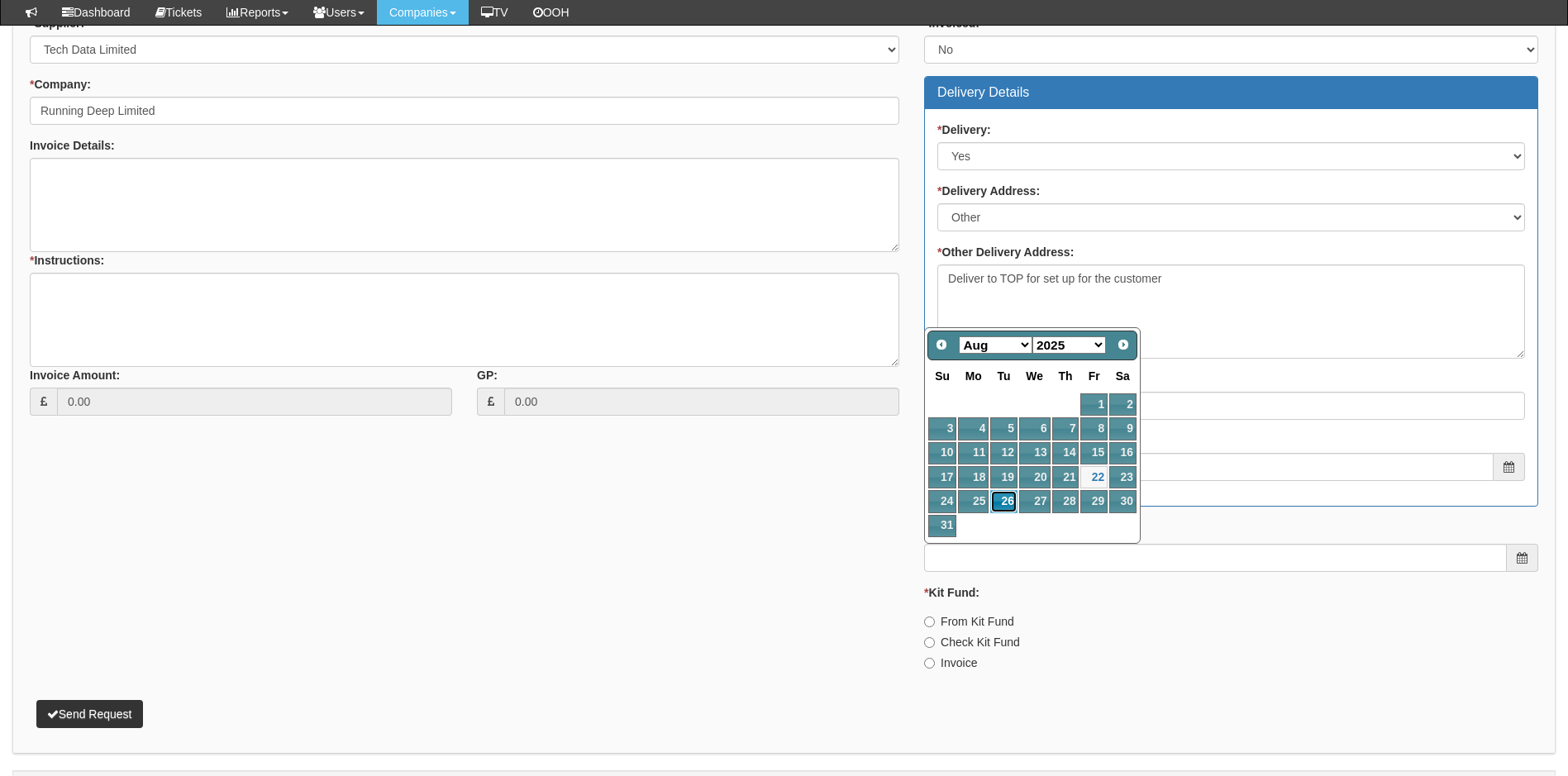
click at [1008, 503] on link "26" at bounding box center [1003, 502] width 26 height 23
type input "2025-08-26"
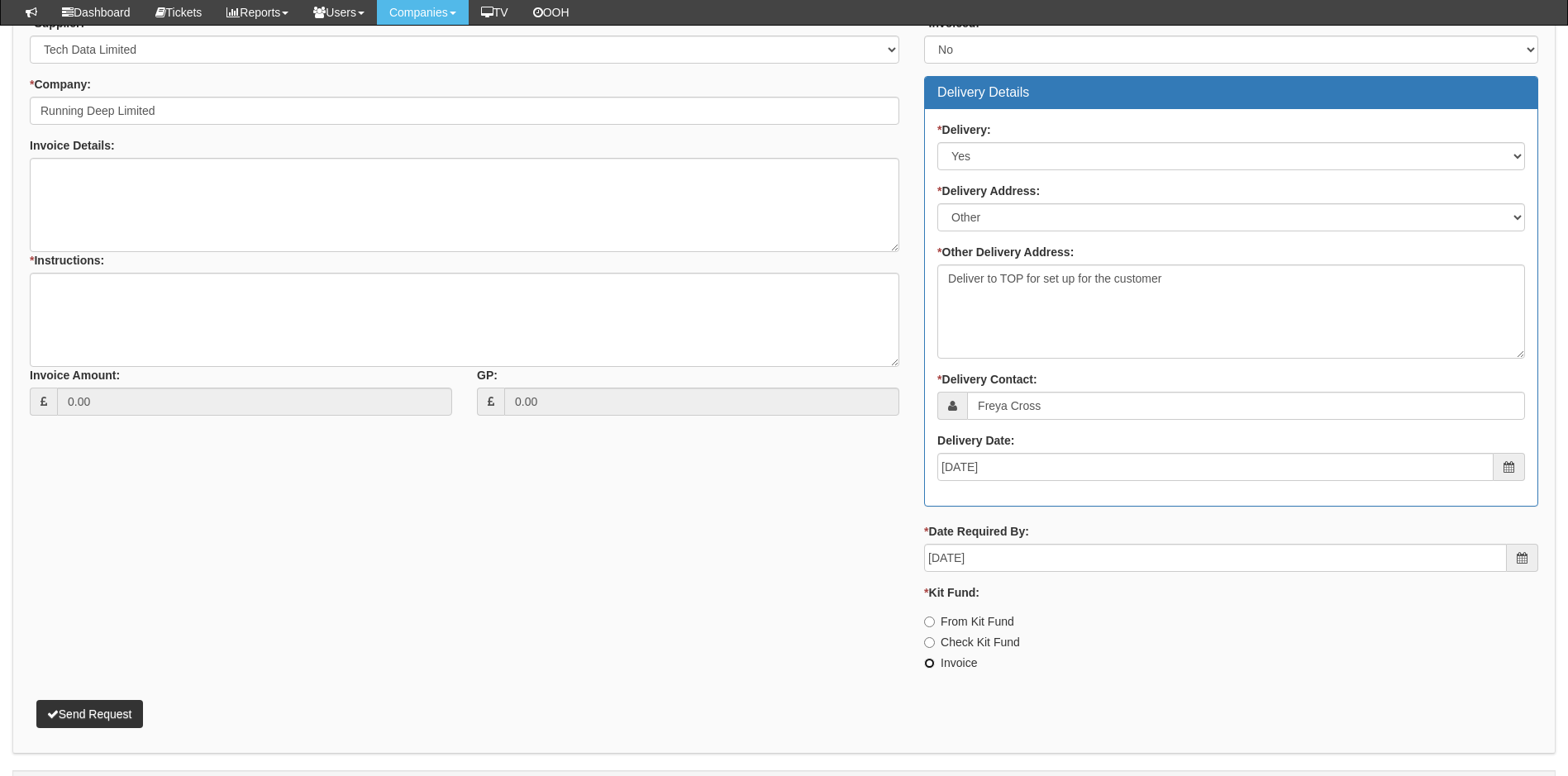
click at [929, 627] on input "Invoice" at bounding box center [928, 622] width 10 height 10
radio input "true"
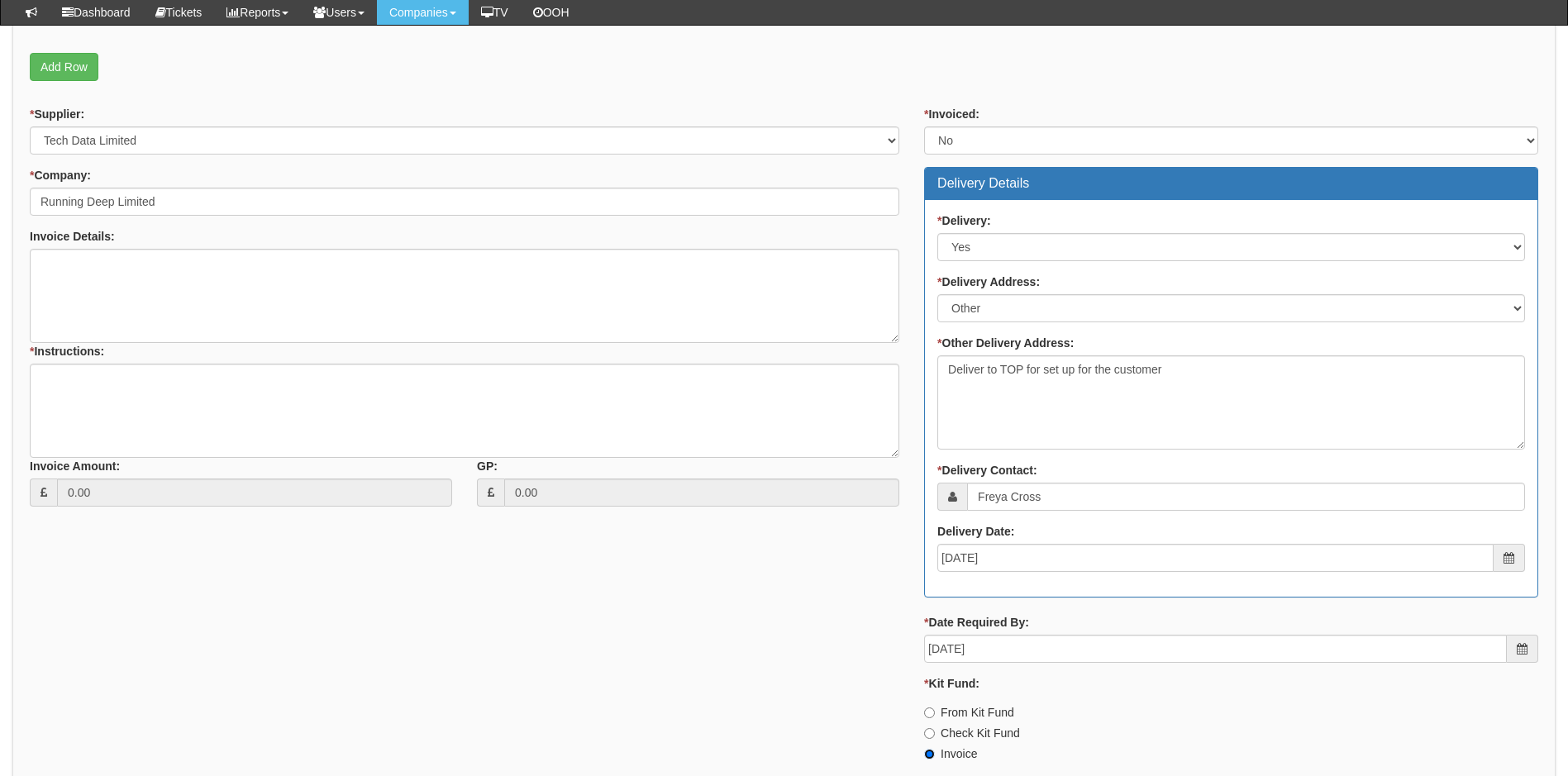
scroll to position [744, 0]
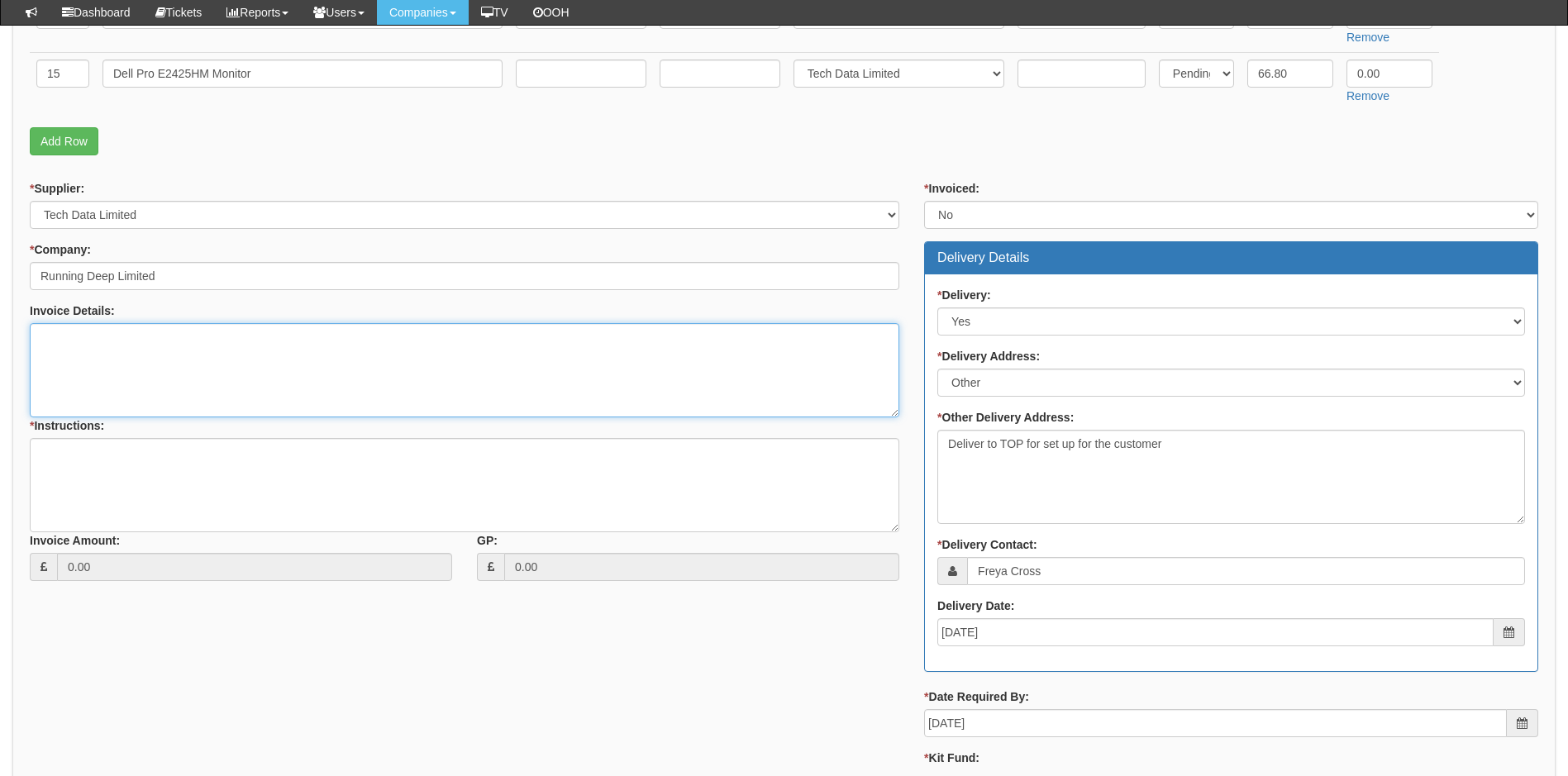
click at [147, 353] on textarea "Invoice Details:" at bounding box center [464, 371] width 870 height 95
click at [141, 460] on textarea "* Instructions:" at bounding box center [464, 485] width 870 height 95
type textarea "Workbench, please ensure these are done by next tuesday"
drag, startPoint x: 362, startPoint y: 452, endPoint x: 32, endPoint y: 437, distance: 330.3
click at [35, 439] on textarea "Workbench, please ensure these are done by next tuesday" at bounding box center [464, 485] width 870 height 95
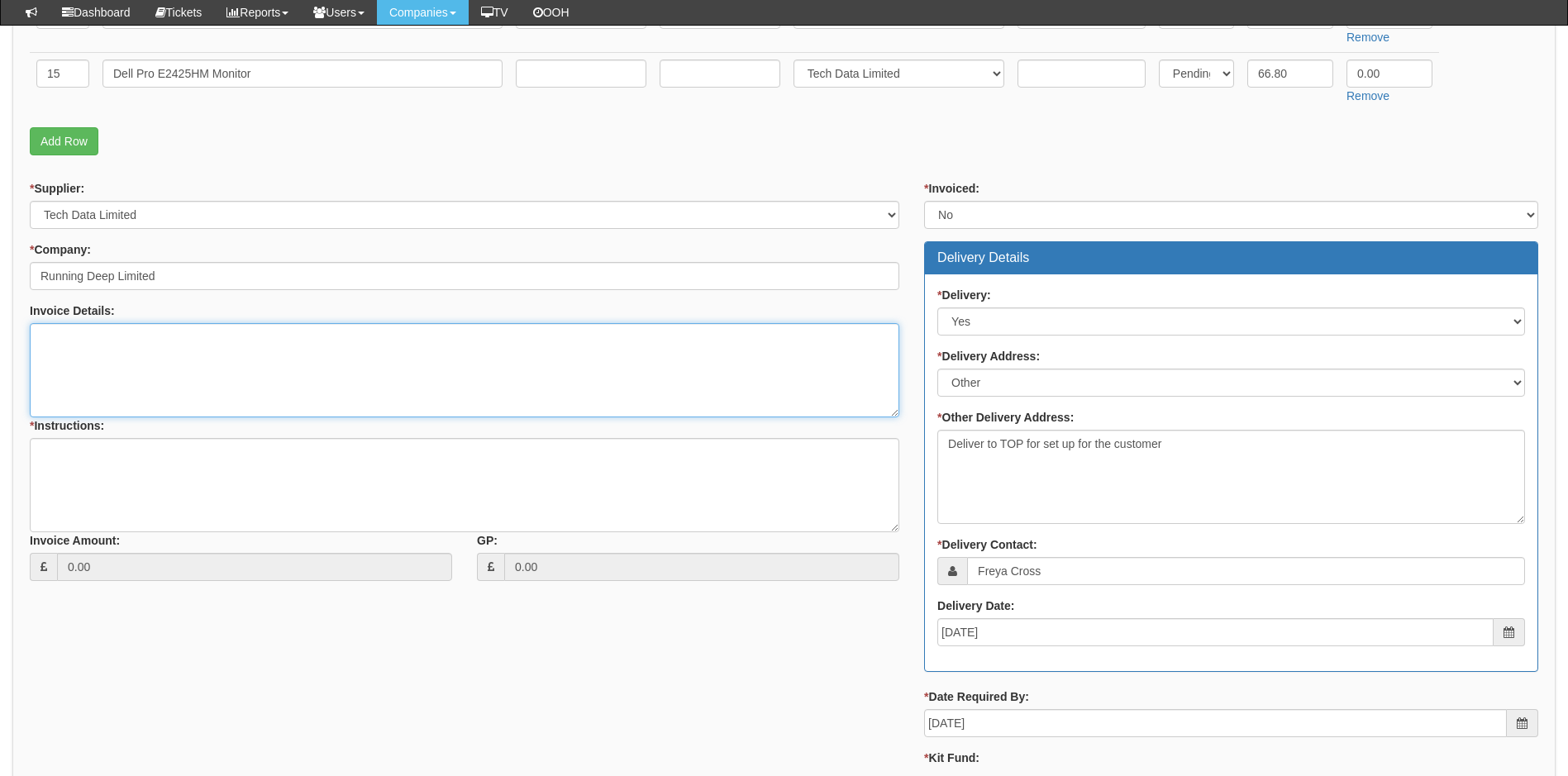
click at [224, 359] on textarea "Invoice Details:" at bounding box center [464, 371] width 870 height 95
click at [97, 354] on textarea "Invoice Details:" at bounding box center [464, 371] width 870 height 95
type textarea "Please invoice as per Quote"
click at [152, 480] on textarea "* Instructions:" at bounding box center [464, 485] width 870 height 95
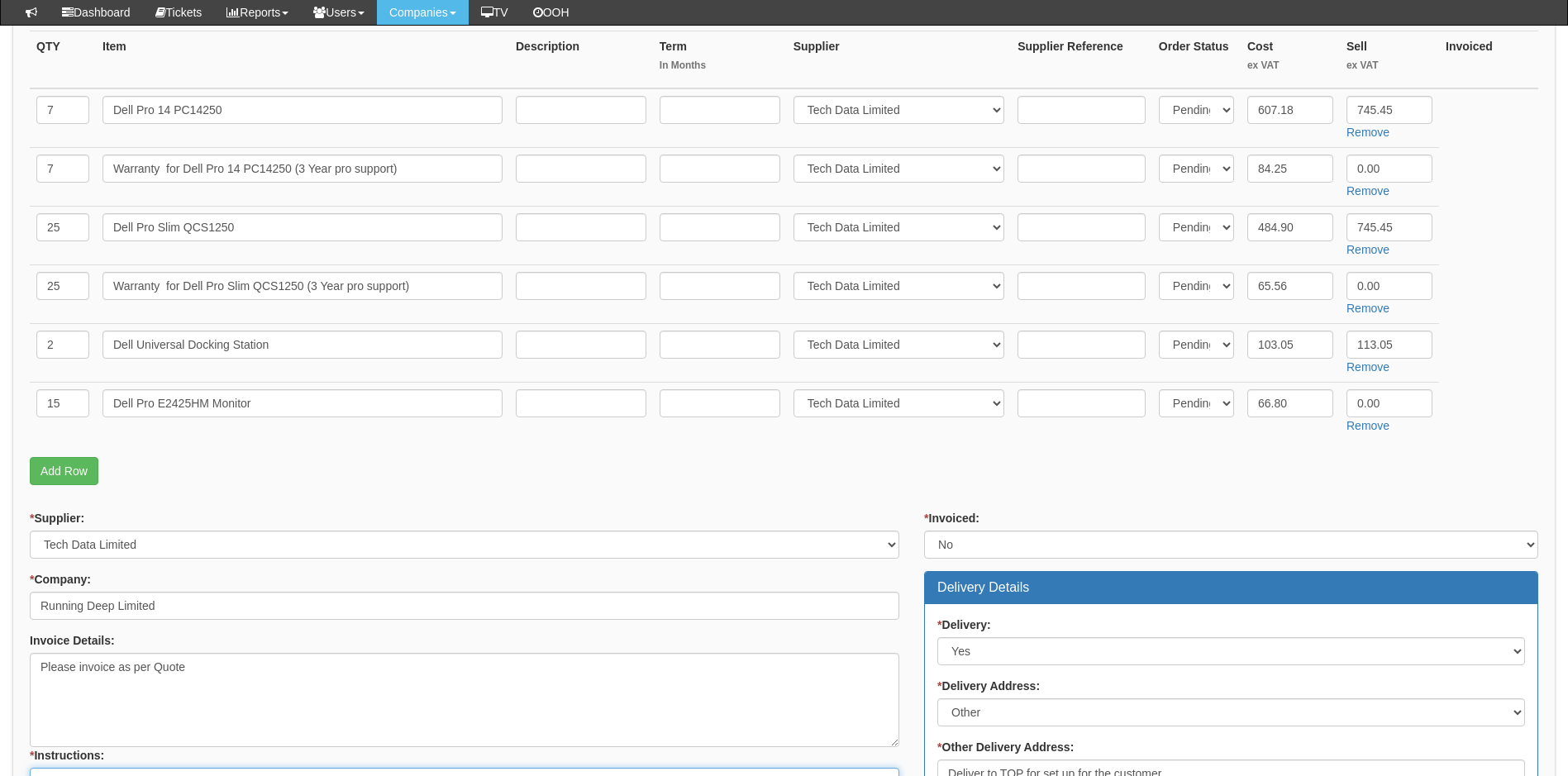
scroll to position [414, 0]
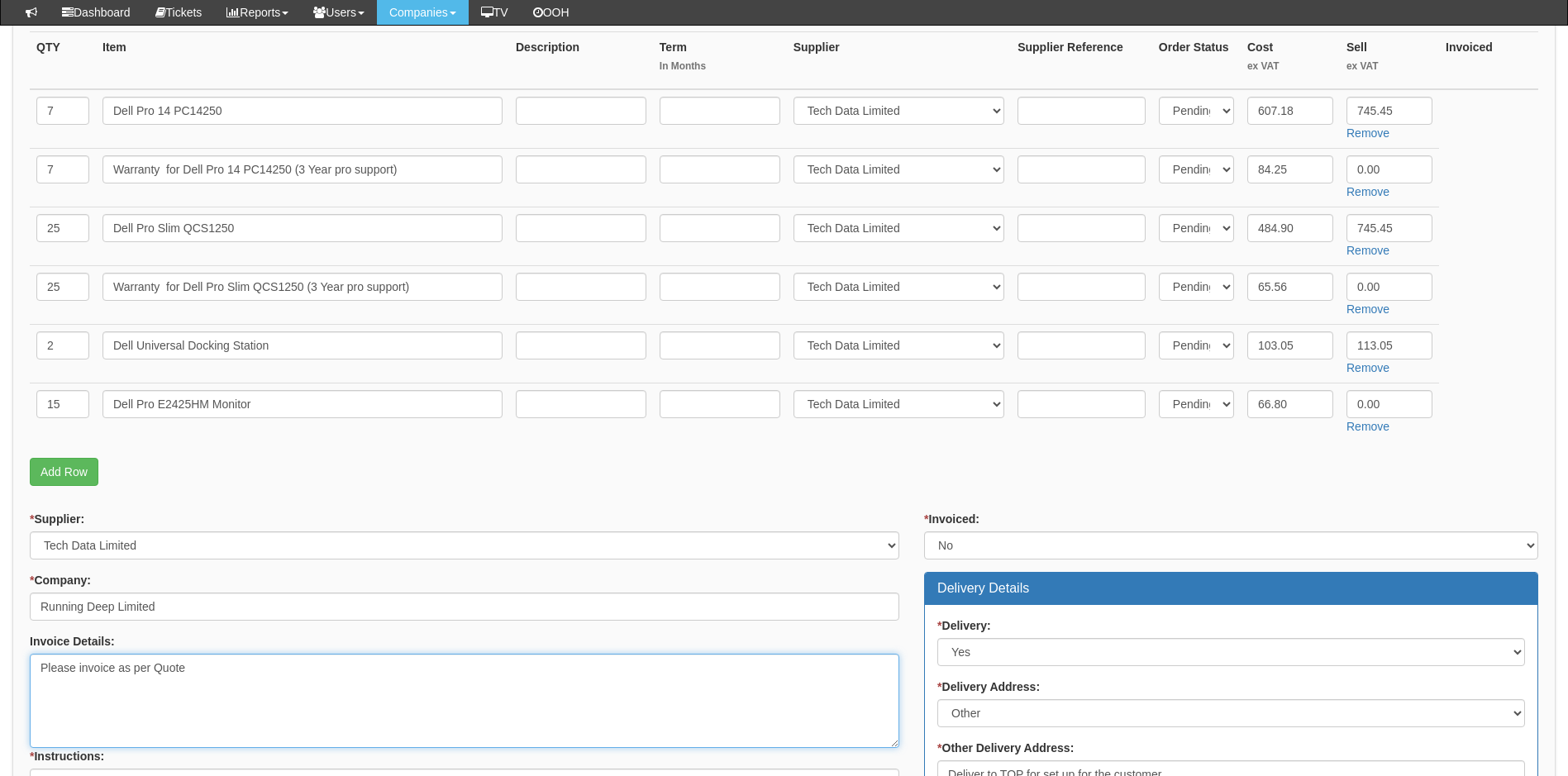
click at [63, 694] on textarea "Please invoice as per Quote" at bounding box center [464, 701] width 870 height 95
drag, startPoint x: 205, startPoint y: 671, endPoint x: 216, endPoint y: 672, distance: 11.0
click at [205, 670] on textarea "Please invoice as per Quote" at bounding box center [464, 701] width 870 height 95
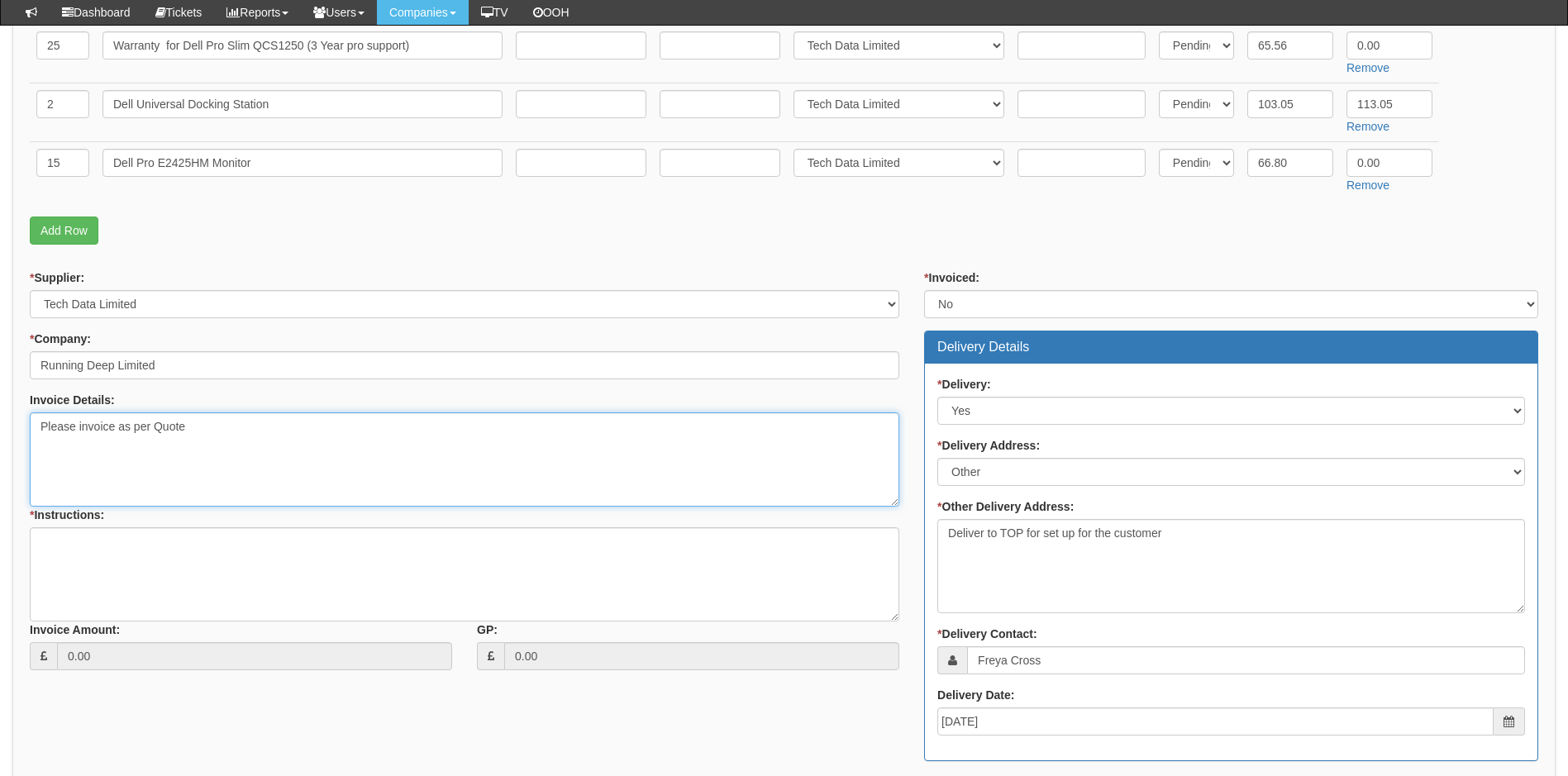
scroll to position [661, 0]
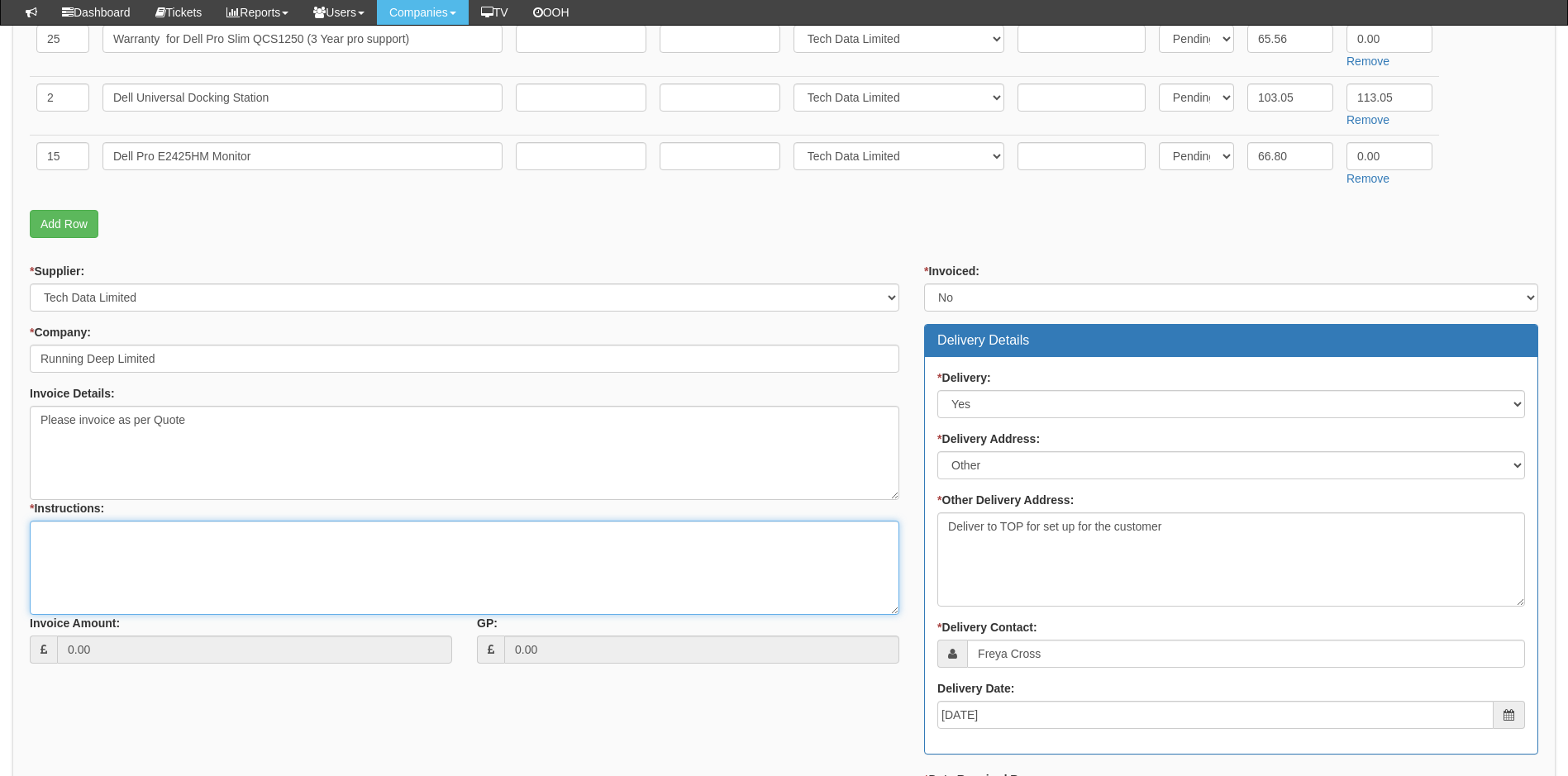
click at [44, 532] on textarea "* Instructions:" at bounding box center [464, 568] width 870 height 95
paste textarea "https://business.currys.co.uk/catalogue/computing/computing-accessories/docking…"
click at [44, 599] on textarea "Link for docking station below https://business.currys.co.uk/catalogue/computin…" at bounding box center [464, 568] width 870 height 95
paste textarea "https://intouch.tdsynnex.com/InTouch/MVC/Product/ProductDetails?productId=11775…"
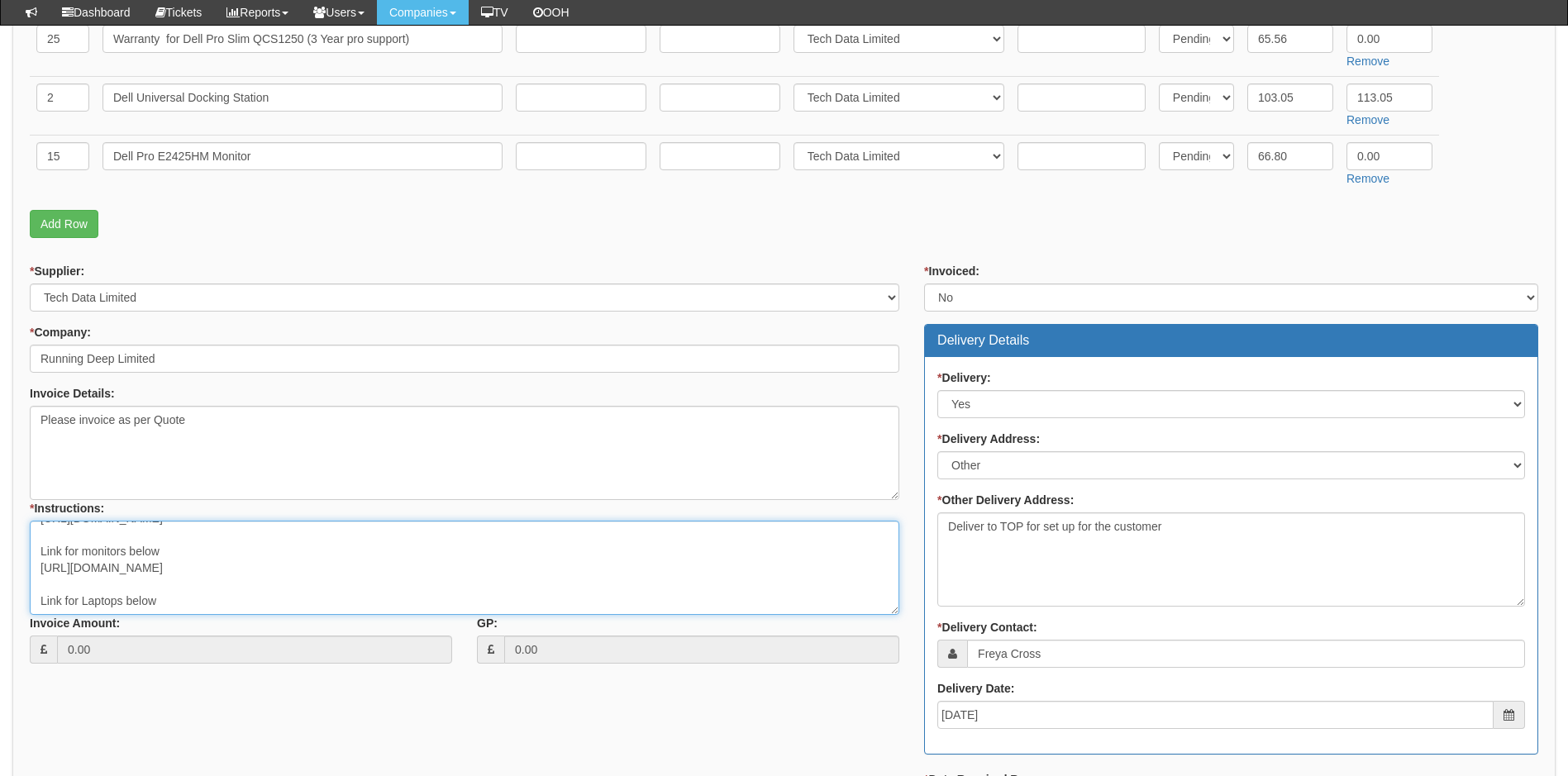
scroll to position [61, 0]
click at [47, 600] on textarea "Link for docking station below https://business.currys.co.uk/catalogue/computin…" at bounding box center [464, 568] width 870 height 95
paste textarea "https://intouch.tdsynnex.com/InTouch/MVC/Product/ProductDetails?productId=11844…"
click at [53, 602] on textarea "Link for docking station below https://business.currys.co.uk/catalogue/computin…" at bounding box center [464, 568] width 870 height 95
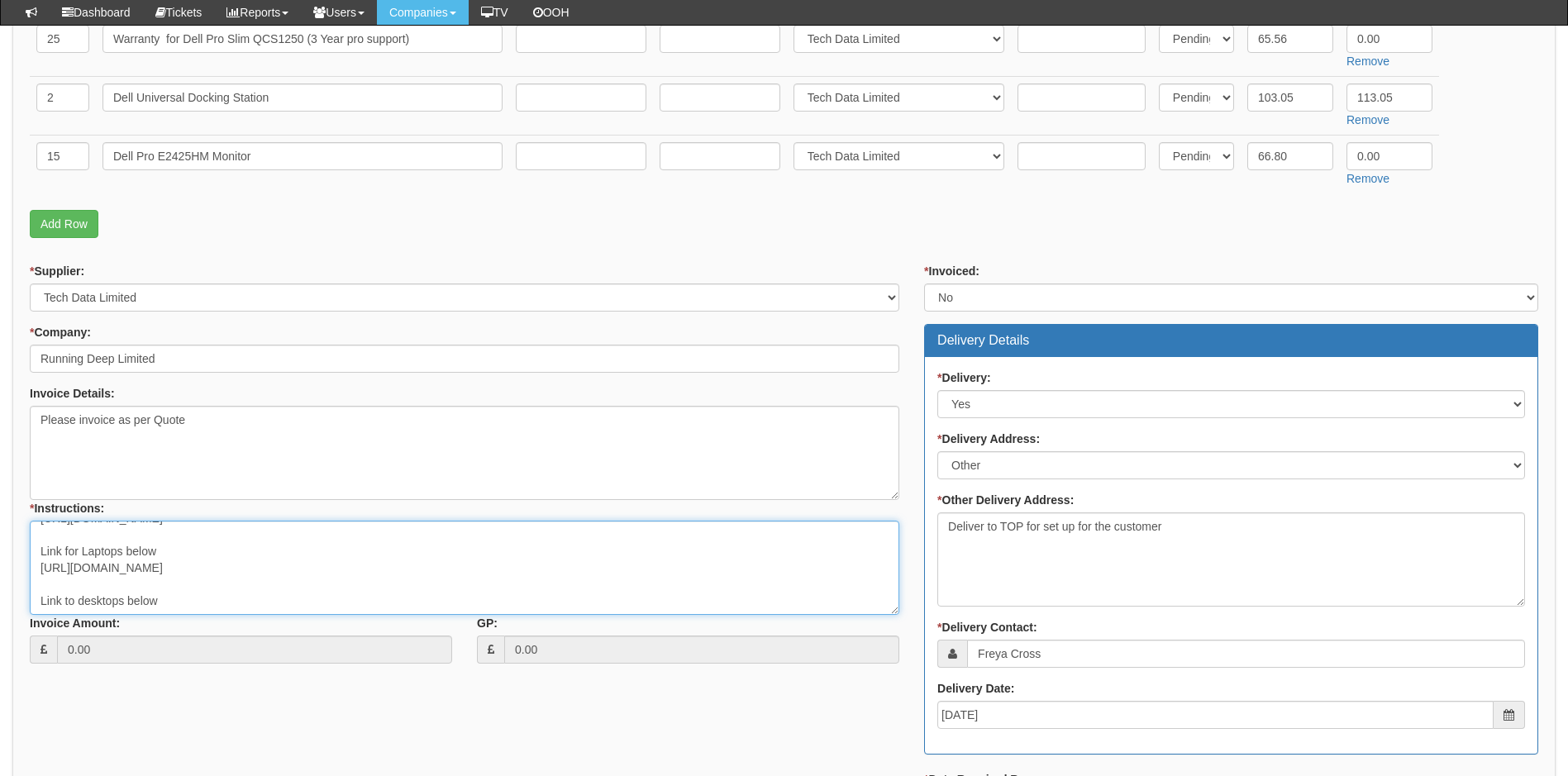
paste textarea "https://intouch.tdsynnex.com/InTouch/MVC/Product/ProductDetails?productId=11835…"
click at [520, 607] on textarea "Link for docking station below https://business.currys.co.uk/catalogue/computin…" at bounding box center [464, 568] width 870 height 95
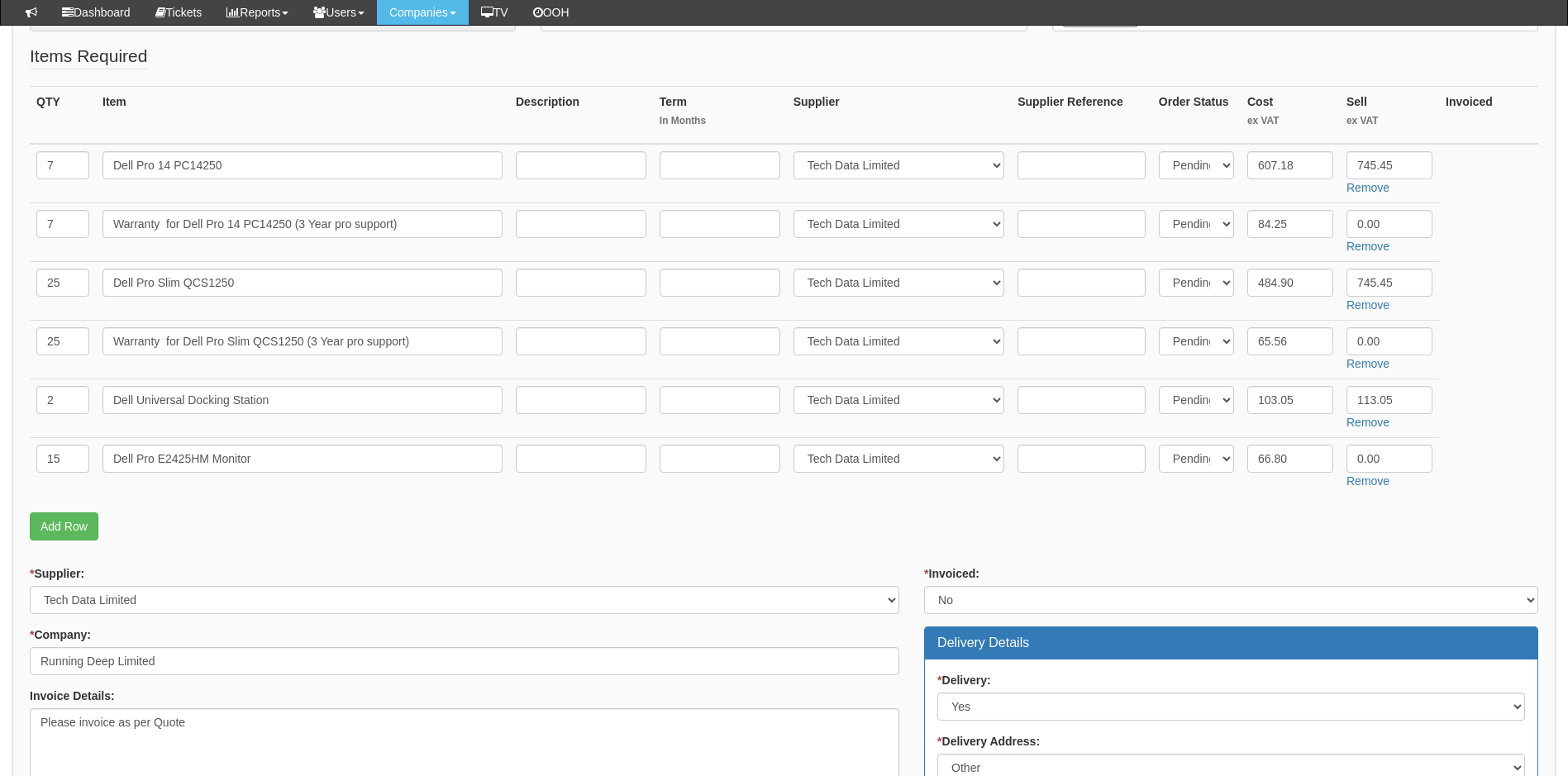
scroll to position [578, 0]
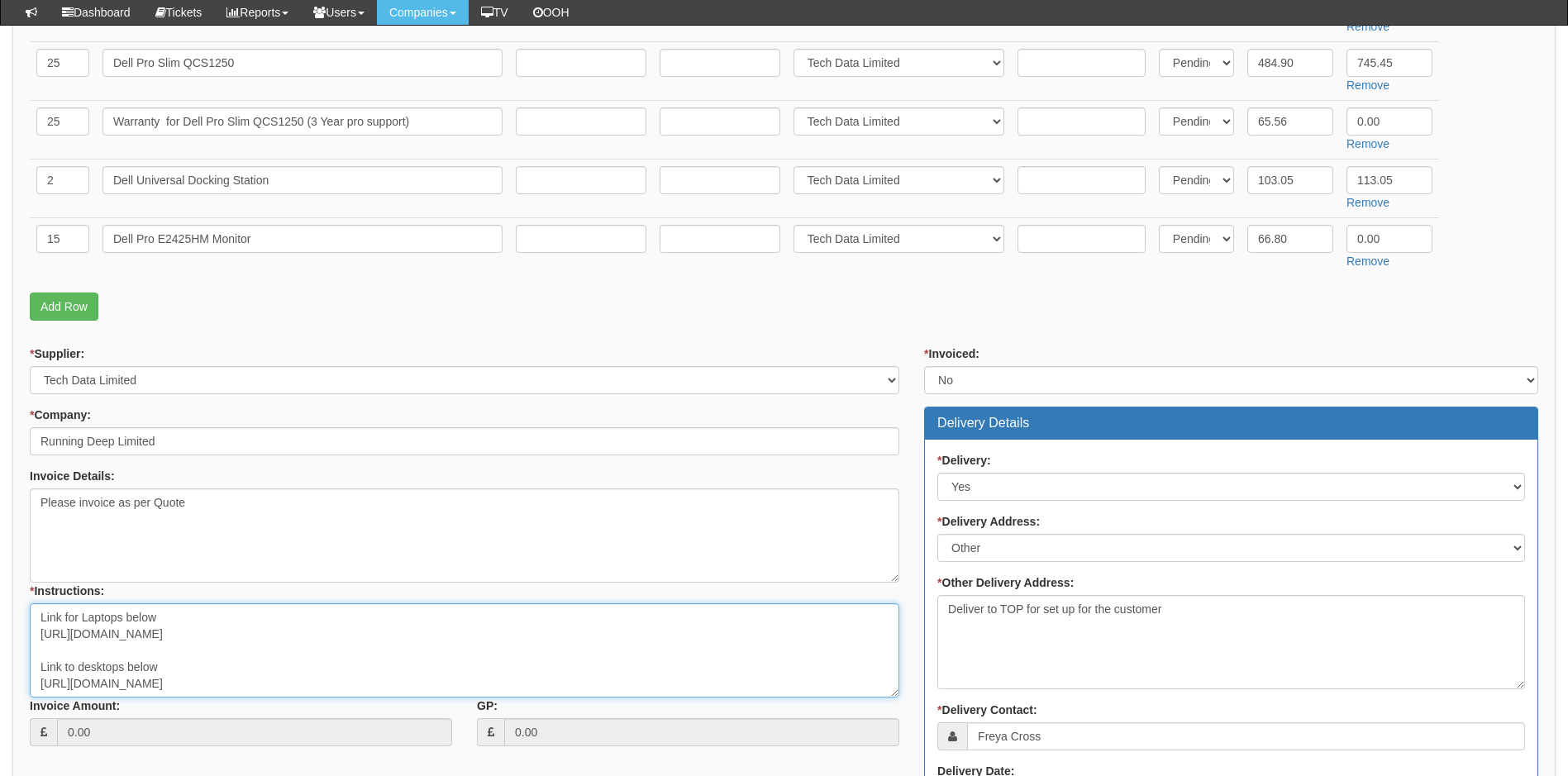
type textarea "Link for docking station below https://business.currys.co.uk/catalogue/computin…"
click at [193, 503] on textarea "Please invoice as per Quote" at bounding box center [464, 536] width 870 height 95
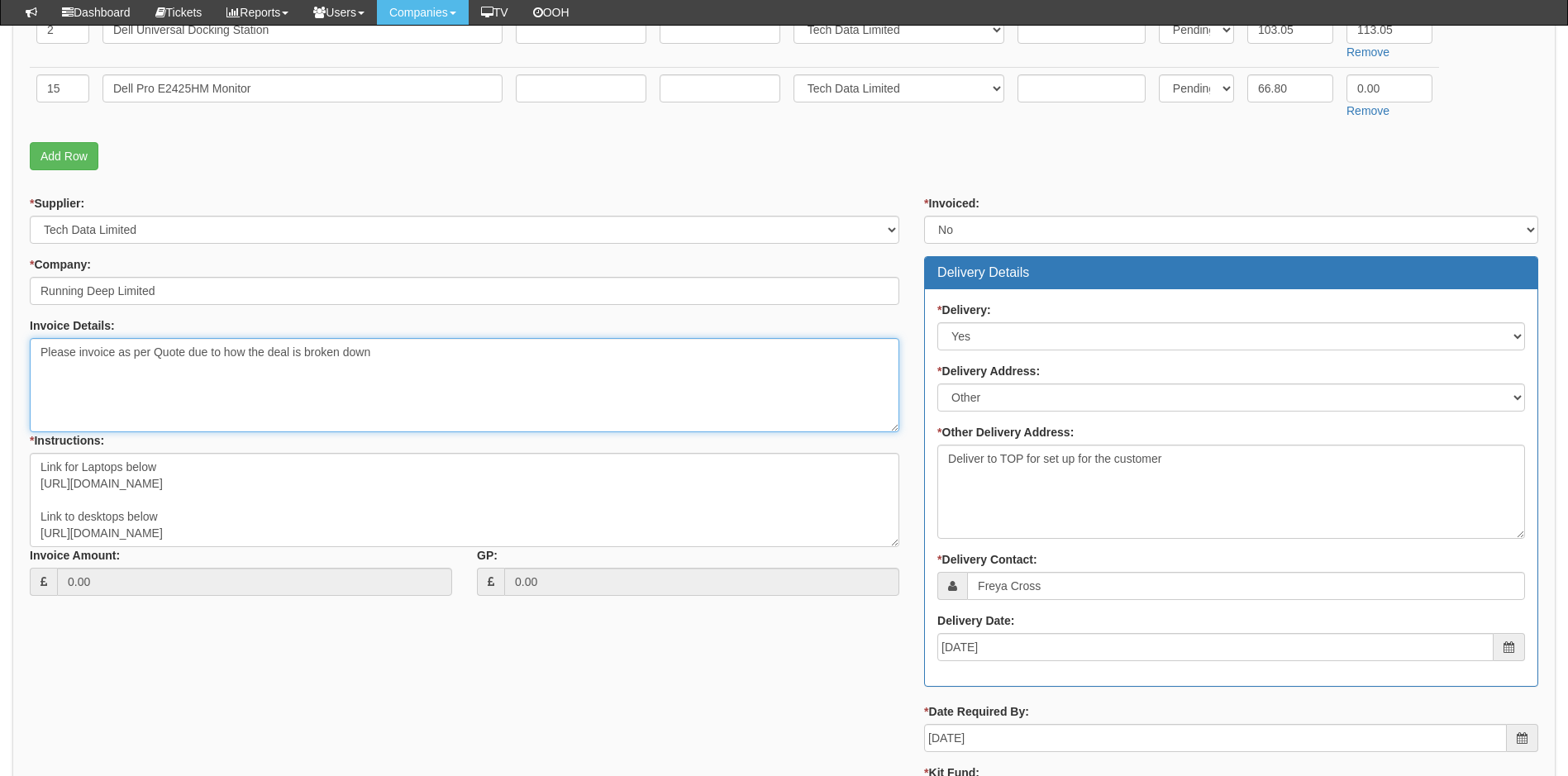
scroll to position [909, 0]
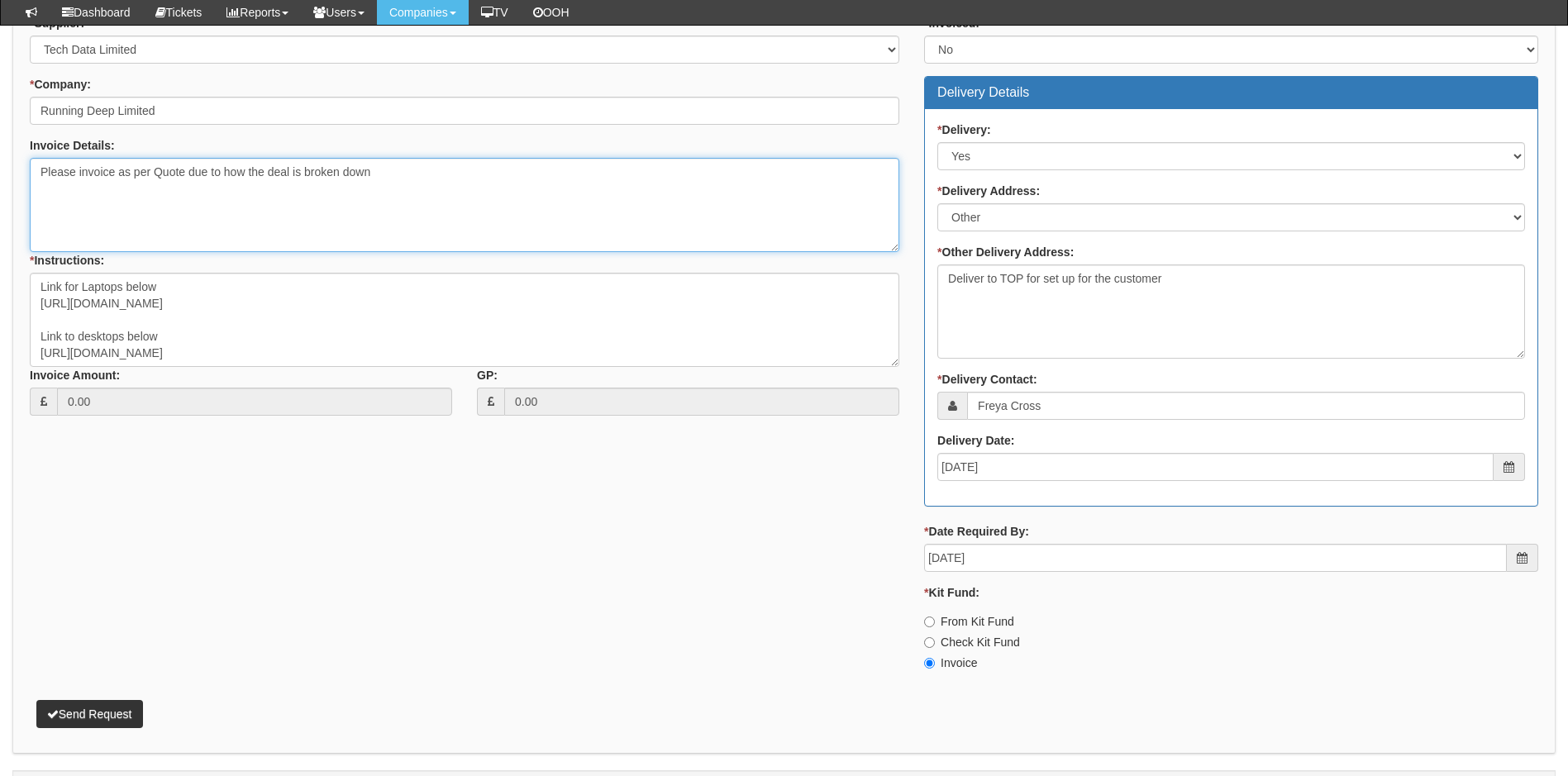
type textarea "Please invoice as per Quote due to how the deal is broken down"
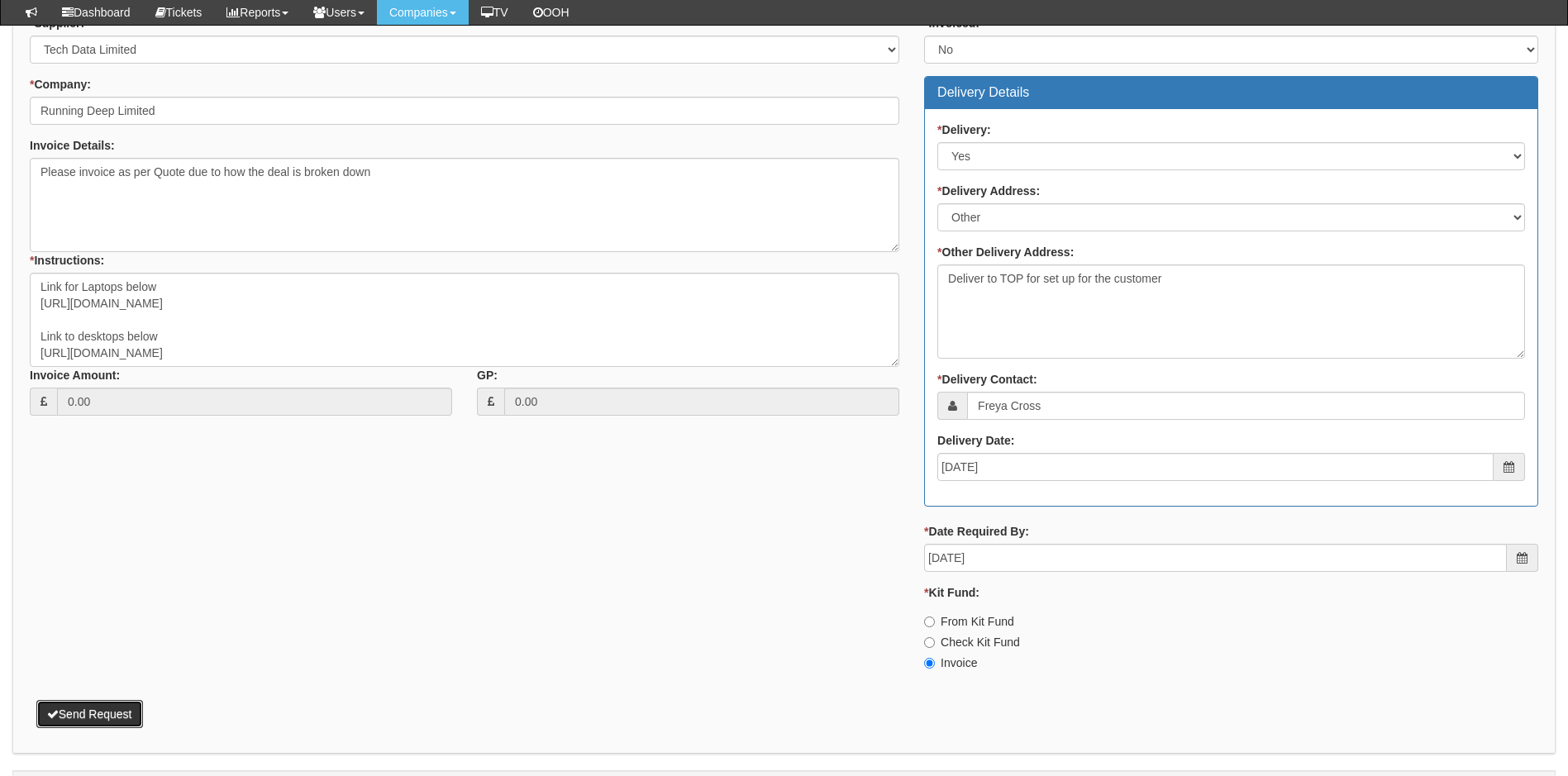
click at [99, 710] on button "Send Request" at bounding box center [89, 714] width 107 height 28
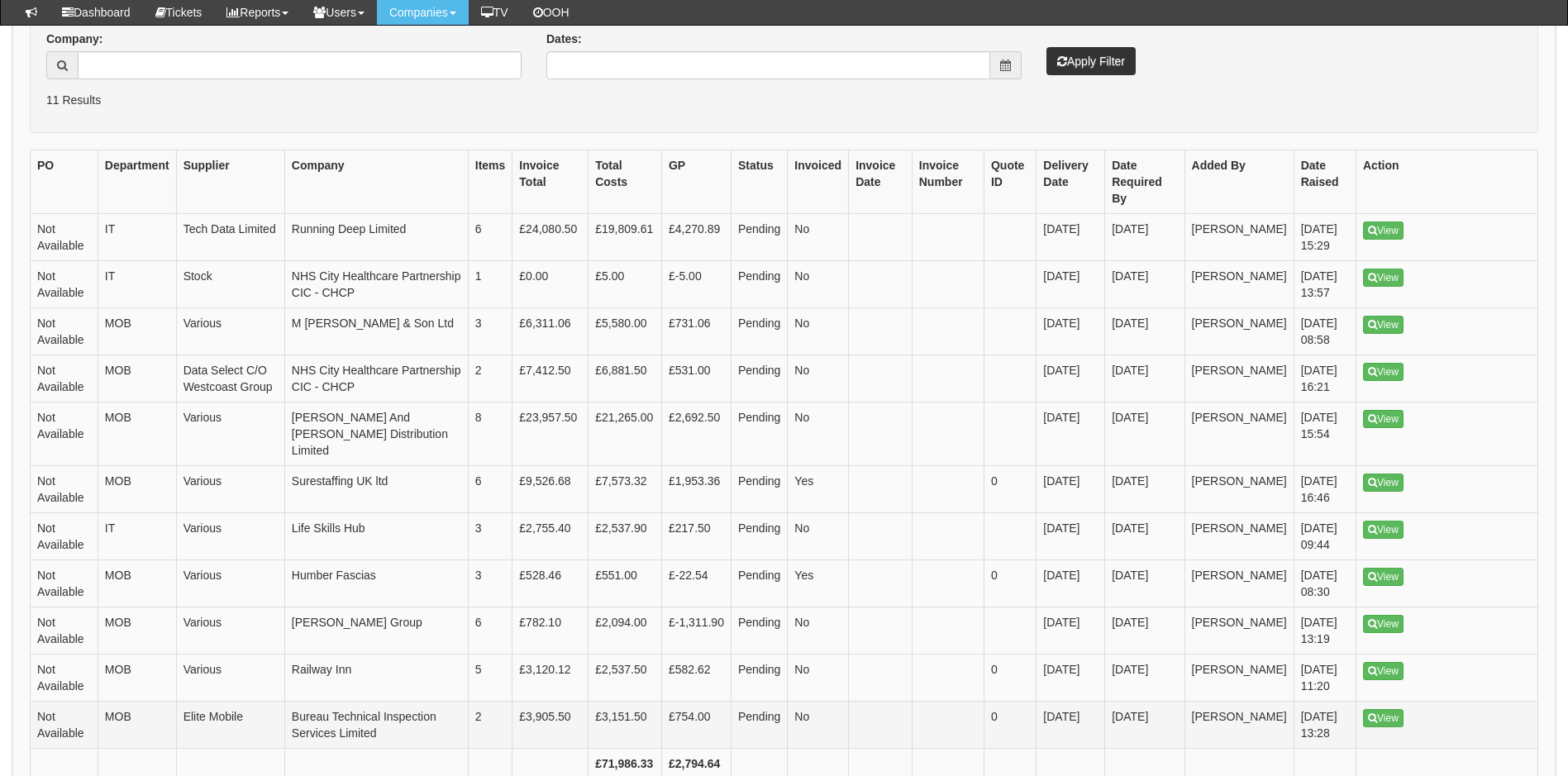
scroll to position [474, 0]
